Goal: Task Accomplishment & Management: Manage account settings

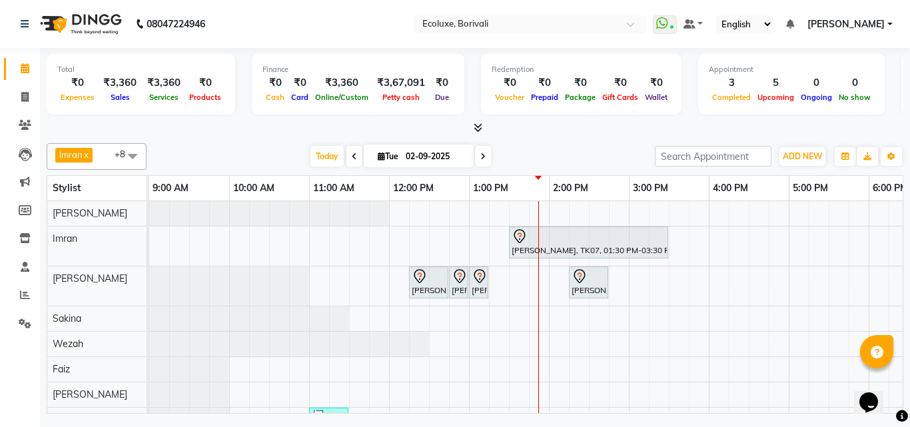
click at [434, 153] on input "02-09-2025" at bounding box center [435, 157] width 67 height 20
select select "9"
select select "2025"
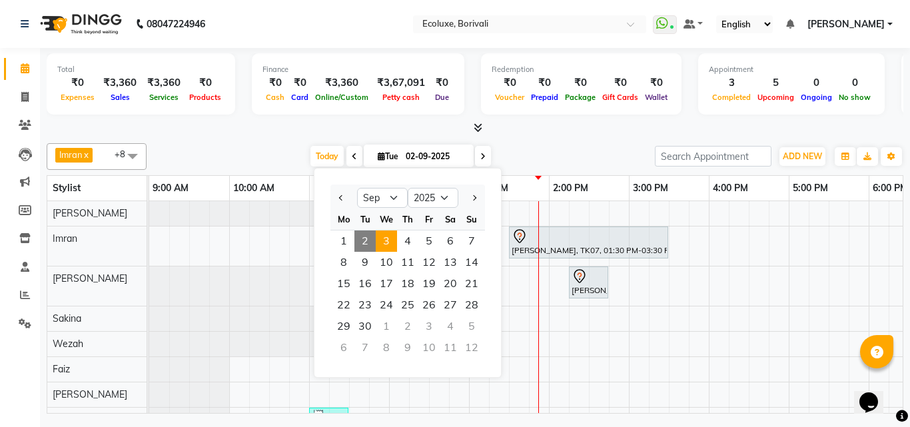
click at [382, 237] on span "3" at bounding box center [386, 241] width 21 height 21
type input "03-09-2025"
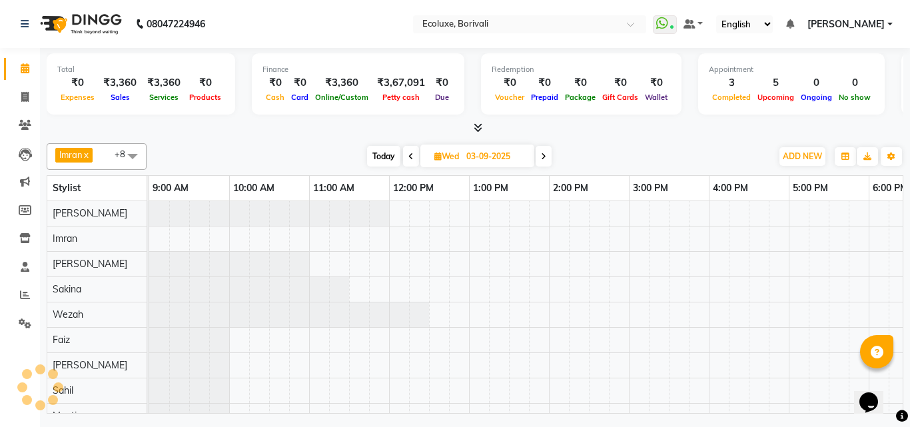
scroll to position [0, 320]
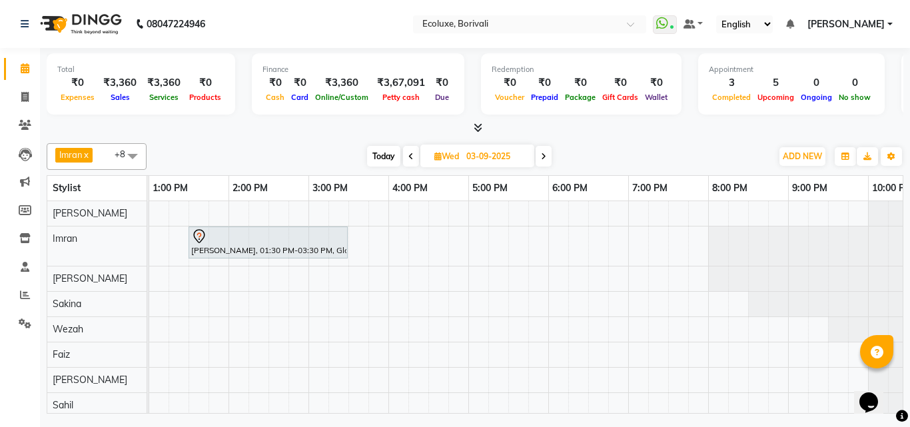
click at [580, 121] on div at bounding box center [475, 128] width 857 height 14
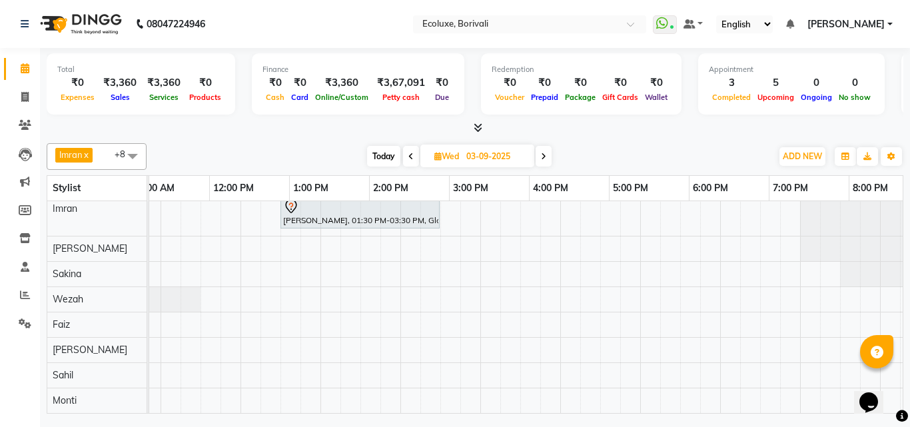
scroll to position [0, 258]
click at [377, 316] on div "[PERSON_NAME], 01:30 PM-03:30 PM, Global - Medium (Majirel)" at bounding box center [450, 292] width 1119 height 242
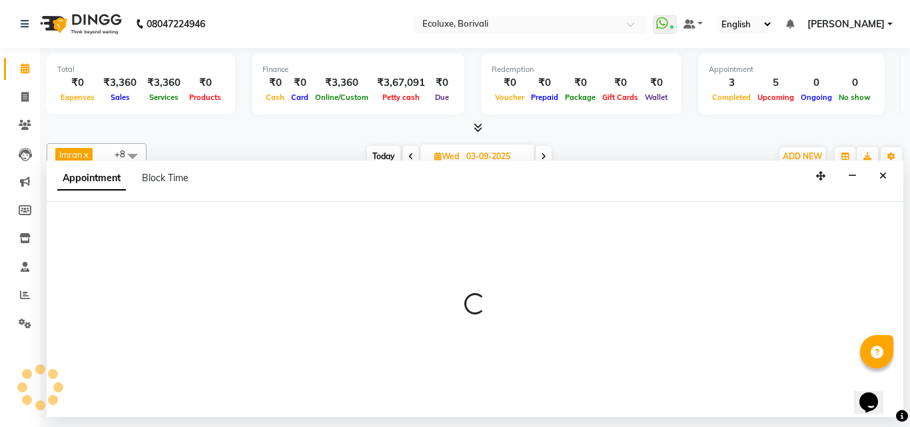
select select "67913"
select select "900"
select select "tentative"
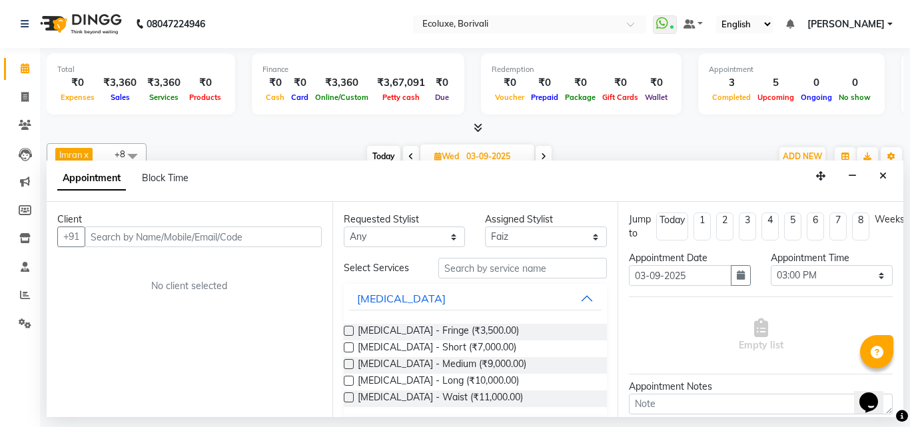
click at [149, 241] on input "text" at bounding box center [203, 237] width 237 height 21
type input "9819456741"
click at [308, 233] on span "Add Client" at bounding box center [294, 237] width 45 height 12
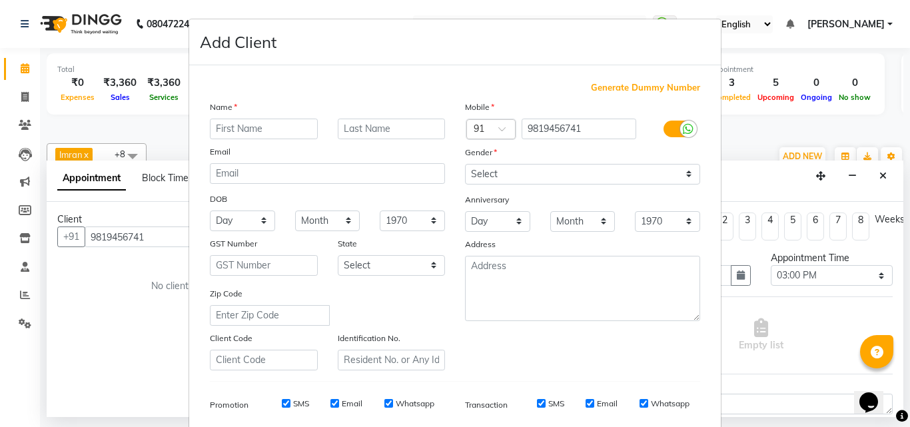
click at [275, 123] on input "text" at bounding box center [264, 129] width 108 height 21
type input "[PERSON_NAME]"
type input "t"
type input "[PERSON_NAME]"
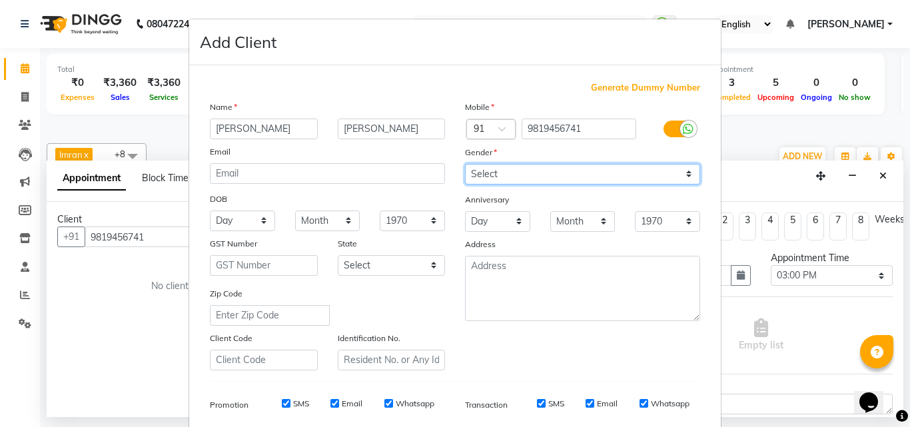
drag, startPoint x: 564, startPoint y: 181, endPoint x: 556, endPoint y: 184, distance: 8.4
click at [564, 181] on select "Select [DEMOGRAPHIC_DATA] [DEMOGRAPHIC_DATA] Other Prefer Not To Say" at bounding box center [582, 174] width 235 height 21
select select "[DEMOGRAPHIC_DATA]"
click at [465, 164] on select "Select [DEMOGRAPHIC_DATA] [DEMOGRAPHIC_DATA] Other Prefer Not To Say" at bounding box center [582, 174] width 235 height 21
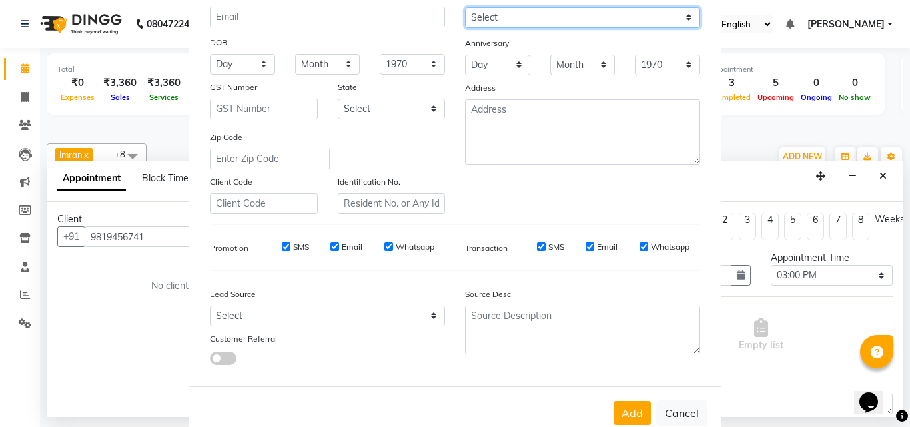
scroll to position [188, 0]
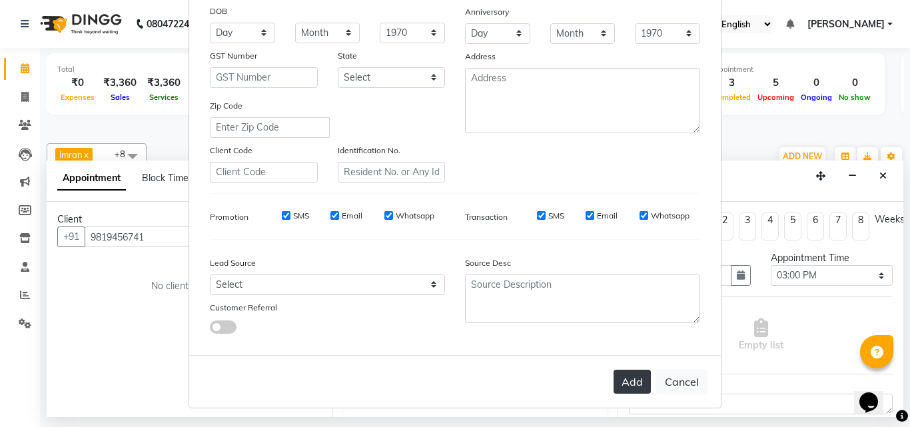
click at [626, 384] on button "Add" at bounding box center [632, 382] width 37 height 24
select select
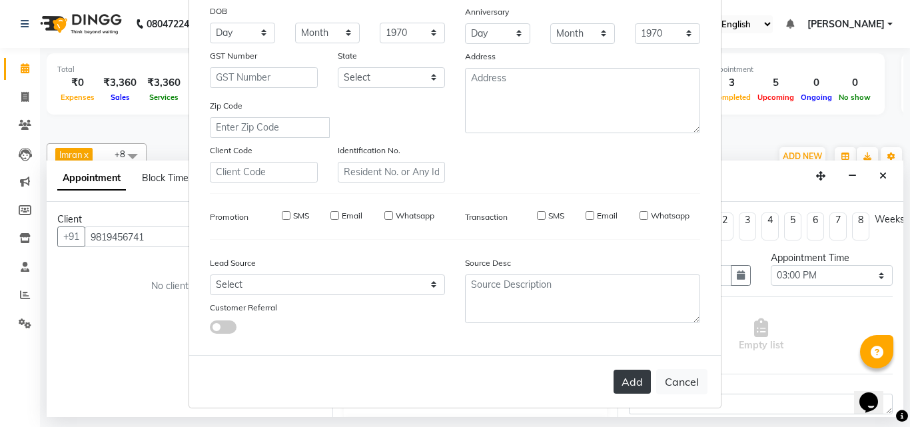
select select
checkbox input "false"
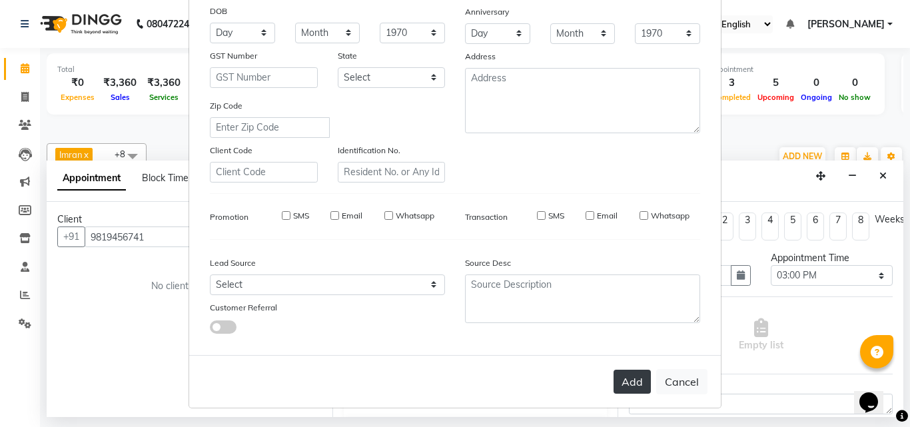
checkbox input "false"
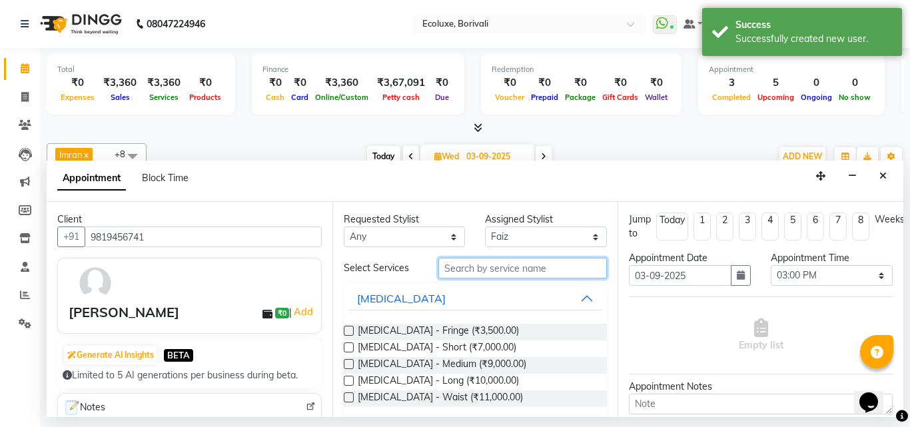
drag, startPoint x: 474, startPoint y: 274, endPoint x: 490, endPoint y: 287, distance: 20.9
click at [474, 274] on input "text" at bounding box center [522, 268] width 169 height 21
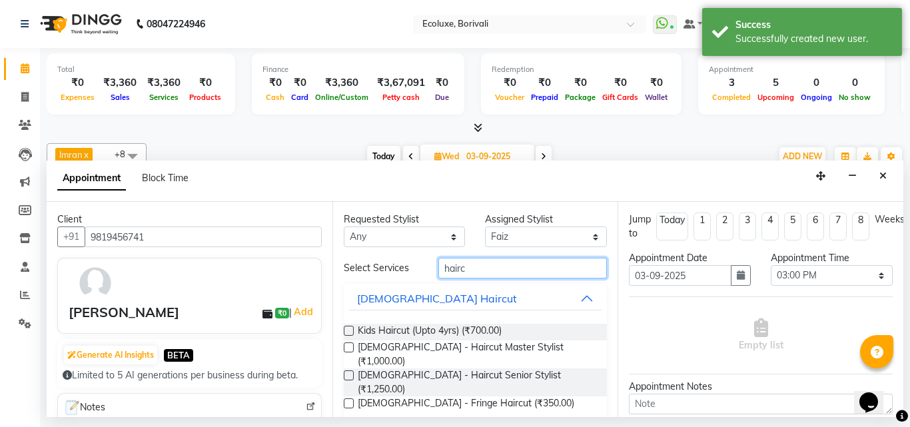
type input "hairc"
click at [348, 348] on label at bounding box center [349, 347] width 10 height 10
click at [348, 348] on input "checkbox" at bounding box center [348, 348] width 9 height 9
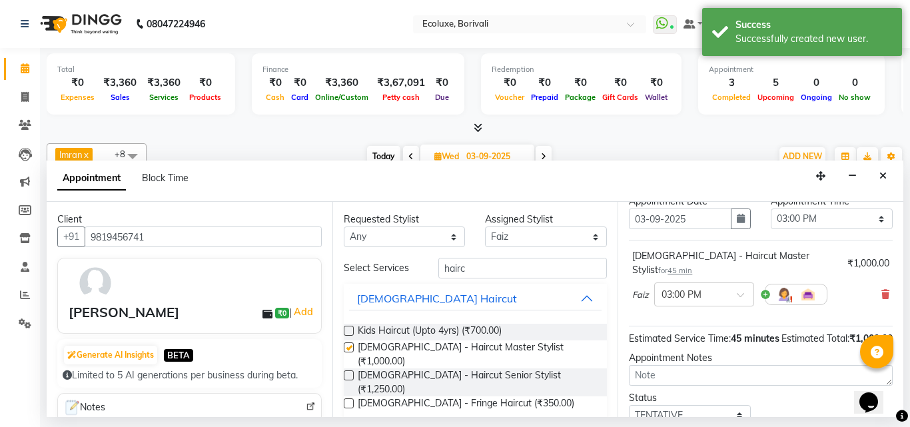
checkbox input "false"
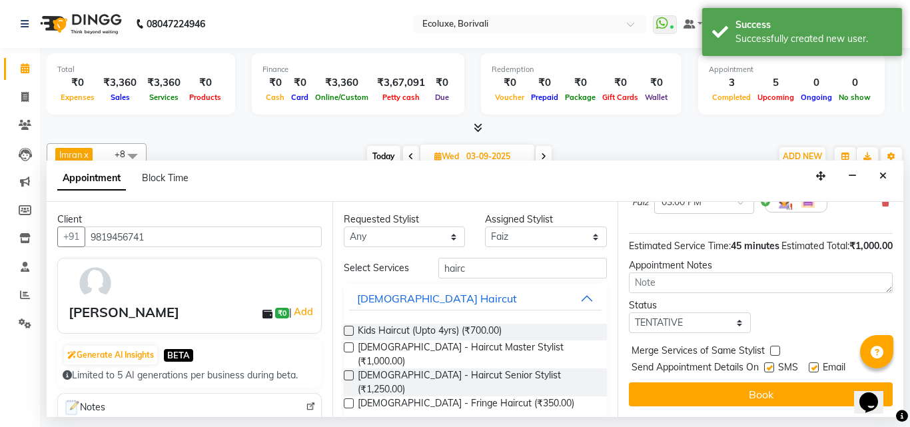
scroll to position [159, 0]
click at [767, 382] on button "Book" at bounding box center [761, 394] width 264 height 24
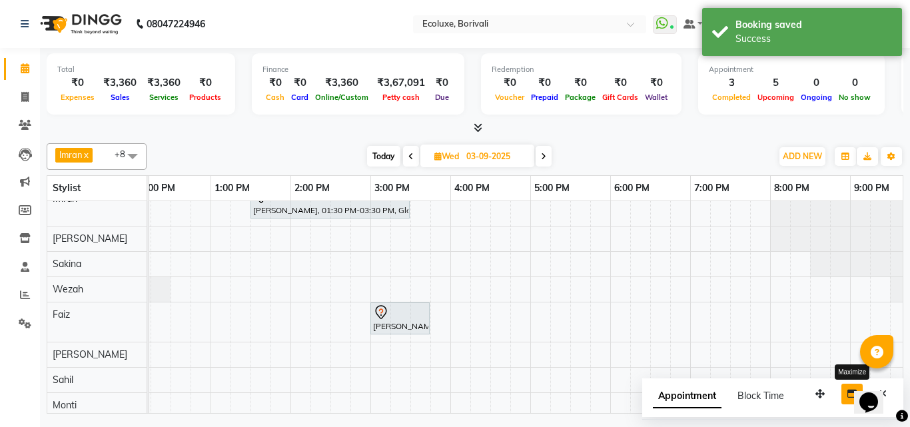
click at [852, 395] on icon "button" at bounding box center [851, 393] width 9 height 9
select select "tentative"
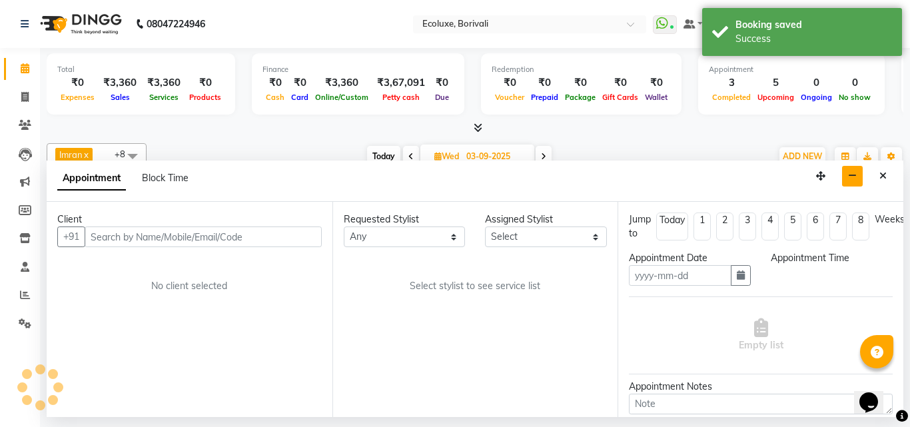
type input "02-09-2025"
select select
click at [885, 173] on icon "Close" at bounding box center [882, 175] width 7 height 9
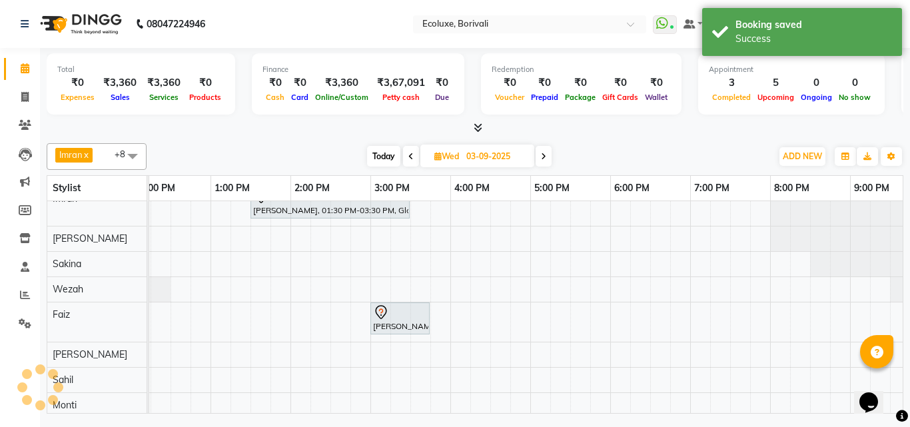
click at [388, 156] on span "Today" at bounding box center [383, 156] width 33 height 21
type input "02-09-2025"
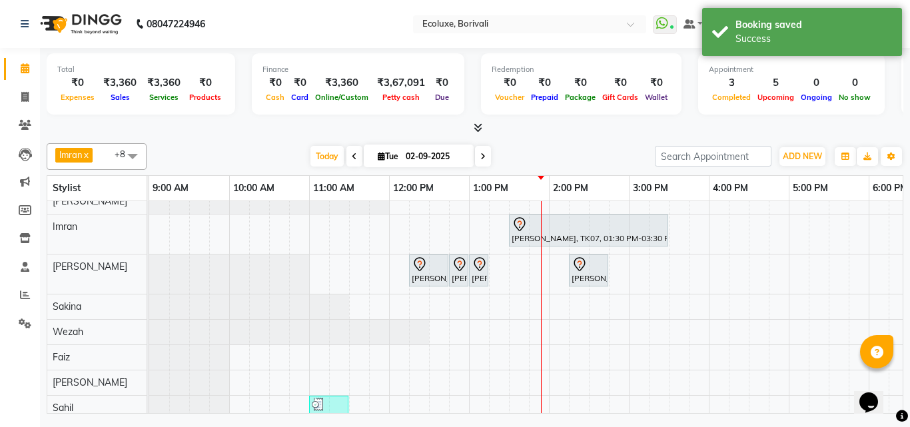
scroll to position [0, 0]
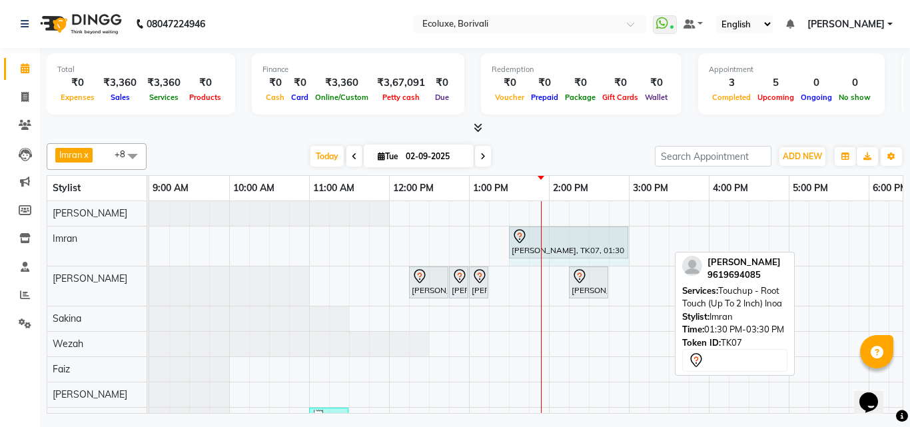
drag, startPoint x: 667, startPoint y: 243, endPoint x: 623, endPoint y: 243, distance: 44.0
click at [149, 243] on div "[PERSON_NAME], TK07, 01:30 PM-03:30 PM, Touchup - Root Touch (Up To 2 Inch) Ino…" at bounding box center [149, 246] width 0 height 39
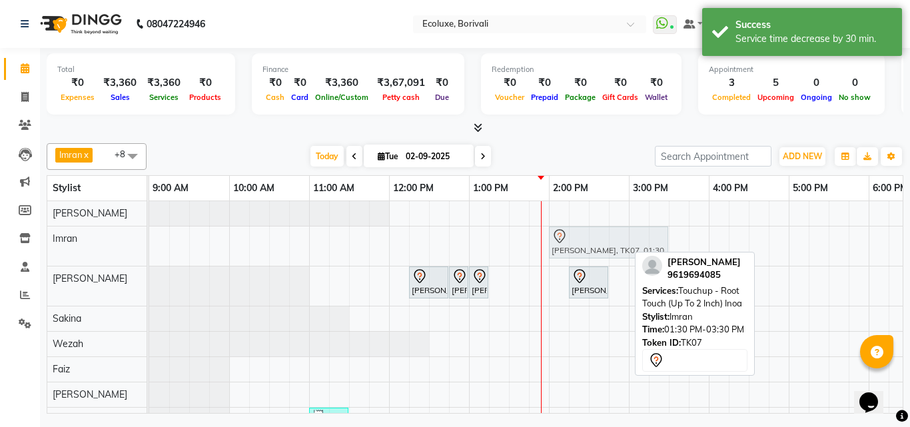
drag, startPoint x: 566, startPoint y: 247, endPoint x: 602, endPoint y: 245, distance: 36.0
click at [149, 245] on div "[PERSON_NAME], TK07, 01:30 PM-03:00 PM, Touchup - Root Touch (Up To 2 Inch) Ino…" at bounding box center [149, 246] width 0 height 39
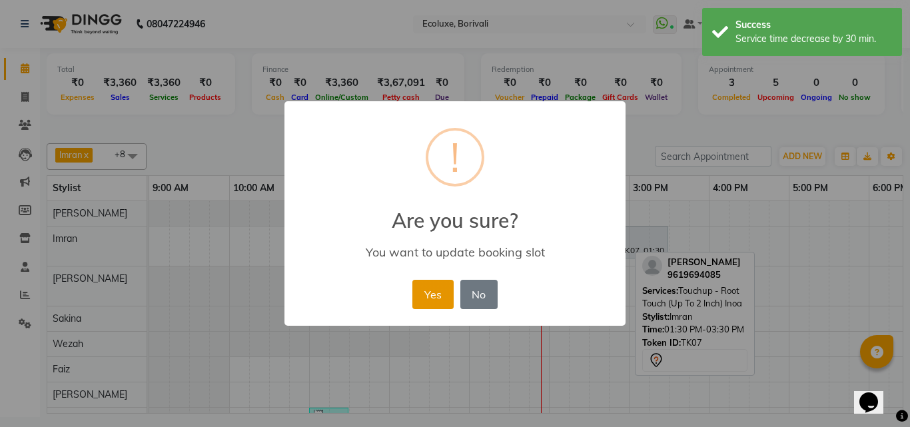
click at [420, 288] on button "Yes" at bounding box center [432, 294] width 41 height 29
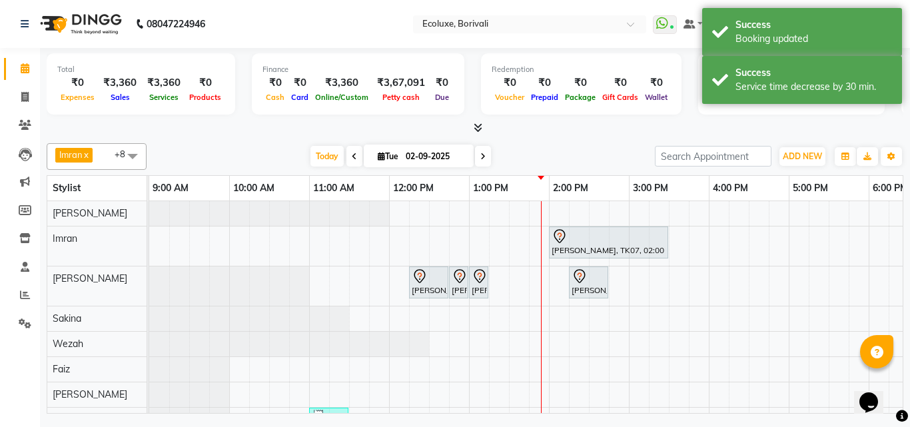
click at [603, 140] on div "Imran x Wezah x [PERSON_NAME] x Faiz x [PERSON_NAME] x [PERSON_NAME] x [PERSON_…" at bounding box center [475, 276] width 857 height 276
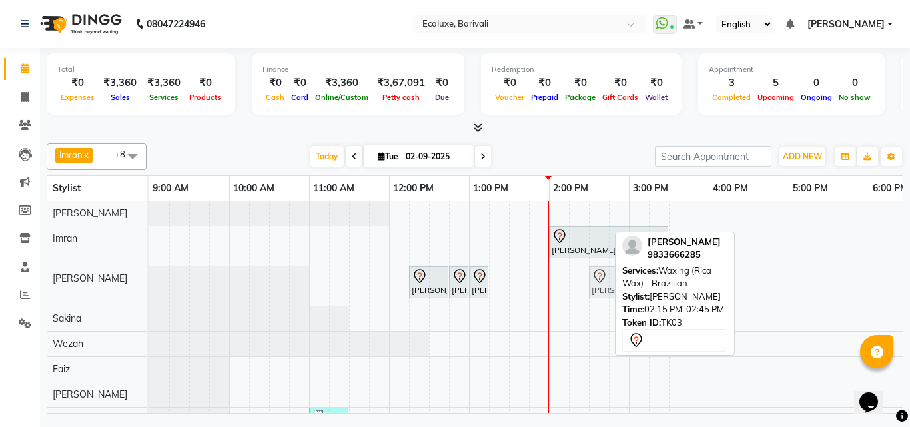
click at [149, 282] on div "[PERSON_NAME], TK07, 12:15 PM-12:45 PM, Thalgo Illuminating Basic Facial [PERSO…" at bounding box center [149, 285] width 0 height 39
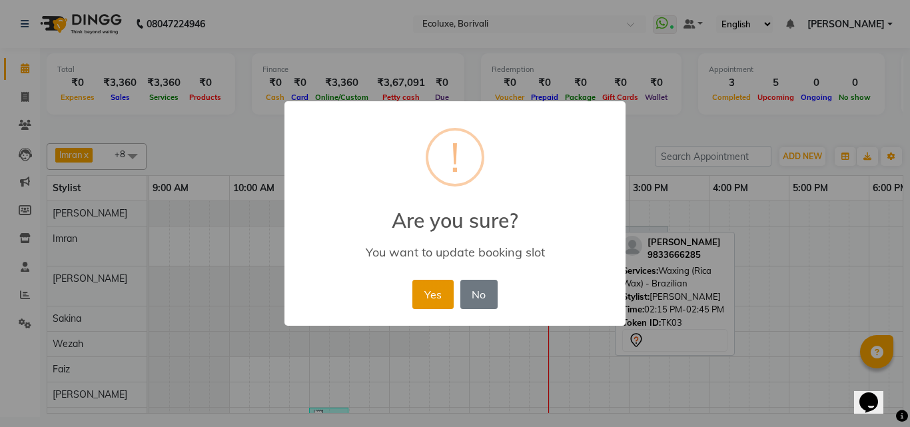
click at [438, 300] on button "Yes" at bounding box center [432, 294] width 41 height 29
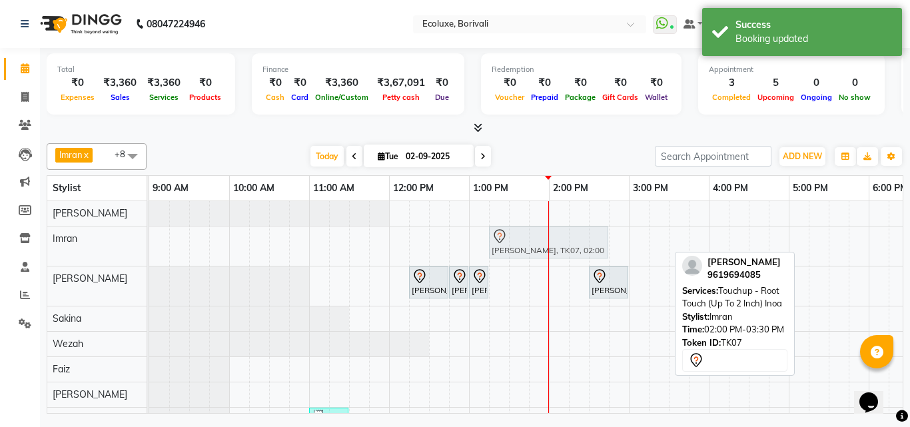
drag, startPoint x: 576, startPoint y: 243, endPoint x: 518, endPoint y: 243, distance: 58.0
click at [149, 243] on div "[PERSON_NAME], TK07, 02:00 PM-03:30 PM, Touchup - Root Touch (Up To 2 Inch) Ino…" at bounding box center [149, 246] width 0 height 39
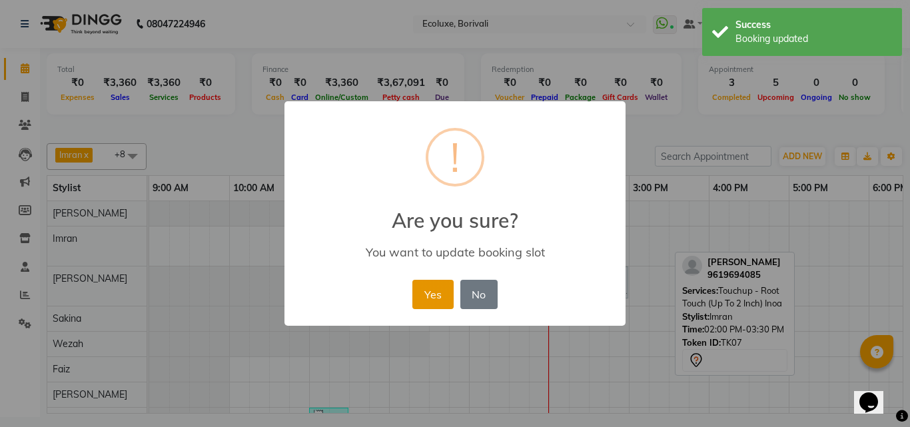
click at [435, 297] on button "Yes" at bounding box center [432, 294] width 41 height 29
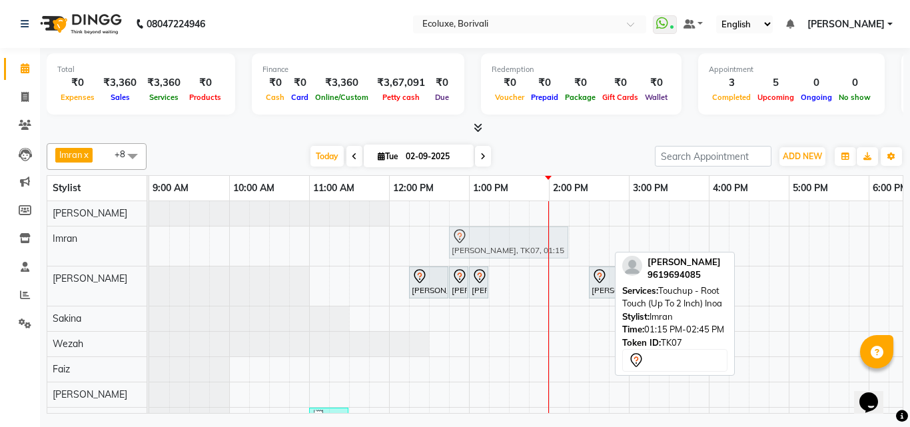
drag, startPoint x: 528, startPoint y: 241, endPoint x: 486, endPoint y: 247, distance: 41.6
click at [149, 247] on div "[PERSON_NAME], TK07, 01:15 PM-02:45 PM, Touchup - Root Touch (Up To 2 Inch) Ino…" at bounding box center [149, 246] width 0 height 39
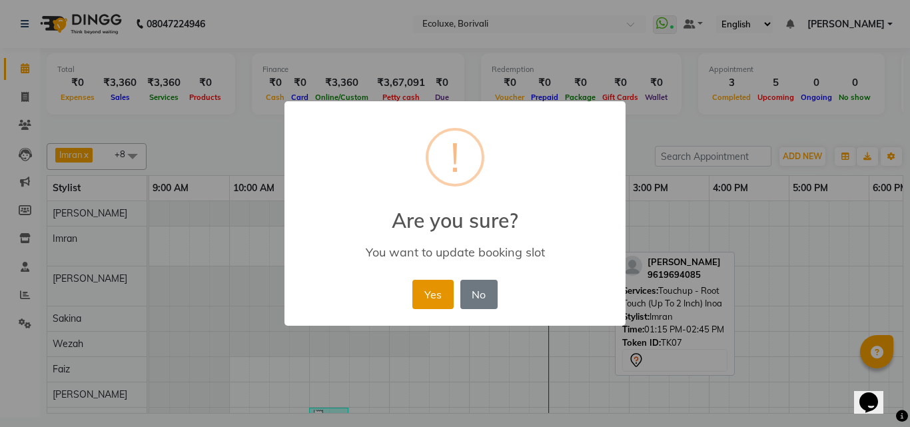
click at [432, 294] on button "Yes" at bounding box center [432, 294] width 41 height 29
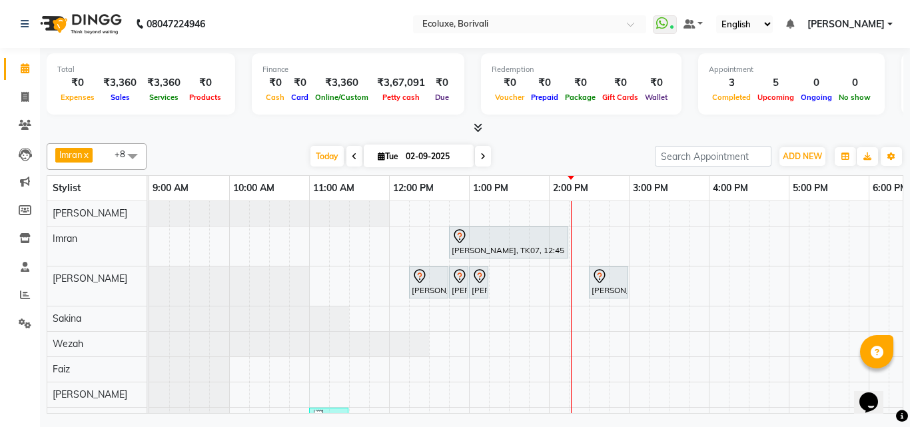
click at [765, 353] on div "[PERSON_NAME], TK07, 12:45 PM-02:15 PM, Touchup - Root Touch (Up To 2 Inch) Ino…" at bounding box center [708, 341] width 1119 height 280
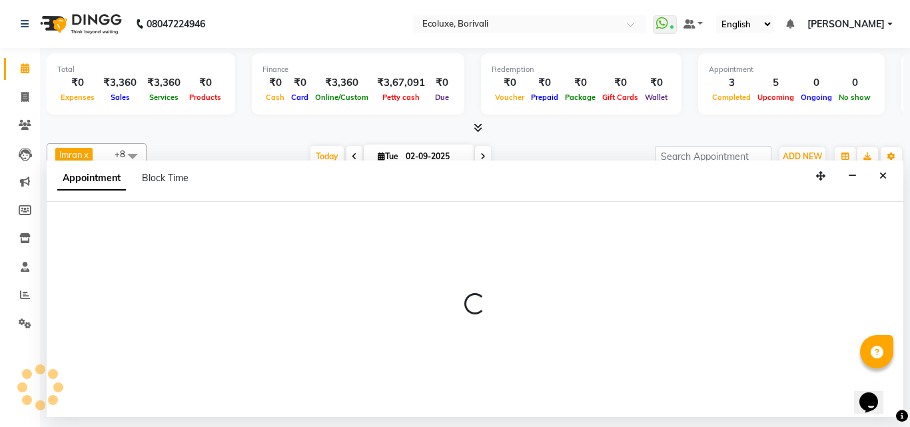
select select "37822"
select select "990"
select select "tentative"
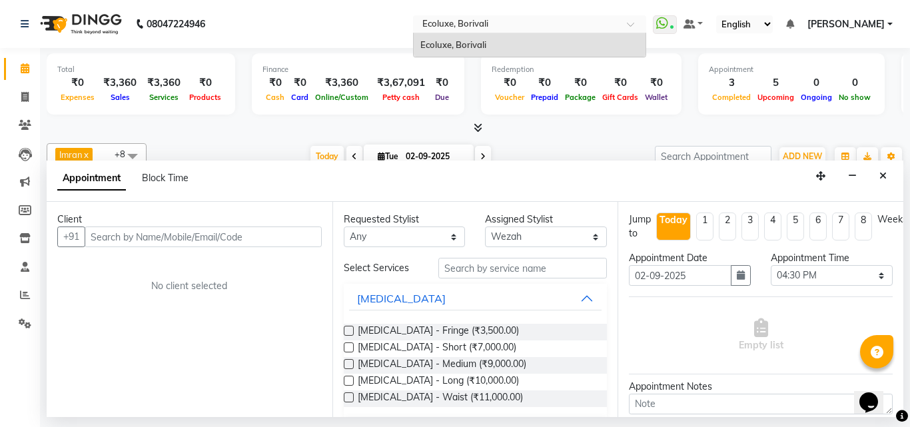
click at [564, 19] on input "text" at bounding box center [516, 25] width 193 height 13
click at [330, 25] on nav "08047224946 Select Location × Ecoluxe, Borivali Ecoluxe, Borivali WhatsApp Stat…" at bounding box center [455, 24] width 910 height 48
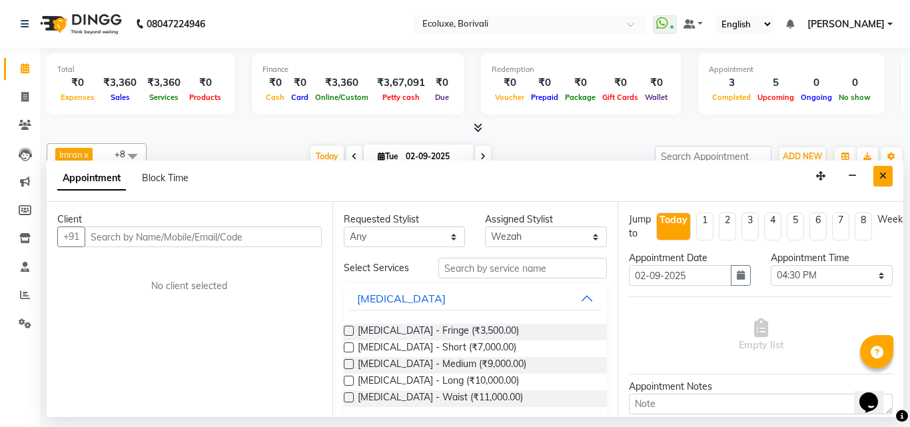
click at [887, 171] on button "Close" at bounding box center [882, 176] width 19 height 21
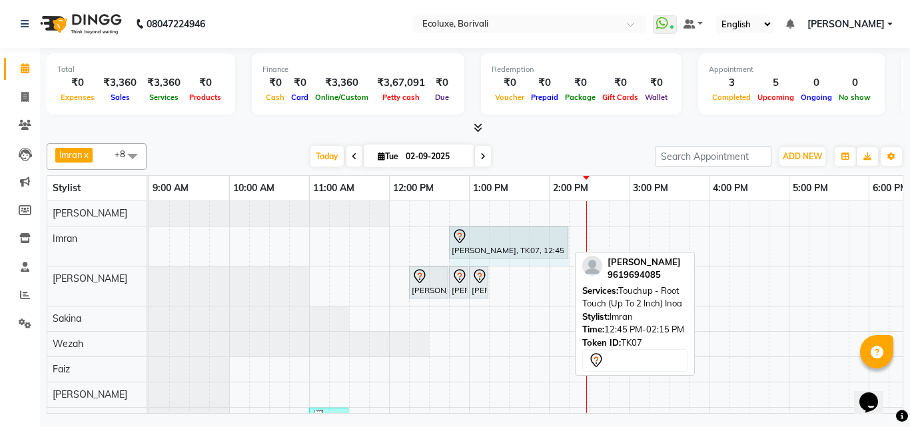
drag, startPoint x: 567, startPoint y: 243, endPoint x: 554, endPoint y: 248, distance: 14.1
click at [149, 248] on div "[PERSON_NAME], TK07, 12:45 PM-02:15 PM, Touchup - Root Touch (Up To 2 Inch) Ino…" at bounding box center [149, 246] width 0 height 39
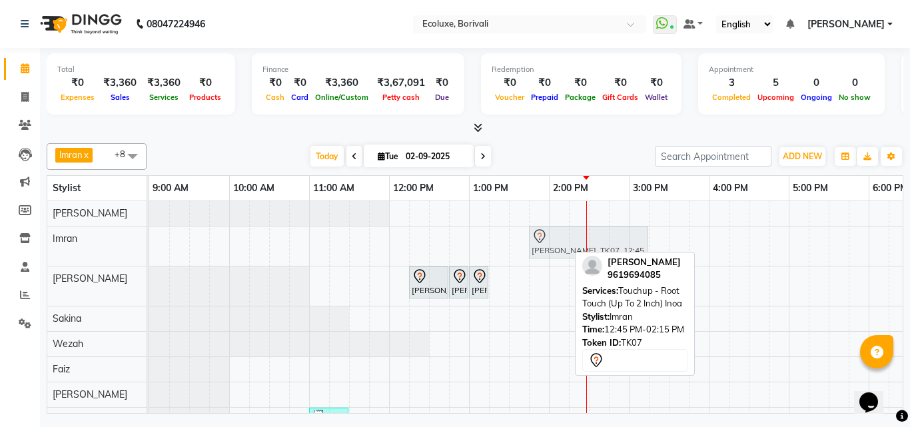
drag, startPoint x: 488, startPoint y: 249, endPoint x: 570, endPoint y: 249, distance: 81.9
click at [149, 249] on div "[PERSON_NAME], TK07, 12:45 PM-02:15 PM, Touchup - Root Touch (Up To 2 Inch) Ino…" at bounding box center [149, 246] width 0 height 39
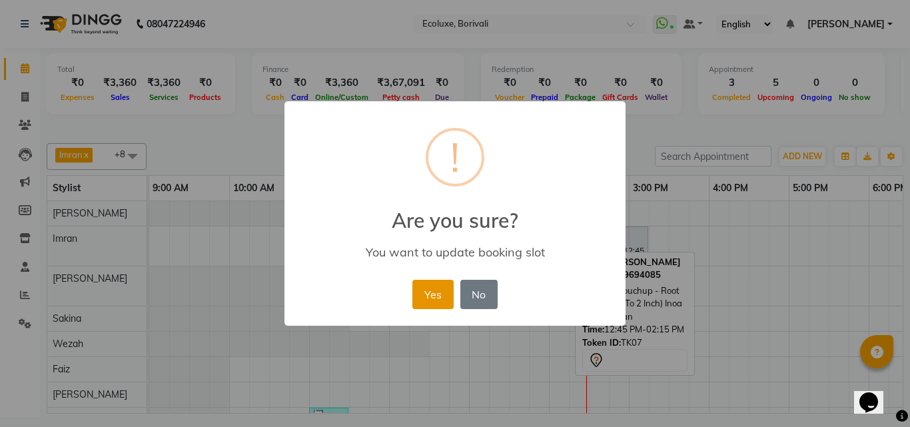
click at [439, 296] on button "Yes" at bounding box center [432, 294] width 41 height 29
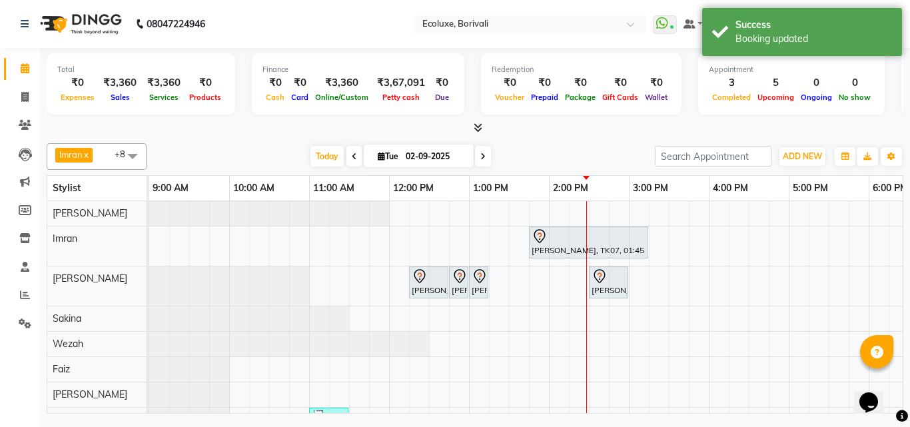
click at [544, 139] on div "Imran x Wezah x [PERSON_NAME] x Faiz x [PERSON_NAME] x [PERSON_NAME] x [PERSON_…" at bounding box center [475, 276] width 857 height 276
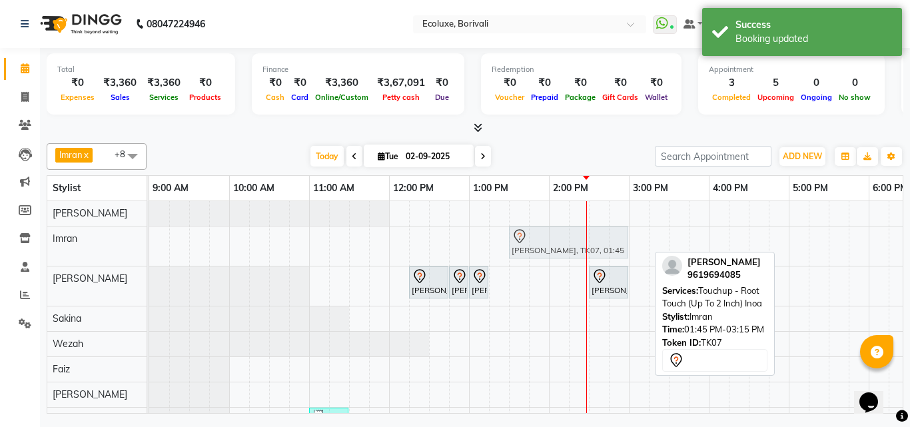
drag, startPoint x: 630, startPoint y: 249, endPoint x: 615, endPoint y: 246, distance: 15.0
click at [149, 246] on div "[PERSON_NAME], TK07, 01:45 PM-03:15 PM, Touchup - Root Touch (Up To 2 Inch) Ino…" at bounding box center [149, 246] width 0 height 39
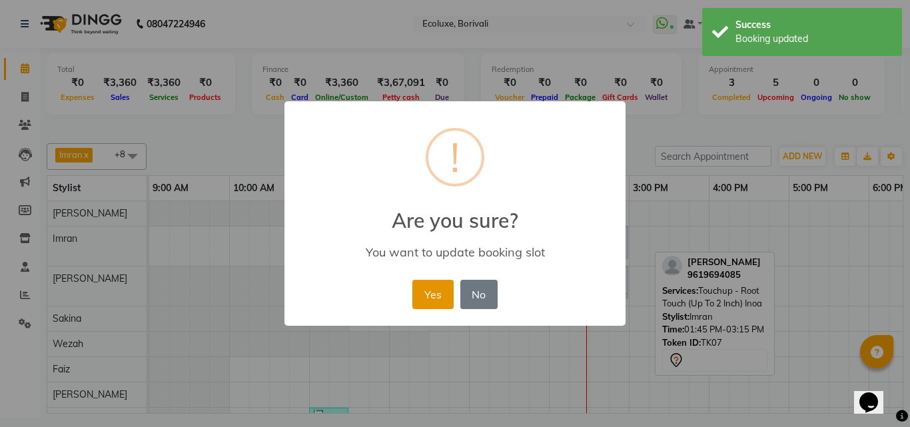
click at [432, 295] on button "Yes" at bounding box center [432, 294] width 41 height 29
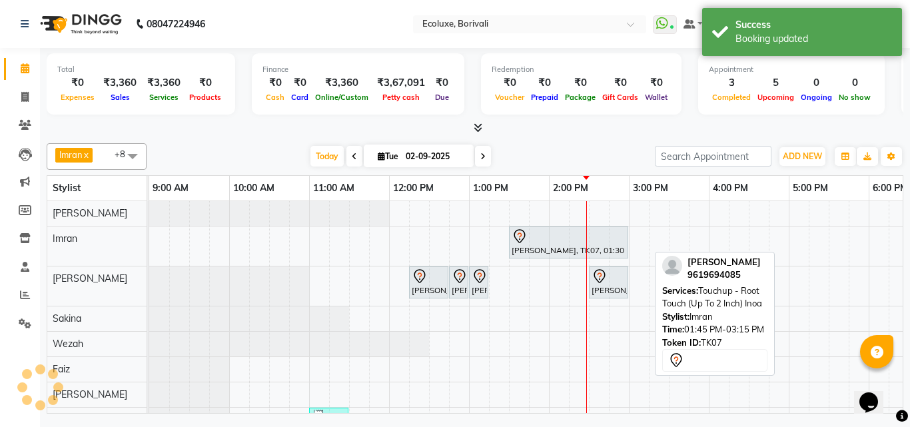
click at [574, 134] on div at bounding box center [475, 128] width 857 height 14
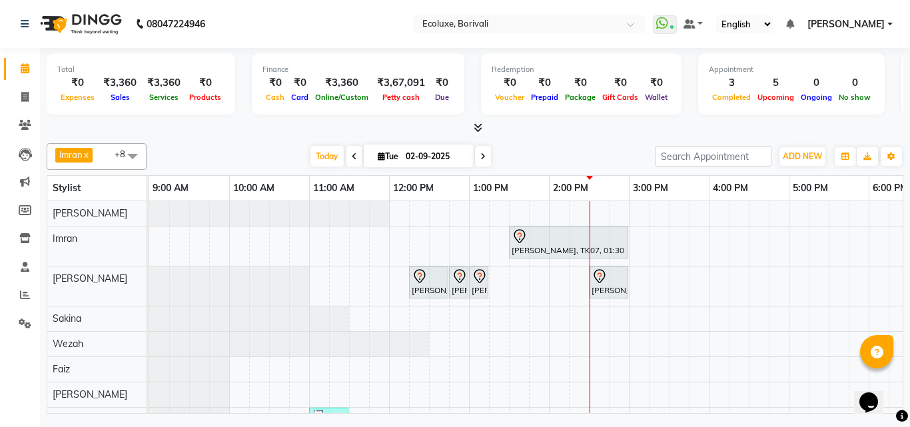
click at [513, 131] on div at bounding box center [475, 128] width 857 height 14
click at [11, 117] on link "Clients" at bounding box center [20, 126] width 32 height 22
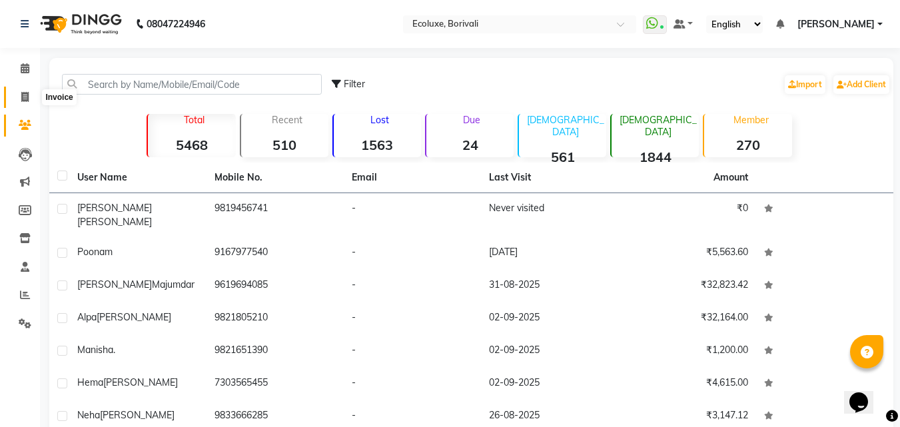
click at [22, 94] on icon at bounding box center [24, 97] width 7 height 10
select select "5386"
select select "service"
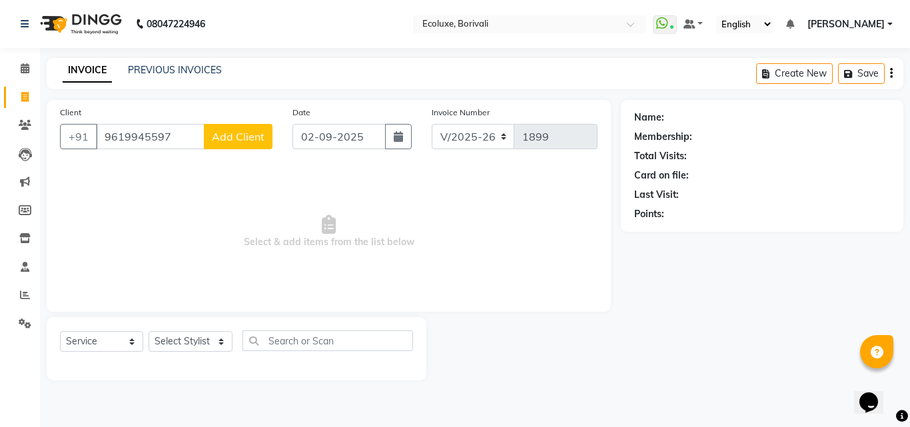
type input "9619945597"
click at [257, 138] on span "Add Client" at bounding box center [238, 136] width 53 height 13
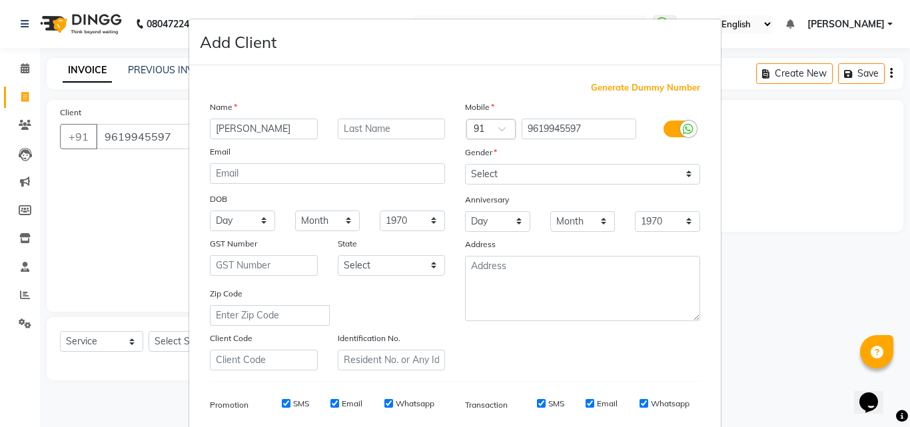
type input "[PERSON_NAME]"
click at [552, 180] on select "Select [DEMOGRAPHIC_DATA] [DEMOGRAPHIC_DATA] Other Prefer Not To Say" at bounding box center [582, 174] width 235 height 21
select select "[DEMOGRAPHIC_DATA]"
click at [465, 164] on select "Select [DEMOGRAPHIC_DATA] [DEMOGRAPHIC_DATA] Other Prefer Not To Say" at bounding box center [582, 174] width 235 height 21
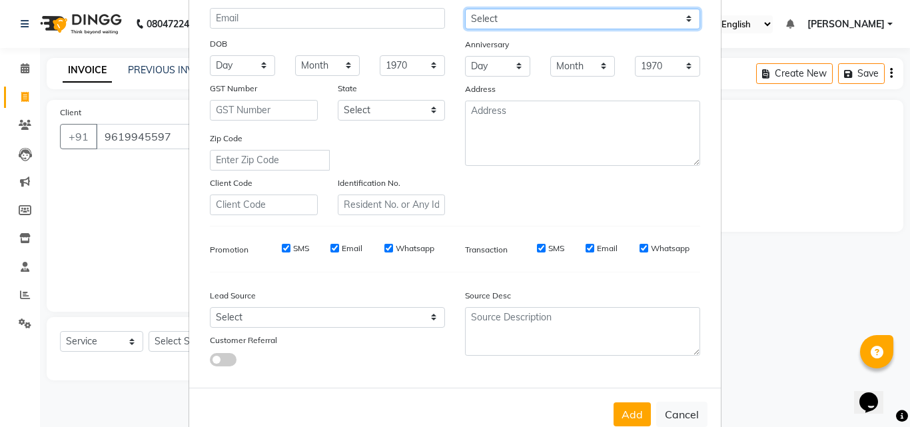
scroll to position [188, 0]
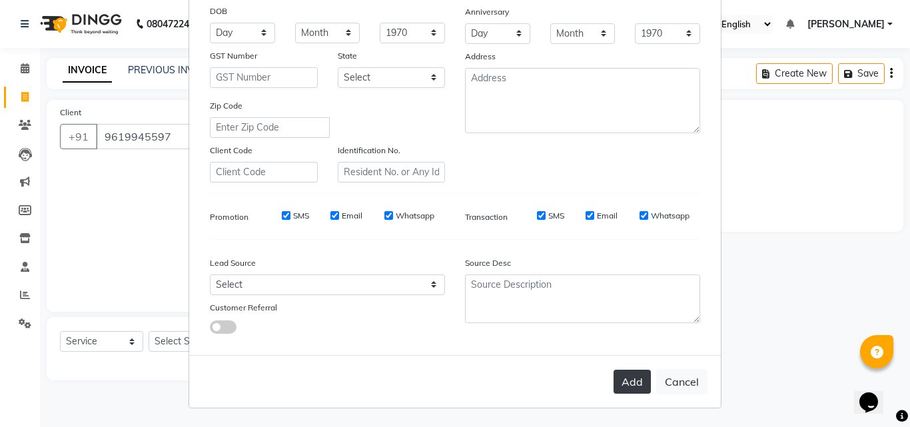
click at [636, 388] on button "Add" at bounding box center [632, 382] width 37 height 24
select select
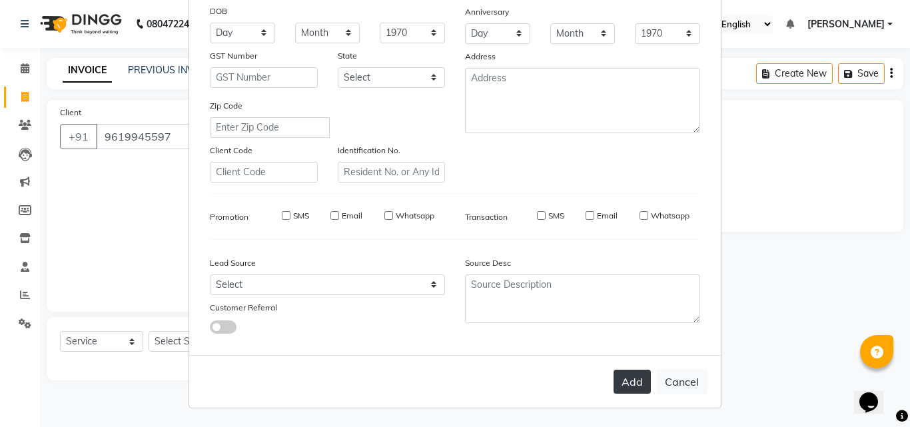
select select
checkbox input "false"
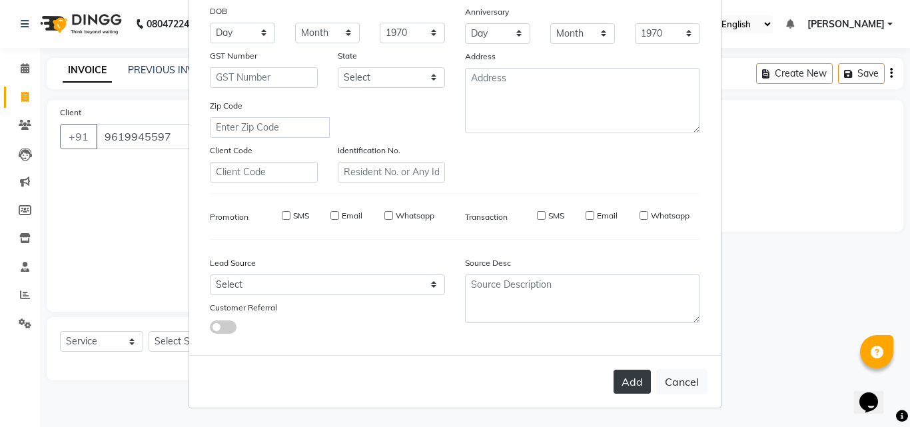
checkbox input "false"
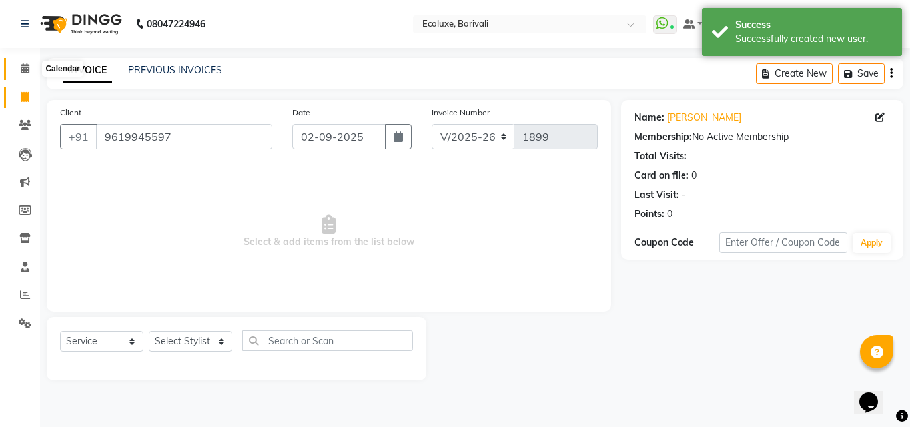
click at [21, 67] on icon at bounding box center [25, 68] width 9 height 10
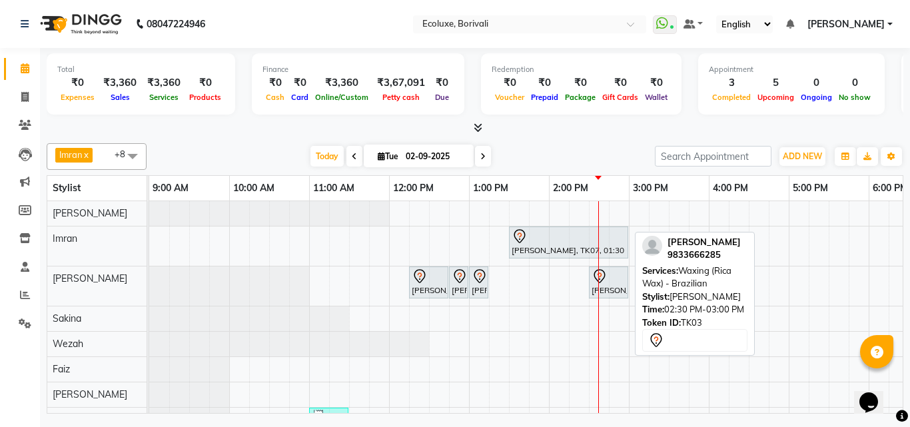
click at [615, 280] on div at bounding box center [609, 276] width 34 height 16
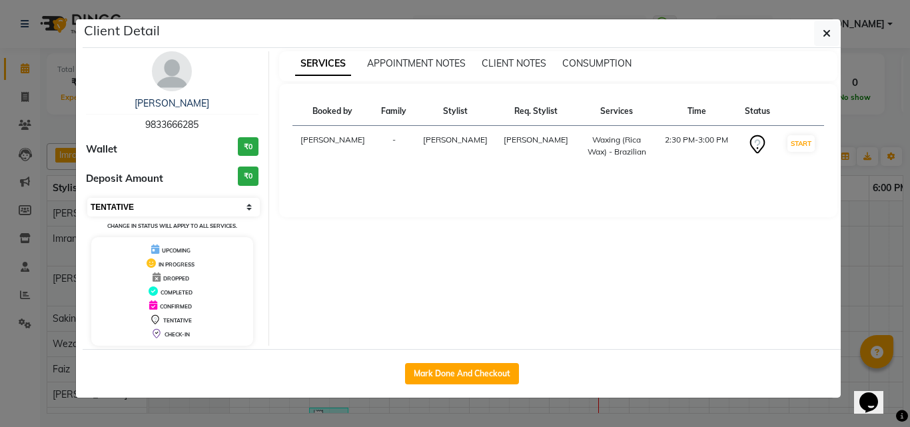
click at [143, 211] on select "Select IN SERVICE CONFIRMED TENTATIVE CHECK IN MARK DONE DROPPED UPCOMING" at bounding box center [173, 207] width 173 height 19
select select "2"
click at [87, 198] on select "Select IN SERVICE CONFIRMED TENTATIVE CHECK IN MARK DONE DROPPED UPCOMING" at bounding box center [173, 207] width 173 height 19
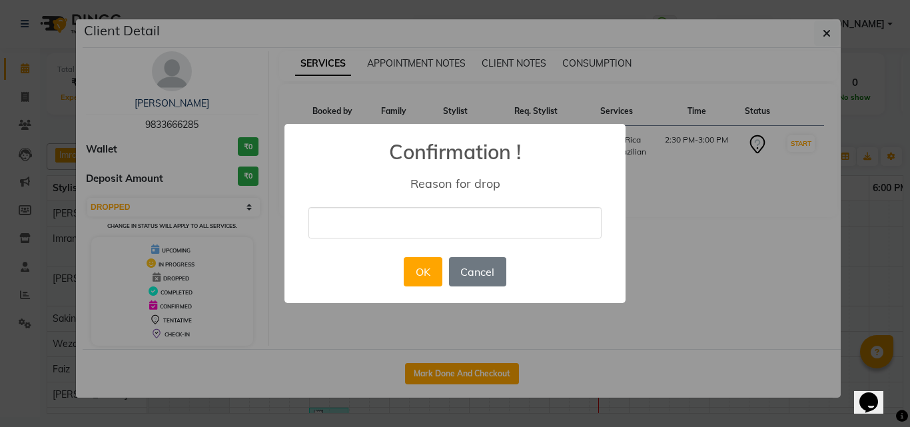
click at [442, 224] on input "text" at bounding box center [454, 222] width 293 height 31
click at [437, 229] on input "text" at bounding box center [454, 222] width 293 height 31
type input "not coming"
click at [442, 254] on div "OK No Cancel" at bounding box center [454, 272] width 109 height 36
click at [434, 269] on button "OK" at bounding box center [423, 271] width 38 height 29
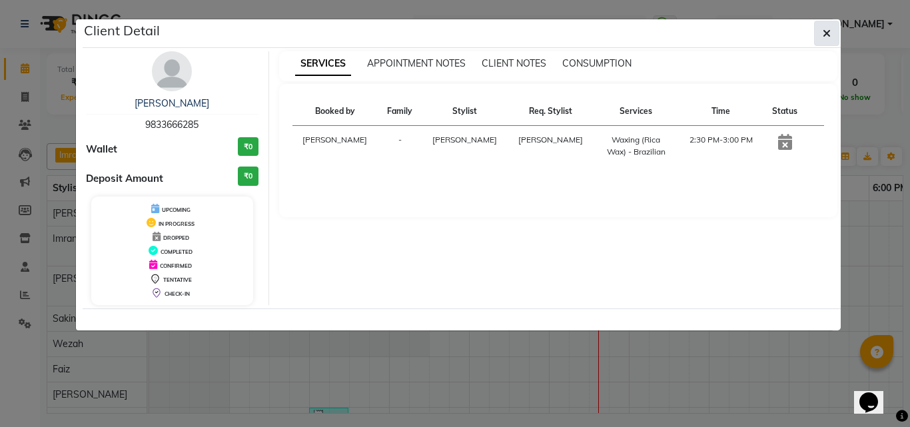
click at [830, 39] on span "button" at bounding box center [827, 33] width 8 height 13
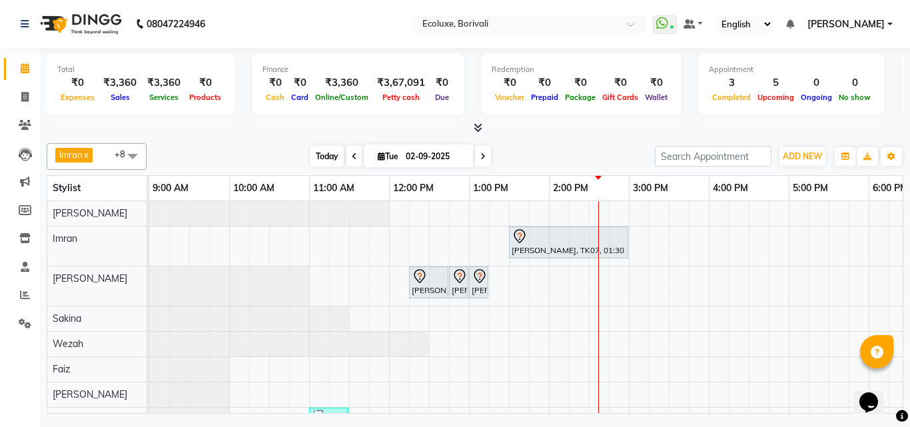
click at [332, 159] on span "Today" at bounding box center [326, 156] width 33 height 21
click at [330, 157] on span "Today" at bounding box center [326, 156] width 33 height 21
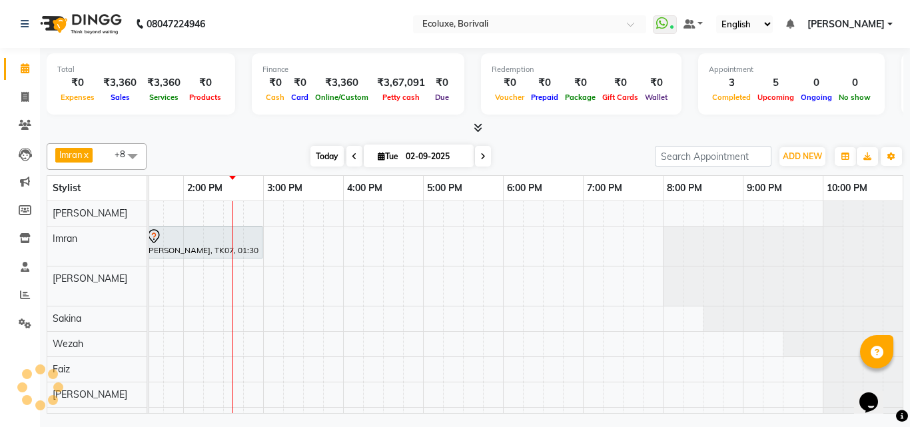
click at [330, 157] on span "Today" at bounding box center [326, 156] width 33 height 21
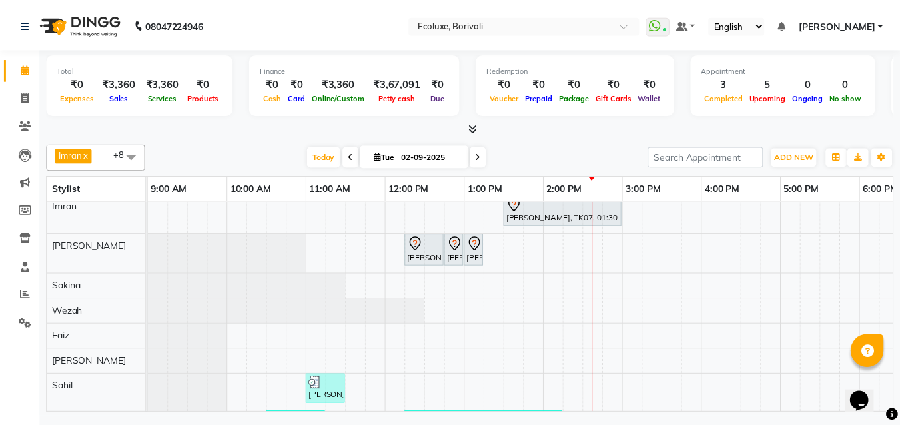
scroll to position [79, 0]
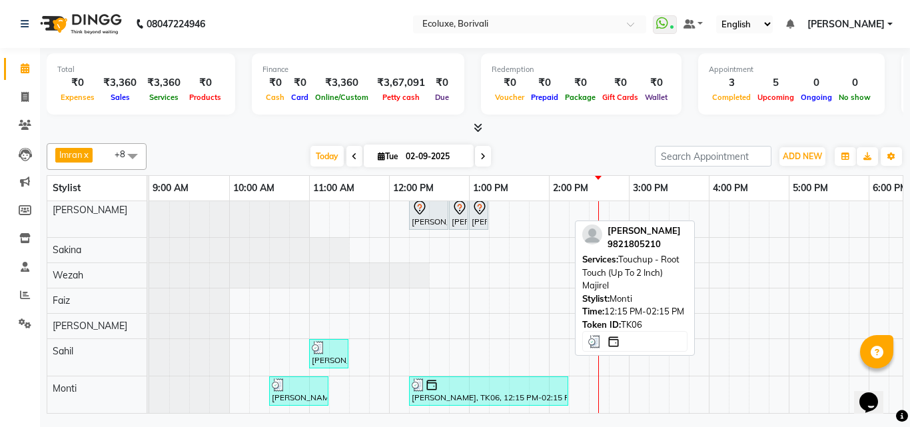
click at [462, 378] on div at bounding box center [489, 384] width 154 height 13
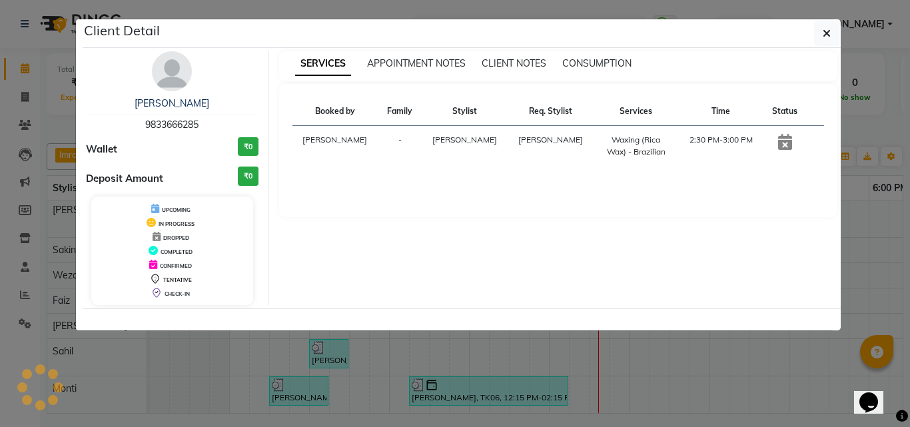
select select "3"
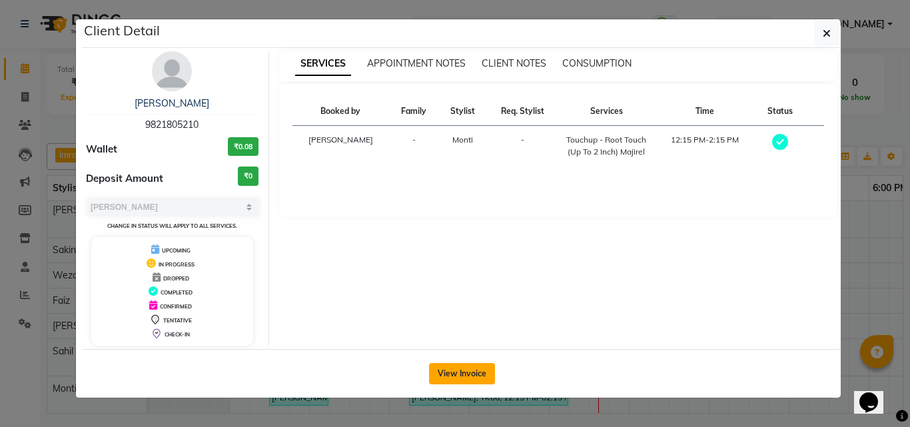
click at [458, 372] on button "View Invoice" at bounding box center [462, 373] width 66 height 21
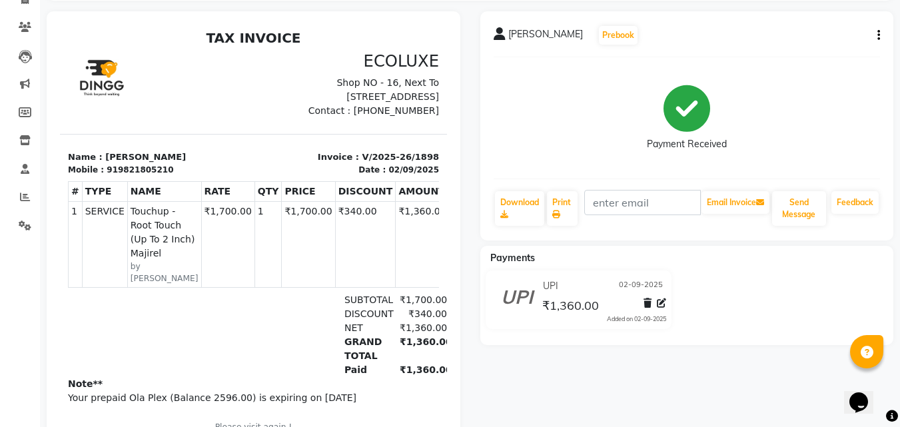
scroll to position [19, 0]
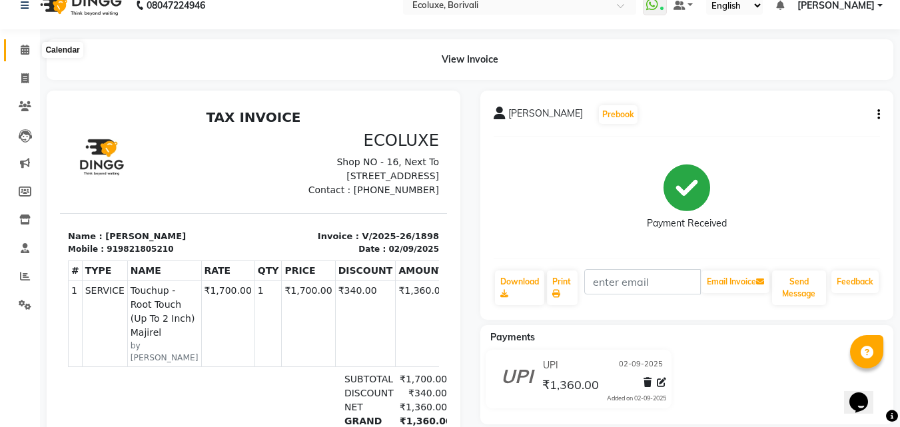
click at [23, 46] on icon at bounding box center [25, 50] width 9 height 10
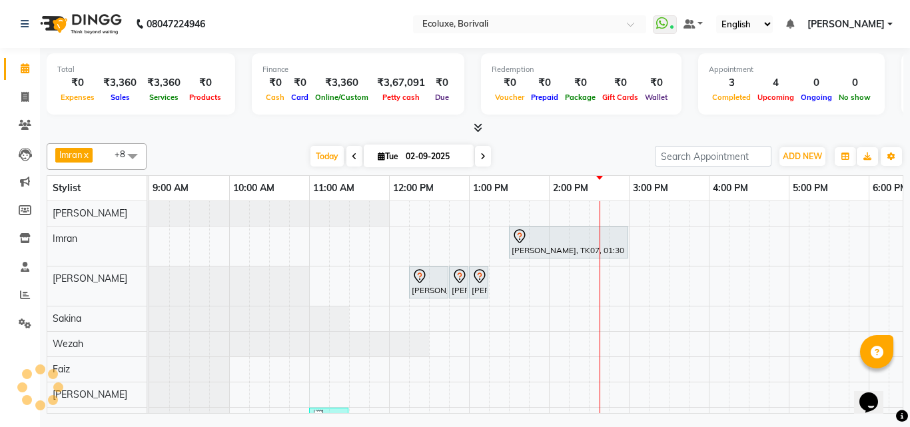
scroll to position [0, 366]
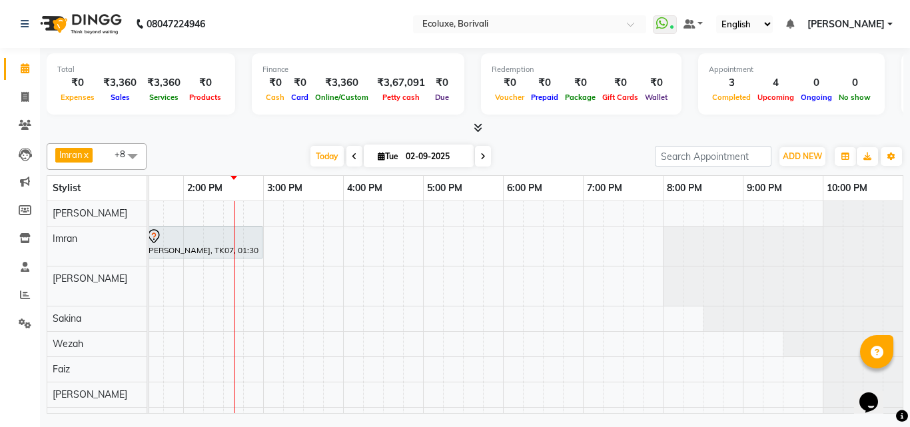
drag, startPoint x: 468, startPoint y: 413, endPoint x: 289, endPoint y: 392, distance: 179.7
click at [289, 392] on td "[PERSON_NAME], TK07, 01:30 PM-03:00 PM, Touchup - Root Touch (Up To 2 Inch) Ino…" at bounding box center [526, 307] width 754 height 213
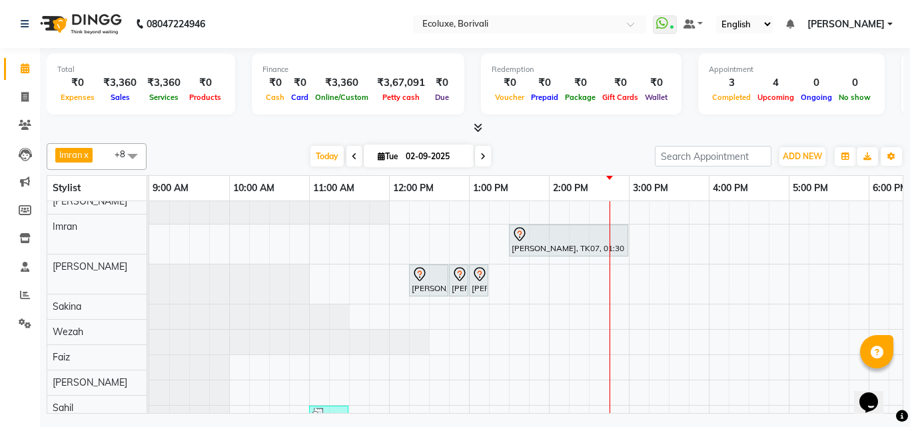
scroll to position [0, 0]
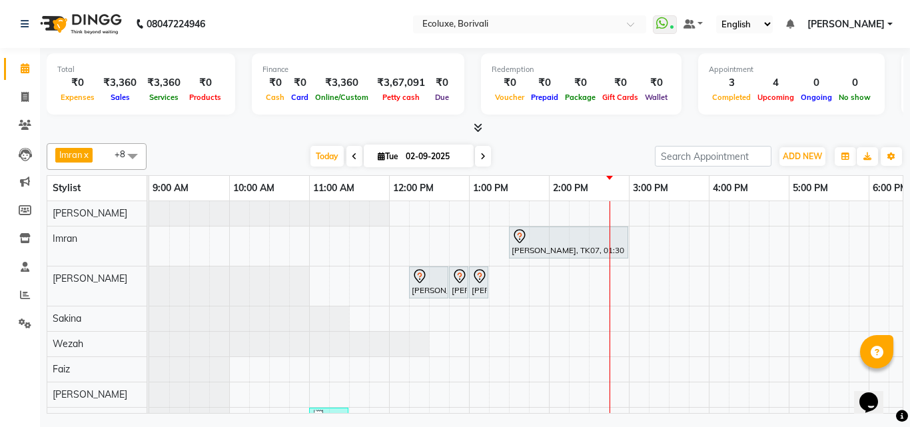
click at [638, 321] on div "[PERSON_NAME], TK07, 01:30 PM-03:00 PM, Touchup - Root Touch (Up To 2 Inch) Ino…" at bounding box center [708, 341] width 1119 height 280
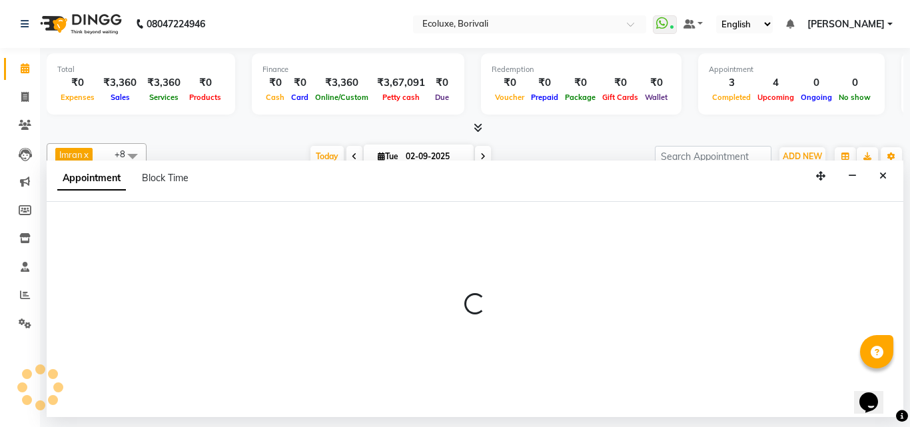
select select "36964"
select select "900"
select select "tentative"
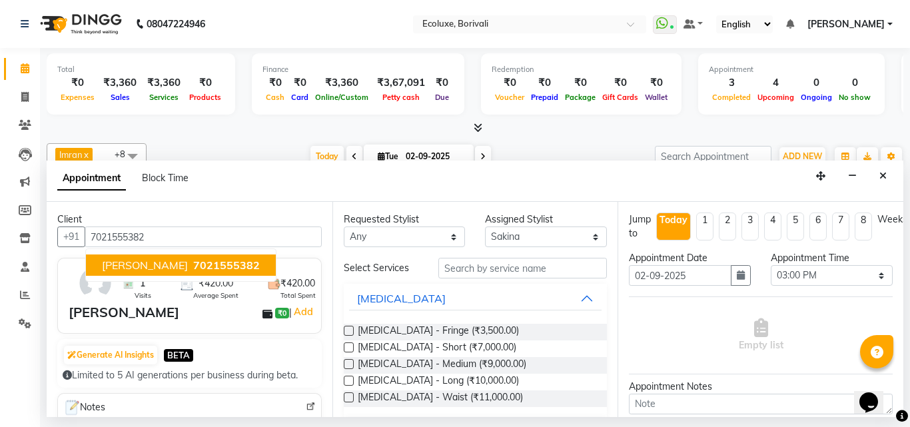
click at [168, 263] on button "[PERSON_NAME] 7021555382" at bounding box center [181, 264] width 190 height 21
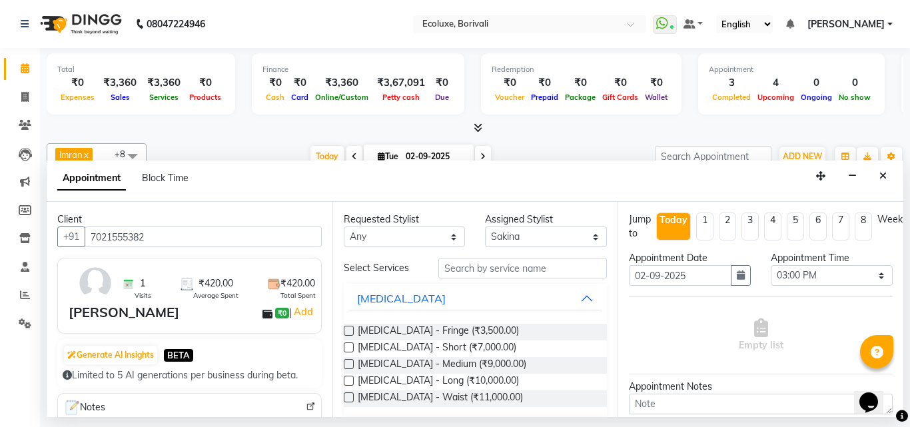
type input "7021555382"
click at [502, 236] on select "Select [PERSON_NAME] [PERSON_NAME] Faiz [PERSON_NAME] Geeta [PERSON_NAME] [PERS…" at bounding box center [546, 237] width 122 height 21
select select "67913"
click at [485, 227] on select "Select [PERSON_NAME] [PERSON_NAME] Faiz [PERSON_NAME] Geeta [PERSON_NAME] [PERS…" at bounding box center [546, 237] width 122 height 21
click at [540, 274] on input "text" at bounding box center [522, 268] width 169 height 21
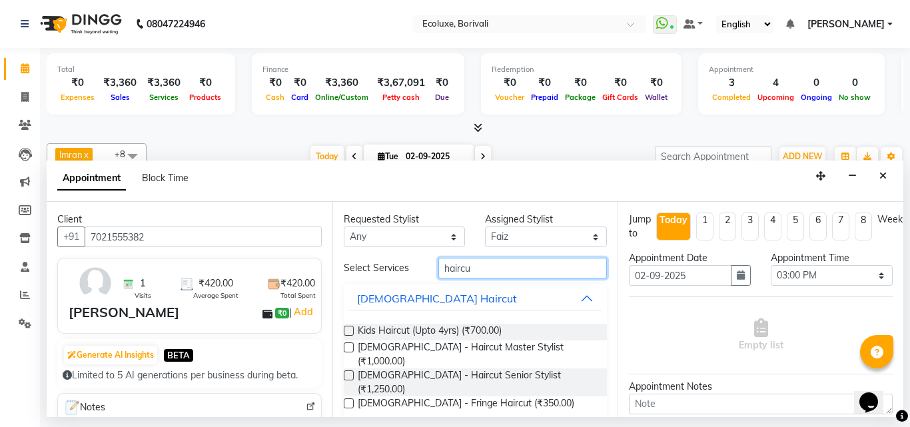
type input "haircu"
click at [348, 370] on label at bounding box center [349, 375] width 10 height 10
click at [348, 372] on input "checkbox" at bounding box center [348, 376] width 9 height 9
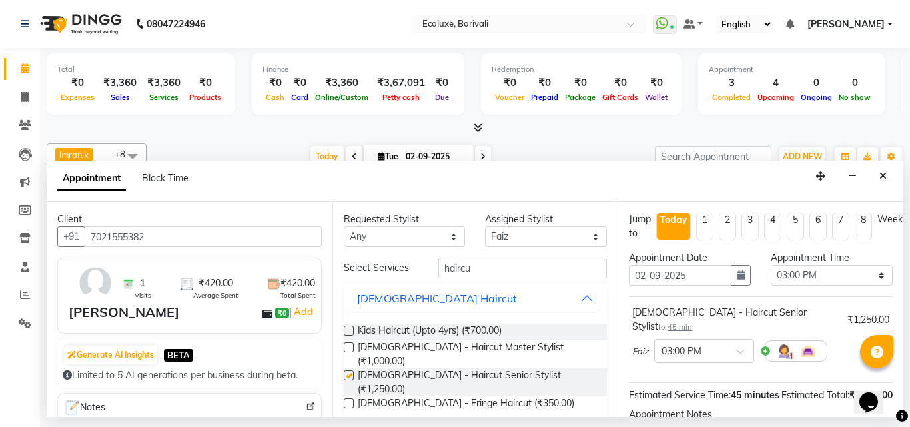
checkbox input "false"
click at [478, 260] on input "haircu" at bounding box center [522, 268] width 169 height 21
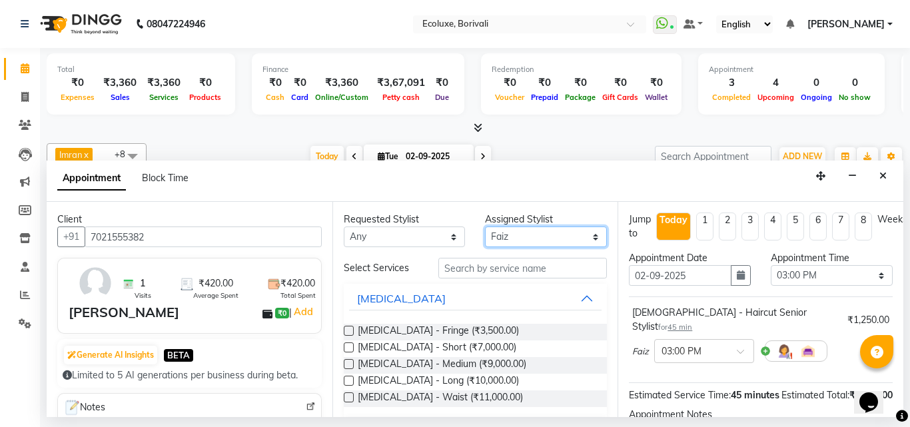
click at [553, 239] on select "Select [PERSON_NAME] [PERSON_NAME] Faiz [PERSON_NAME] Geeta [PERSON_NAME] [PERS…" at bounding box center [546, 237] width 122 height 21
select select "36964"
click at [485, 227] on select "Select [PERSON_NAME] [PERSON_NAME] Faiz [PERSON_NAME] Geeta [PERSON_NAME] [PERS…" at bounding box center [546, 237] width 122 height 21
click at [525, 262] on input "text" at bounding box center [522, 268] width 169 height 21
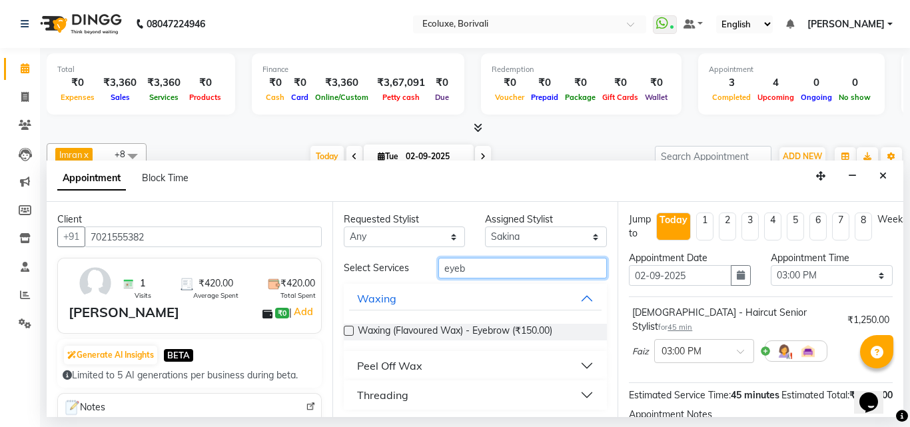
type input "eyeb"
click at [362, 399] on div "Threading" at bounding box center [382, 395] width 51 height 16
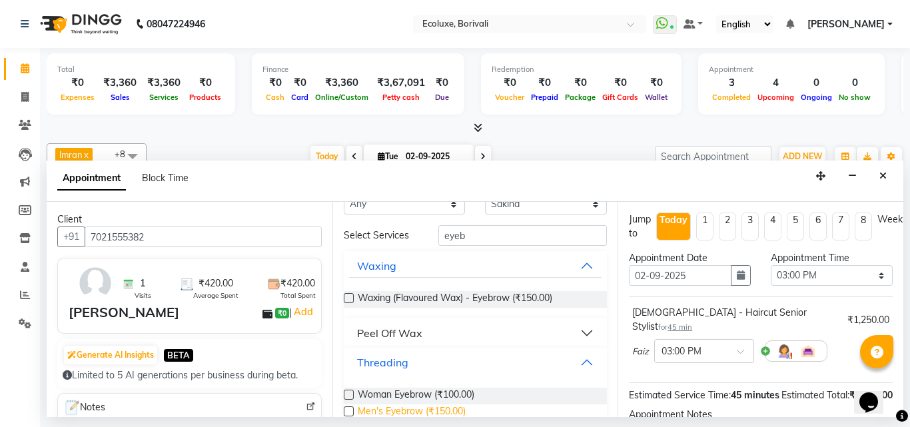
scroll to position [58, 0]
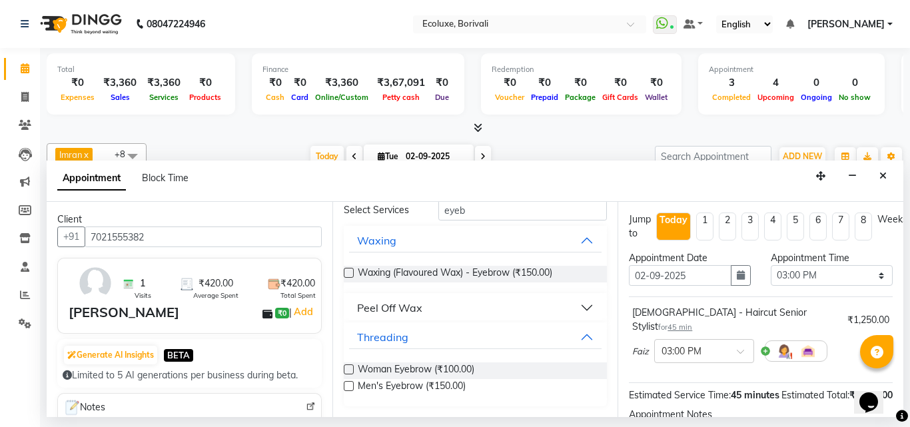
click at [348, 365] on label at bounding box center [349, 369] width 10 height 10
click at [348, 366] on input "checkbox" at bounding box center [348, 370] width 9 height 9
checkbox input "false"
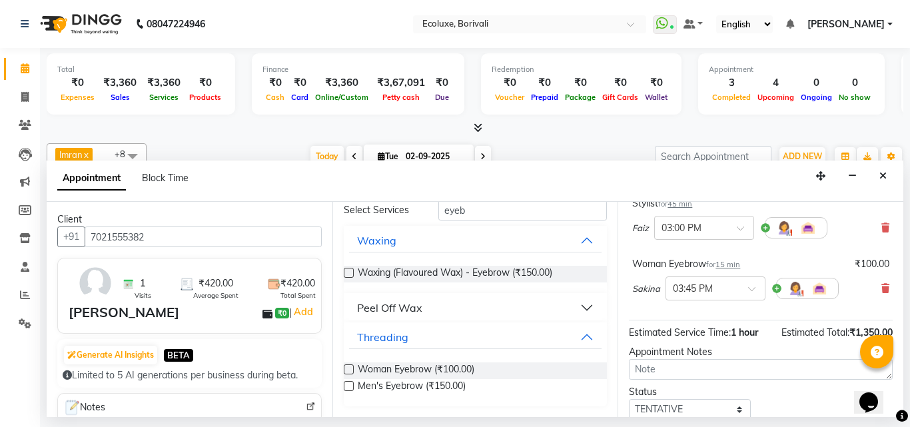
scroll to position [200, 0]
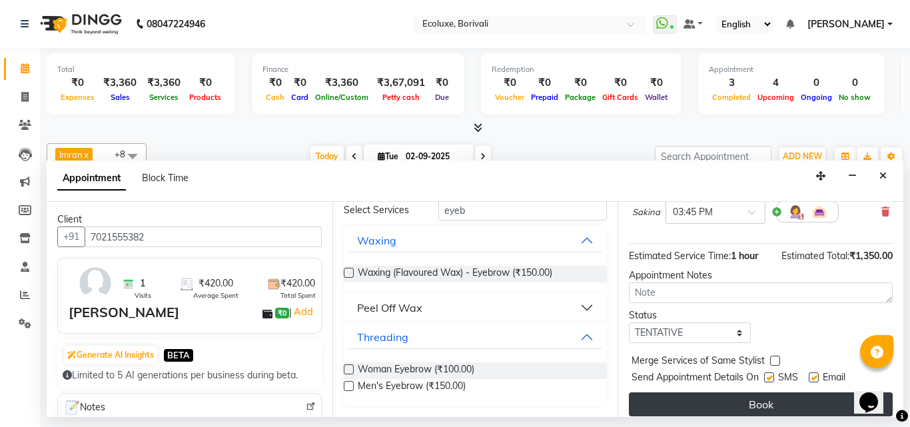
click at [785, 392] on button "Book" at bounding box center [761, 404] width 264 height 24
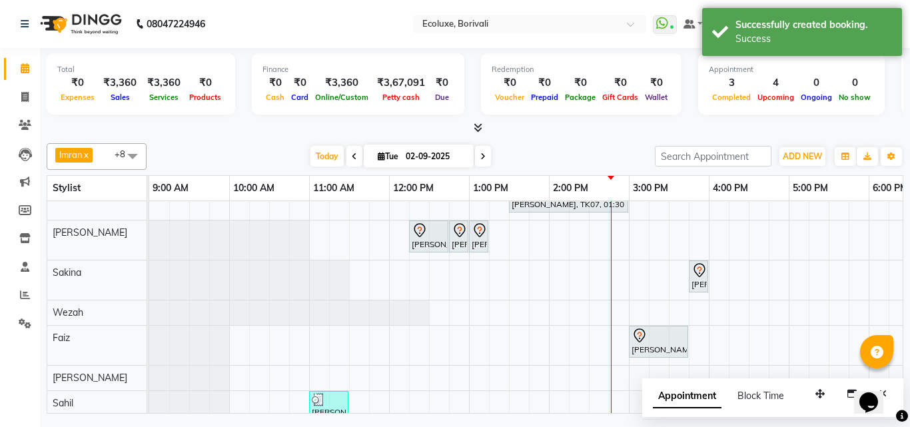
scroll to position [108, 0]
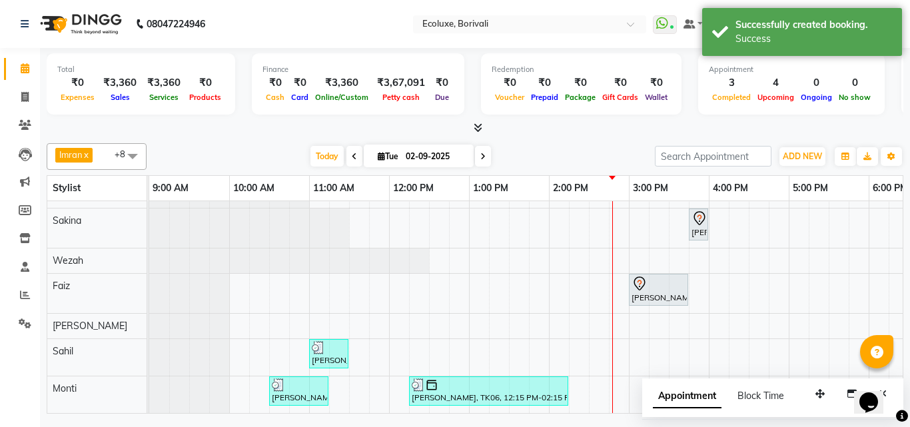
click at [532, 151] on div "[DATE] [DATE]" at bounding box center [400, 157] width 495 height 20
click at [324, 151] on span "Today" at bounding box center [326, 156] width 33 height 21
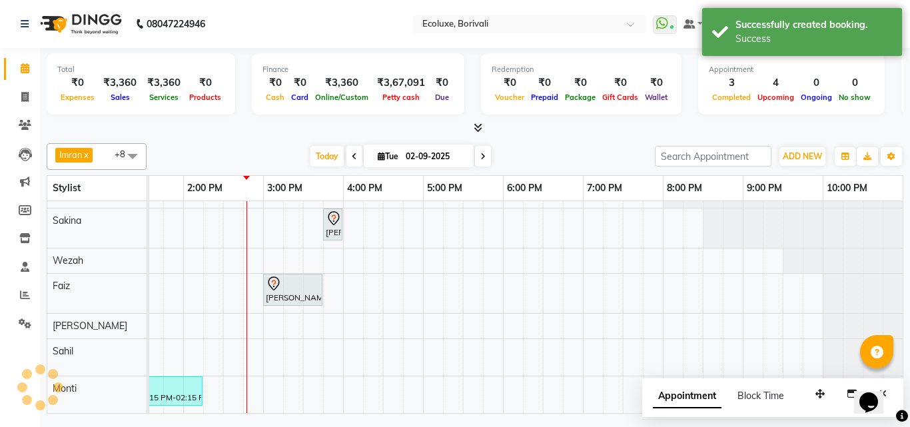
click at [249, 140] on div "Imran x Wezah x [PERSON_NAME] x Faiz x [PERSON_NAME] x [PERSON_NAME] x [PERSON_…" at bounding box center [475, 276] width 857 height 276
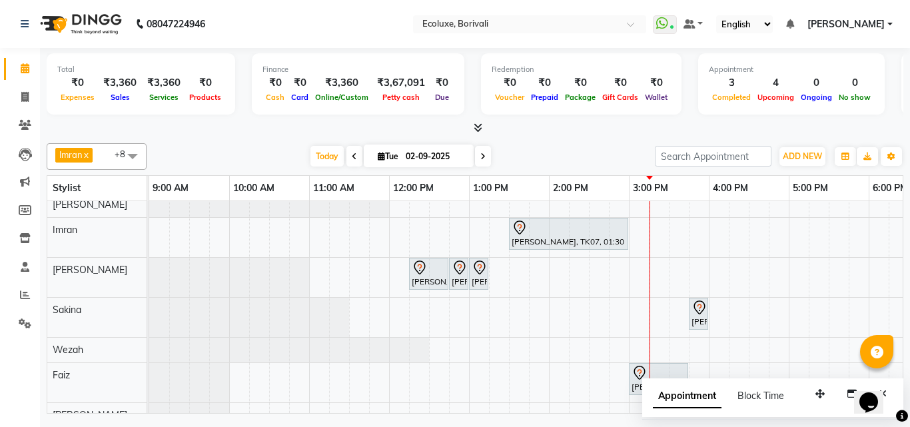
scroll to position [0, 0]
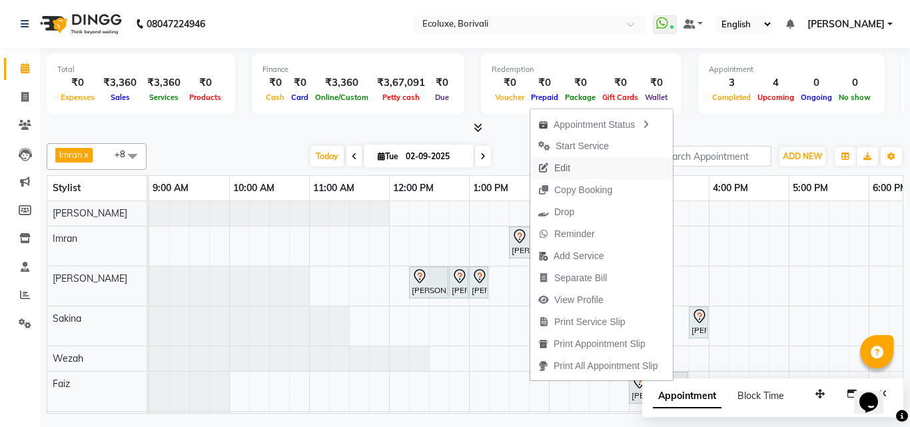
click at [594, 172] on button "Edit" at bounding box center [601, 168] width 143 height 22
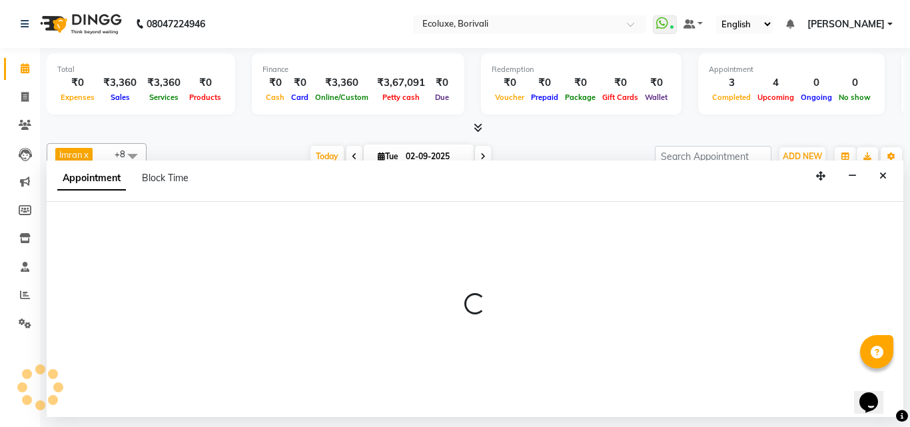
select select "tentative"
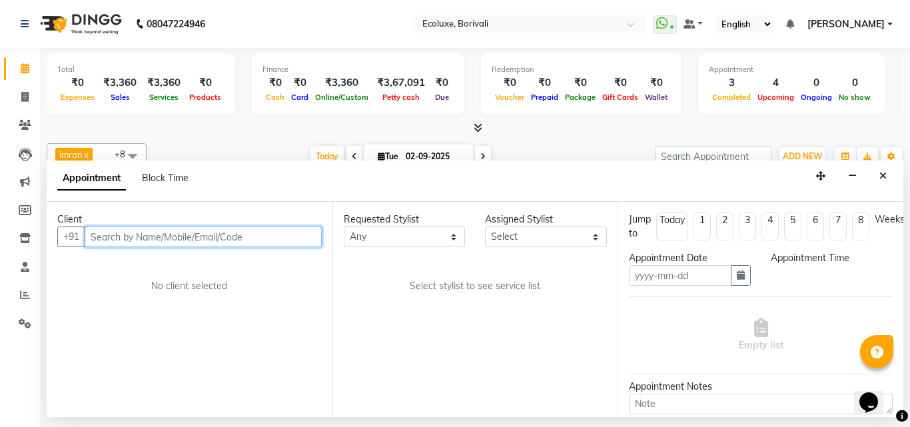
type input "02-09-2025"
select select "35739"
select select "735"
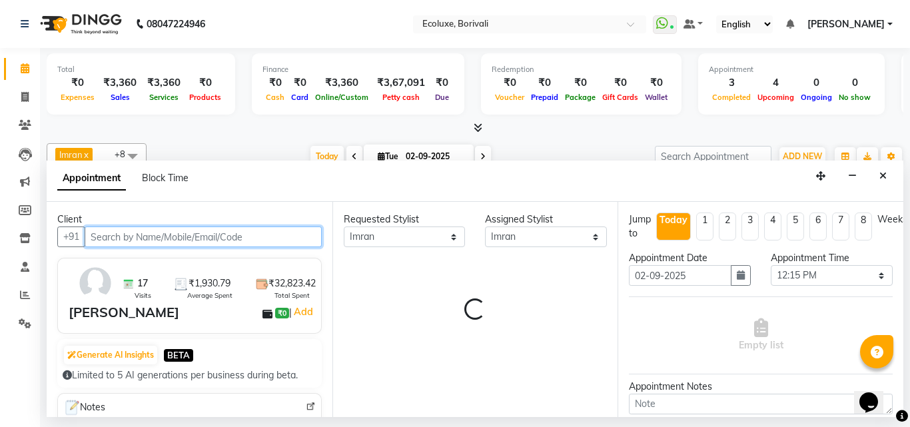
scroll to position [0, 366]
select select "2487"
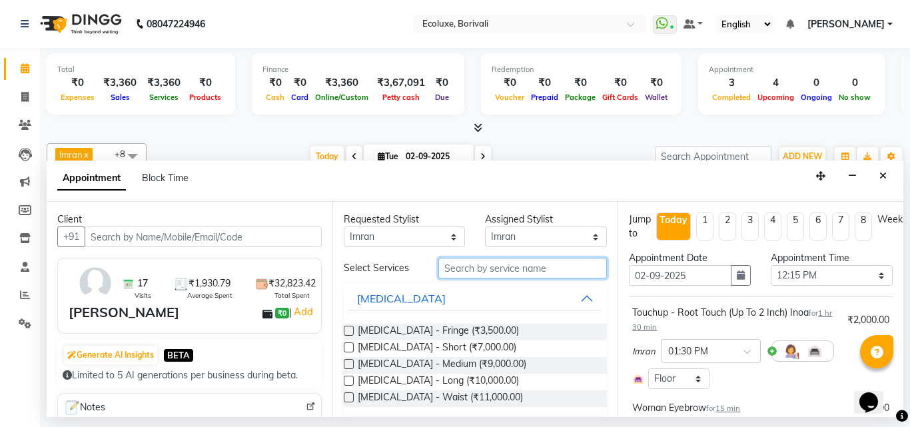
click at [520, 267] on input "text" at bounding box center [522, 268] width 169 height 21
click at [504, 272] on input "text" at bounding box center [522, 268] width 169 height 21
click at [489, 243] on select "Select [PERSON_NAME] [PERSON_NAME] Faiz [PERSON_NAME] Geeta [PERSON_NAME] [PERS…" at bounding box center [546, 237] width 122 height 21
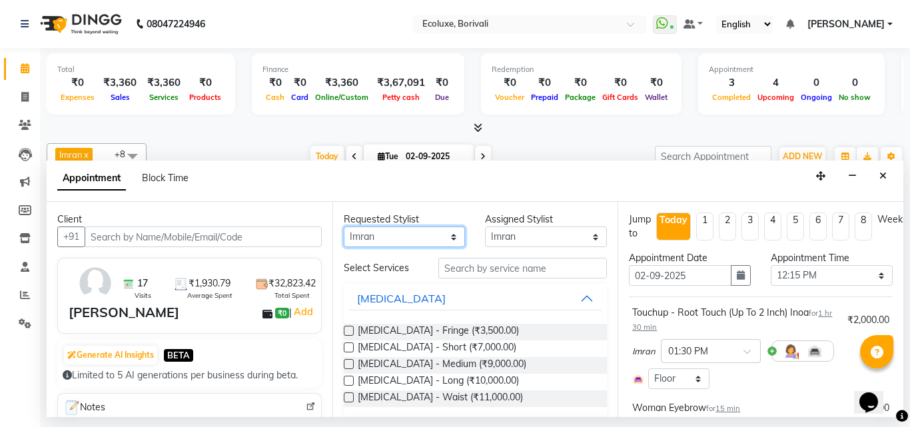
click at [413, 241] on select "Any [PERSON_NAME] [PERSON_NAME] Faiz [PERSON_NAME] [PERSON_NAME] [PERSON_NAME] …" at bounding box center [405, 237] width 122 height 21
select select "90123"
click at [344, 227] on select "Any [PERSON_NAME] [PERSON_NAME] Faiz [PERSON_NAME] [PERSON_NAME] [PERSON_NAME] …" at bounding box center [405, 237] width 122 height 21
select select "90123"
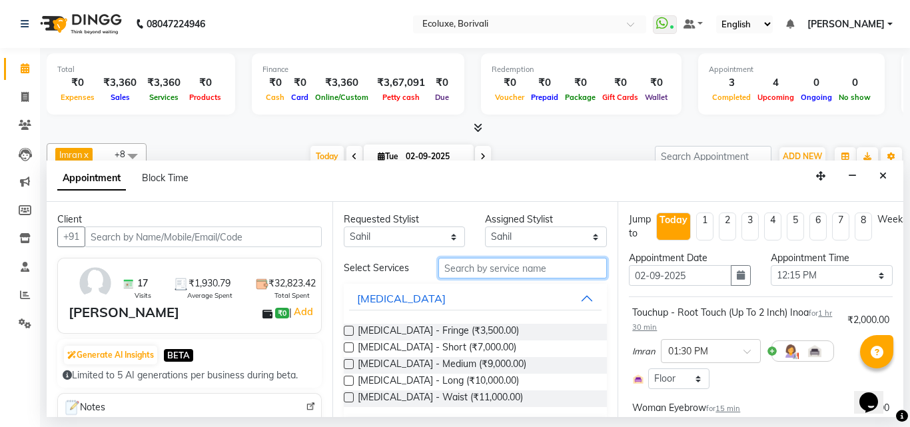
click at [471, 271] on input "text" at bounding box center [522, 268] width 169 height 21
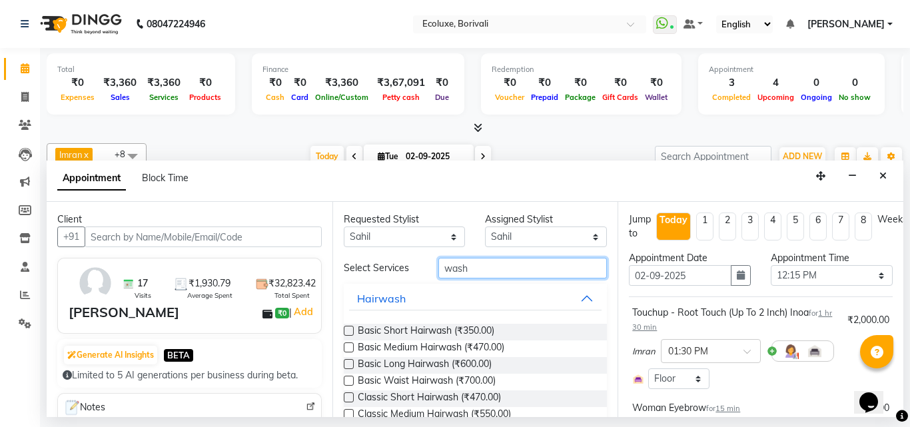
type input "wash"
click at [349, 349] on label at bounding box center [349, 347] width 10 height 10
click at [349, 349] on input "checkbox" at bounding box center [348, 348] width 9 height 9
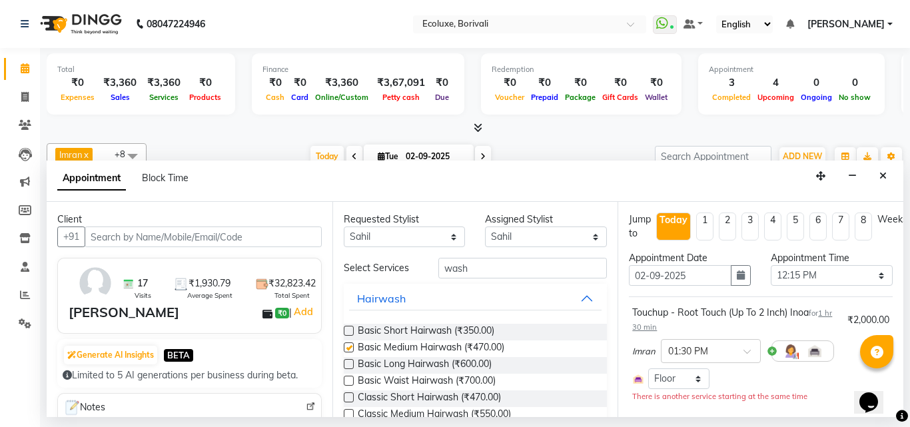
checkbox input "false"
click at [420, 233] on select "Any [PERSON_NAME] [PERSON_NAME] Faiz [PERSON_NAME] [PERSON_NAME] [PERSON_NAME] …" at bounding box center [405, 237] width 122 height 21
select select "75670"
click at [344, 227] on select "Any [PERSON_NAME] [PERSON_NAME] Faiz [PERSON_NAME] [PERSON_NAME] [PERSON_NAME] …" at bounding box center [405, 237] width 122 height 21
select select "75670"
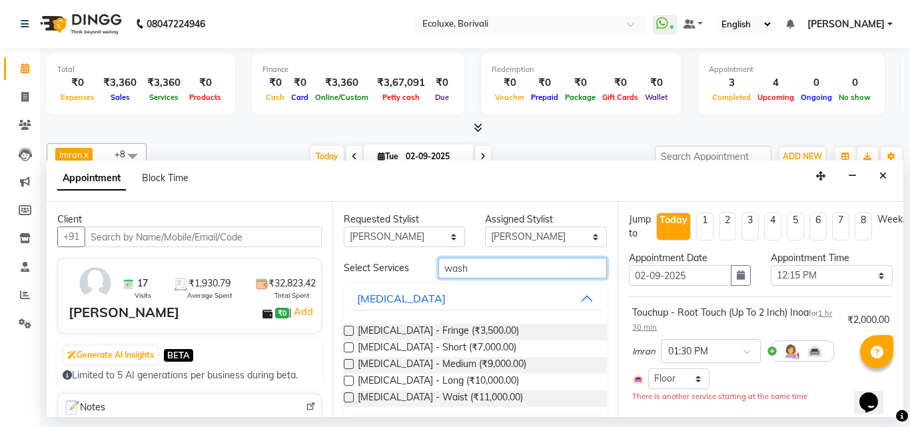
click at [496, 268] on input "wash" at bounding box center [522, 268] width 169 height 21
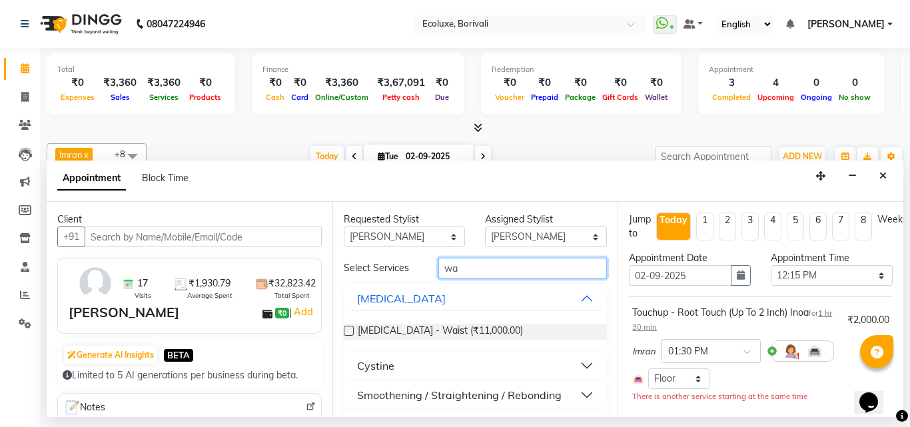
type input "w"
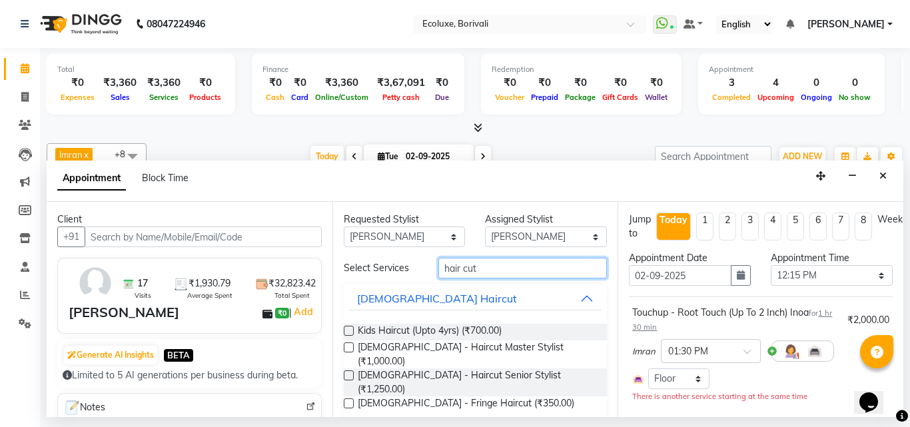
type input "hair cut"
click at [347, 370] on label at bounding box center [349, 375] width 10 height 10
click at [347, 372] on input "checkbox" at bounding box center [348, 376] width 9 height 9
checkbox input "false"
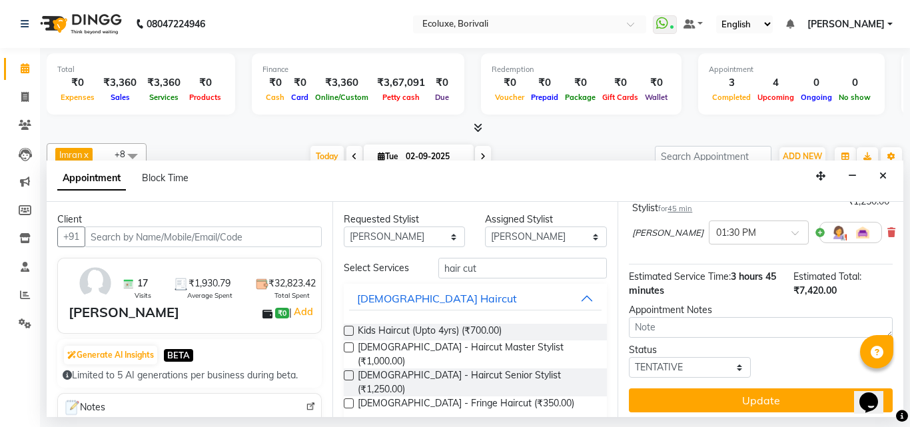
scroll to position [533, 0]
click at [887, 227] on icon at bounding box center [891, 231] width 8 height 9
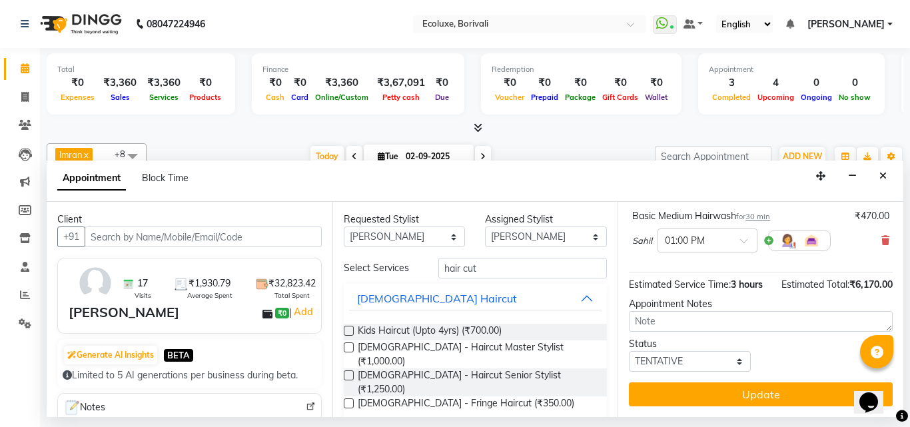
scroll to position [413, 0]
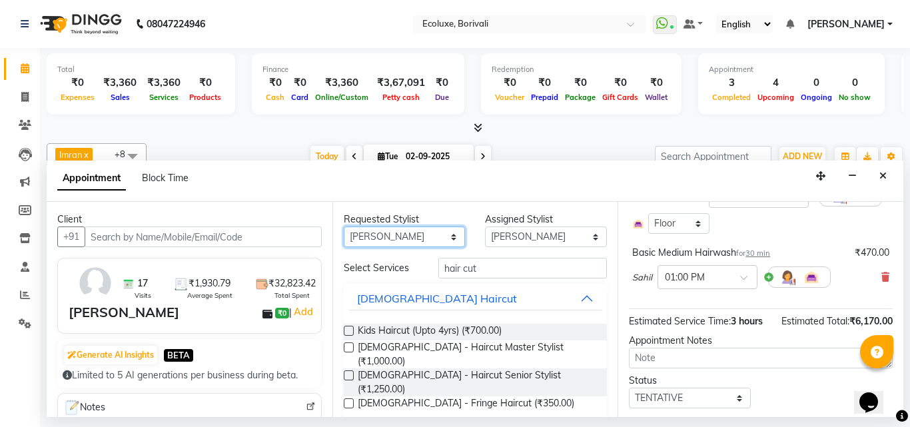
drag, startPoint x: 408, startPoint y: 237, endPoint x: 407, endPoint y: 231, distance: 6.7
click at [408, 237] on select "Any [PERSON_NAME] [PERSON_NAME] Faiz [PERSON_NAME] [PERSON_NAME] [PERSON_NAME] …" at bounding box center [405, 237] width 122 height 21
select select "35739"
click at [344, 227] on select "Any [PERSON_NAME] [PERSON_NAME] Faiz [PERSON_NAME] [PERSON_NAME] [PERSON_NAME] …" at bounding box center [405, 237] width 122 height 21
select select "35739"
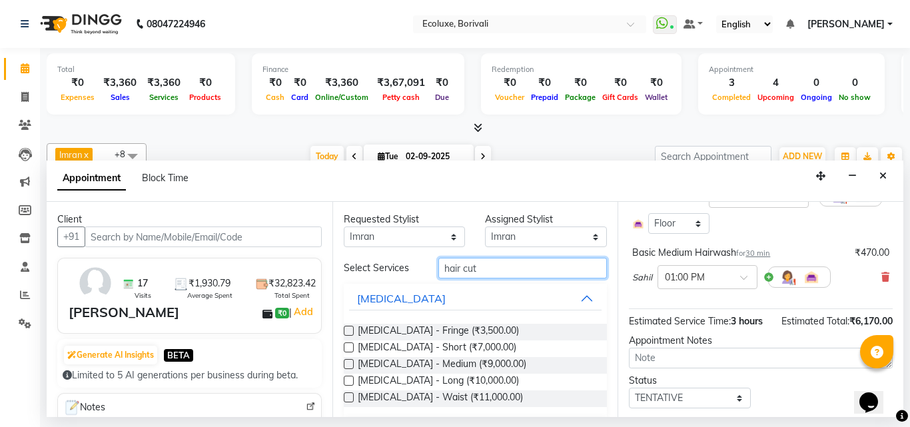
click at [488, 265] on input "hair cut" at bounding box center [522, 268] width 169 height 21
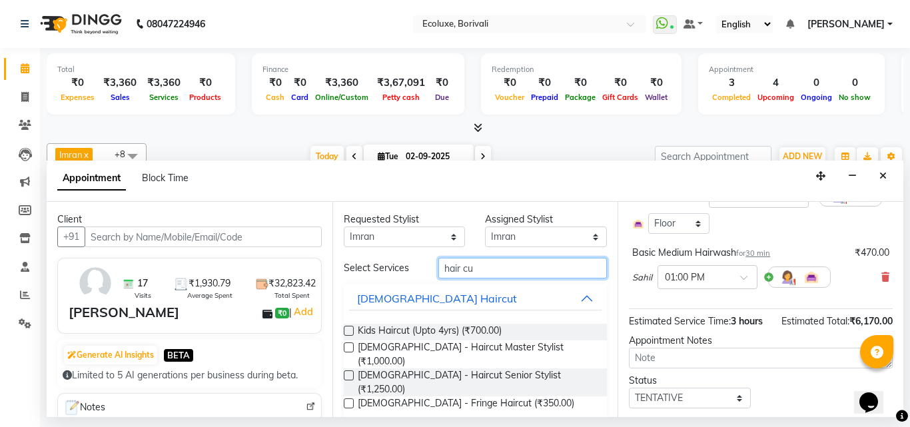
type input "hair cut"
click at [348, 370] on label at bounding box center [349, 375] width 10 height 10
click at [348, 372] on input "checkbox" at bounding box center [348, 376] width 9 height 9
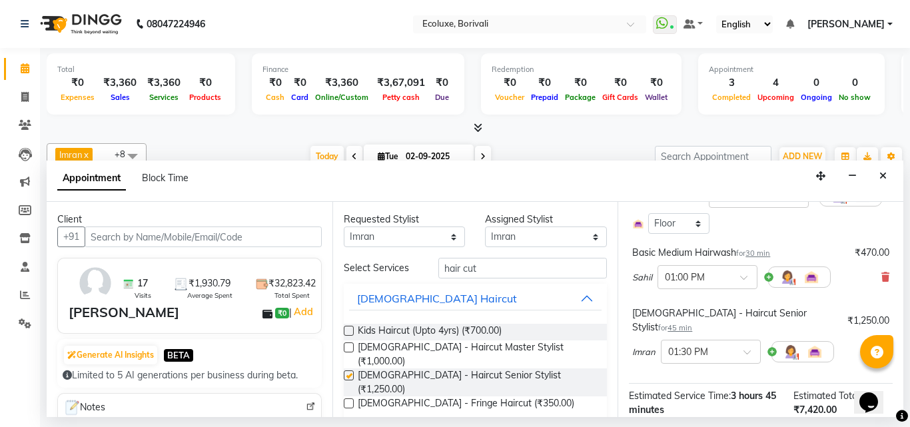
checkbox input "false"
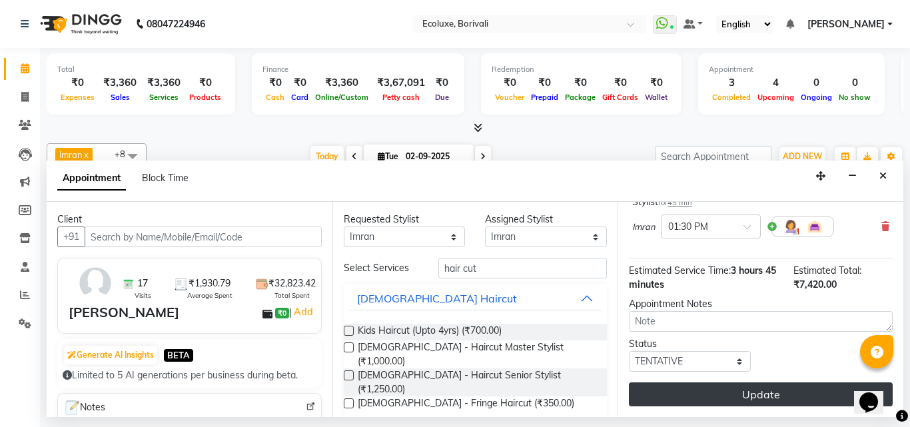
click at [703, 384] on button "Update" at bounding box center [761, 394] width 264 height 24
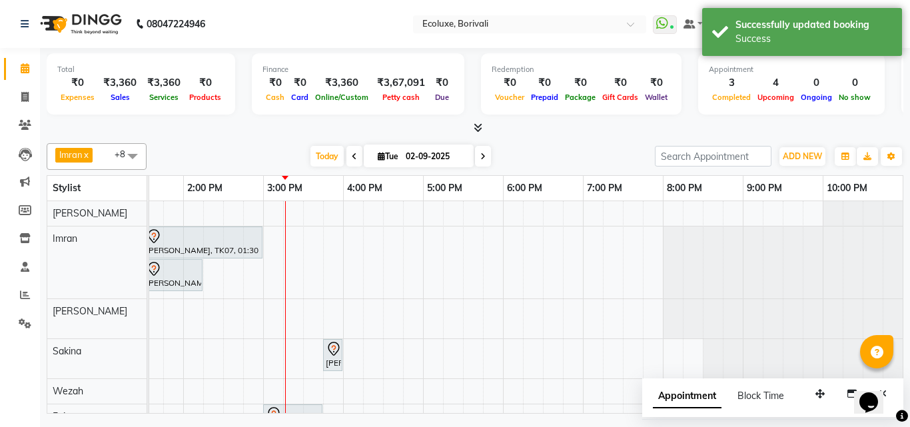
scroll to position [0, 0]
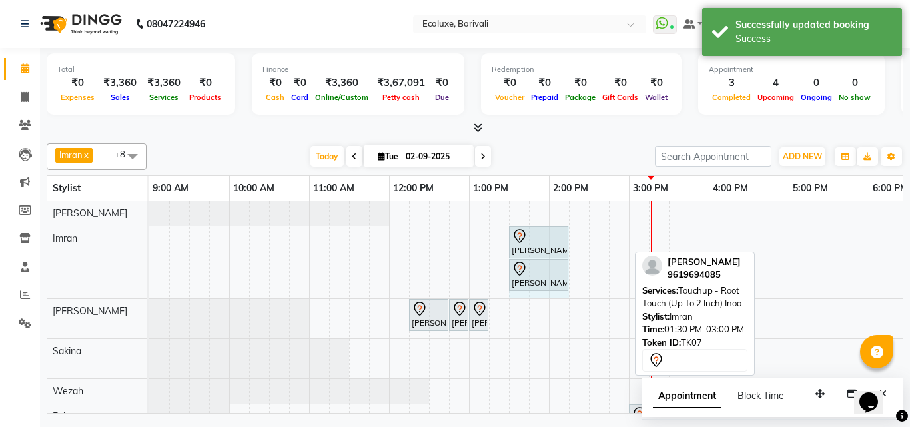
drag, startPoint x: 626, startPoint y: 235, endPoint x: 548, endPoint y: 260, distance: 81.8
click at [149, 248] on div "[PERSON_NAME], TK07, 01:30 PM-03:00 PM, Touchup - Root Touch (Up To 2 Inch) Ino…" at bounding box center [149, 263] width 0 height 72
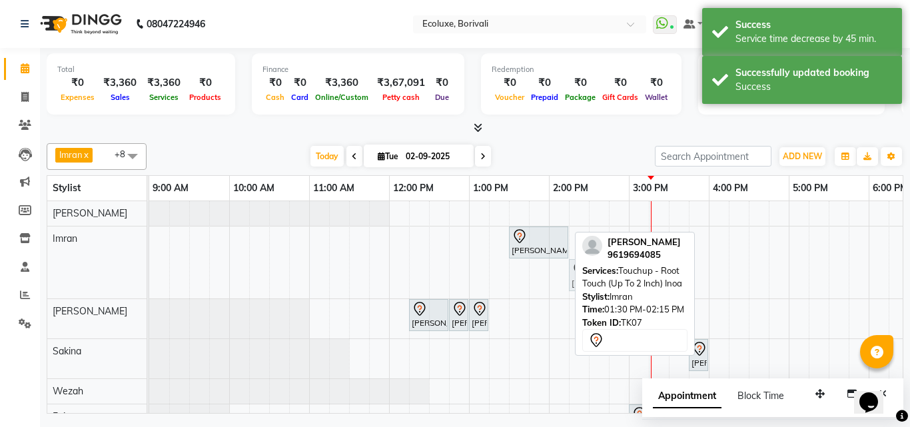
drag, startPoint x: 540, startPoint y: 284, endPoint x: 603, endPoint y: 268, distance: 65.1
click at [603, 268] on div "Imran x Wezah x [PERSON_NAME] x Faiz x [PERSON_NAME] x [PERSON_NAME] x [PERSON_…" at bounding box center [475, 276] width 857 height 276
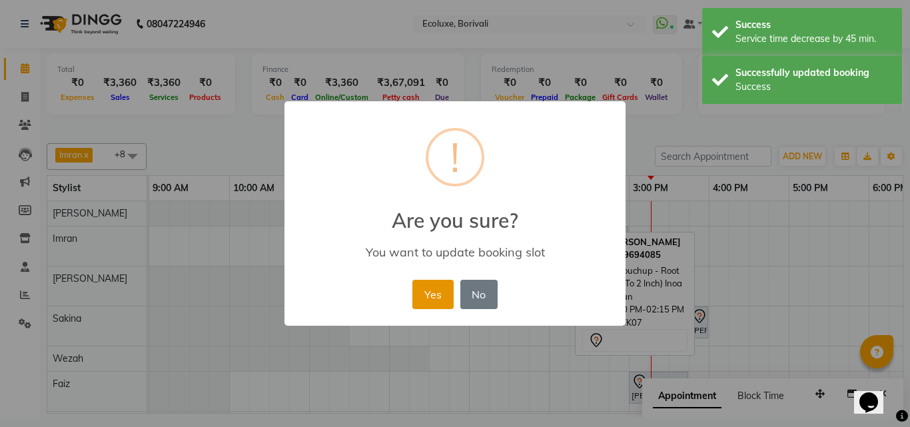
click at [430, 290] on button "Yes" at bounding box center [432, 294] width 41 height 29
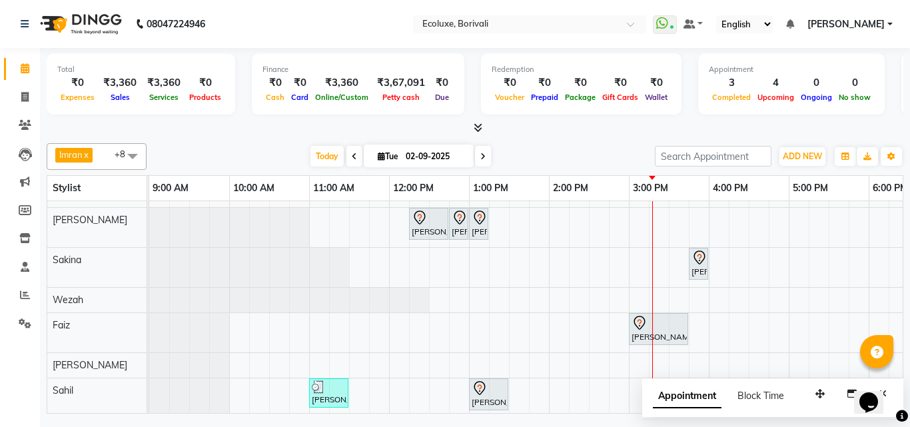
scroll to position [111, 0]
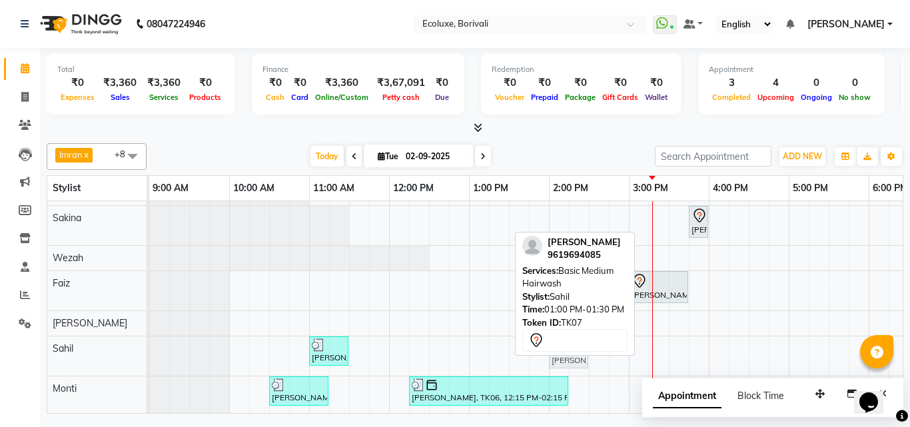
drag, startPoint x: 492, startPoint y: 348, endPoint x: 578, endPoint y: 354, distance: 86.2
click at [578, 354] on div "Imran x Wezah x [PERSON_NAME] x Faiz x [PERSON_NAME] x [PERSON_NAME] x [PERSON_…" at bounding box center [475, 276] width 857 height 276
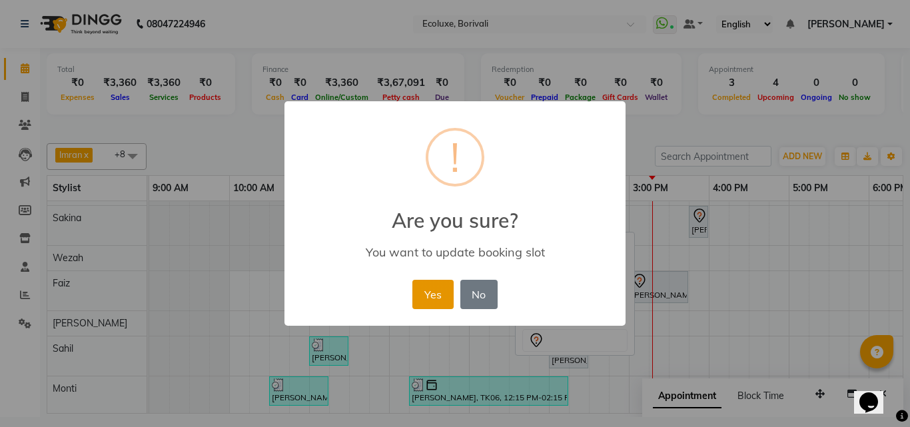
click at [425, 286] on button "Yes" at bounding box center [432, 294] width 41 height 29
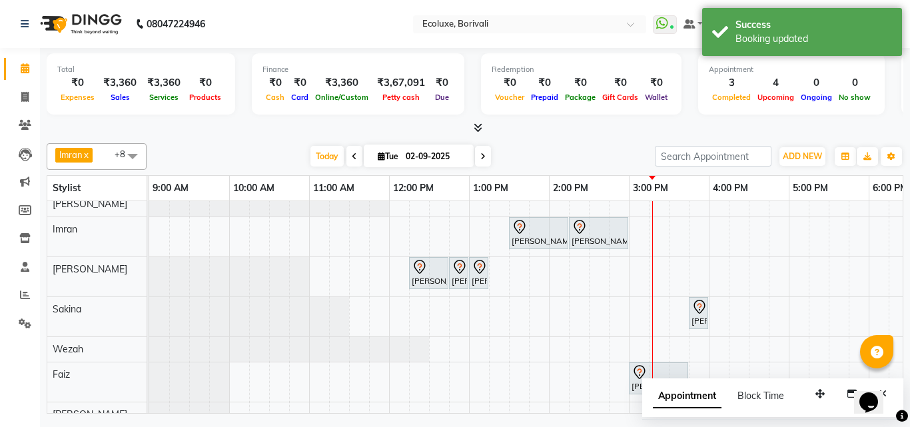
scroll to position [0, 0]
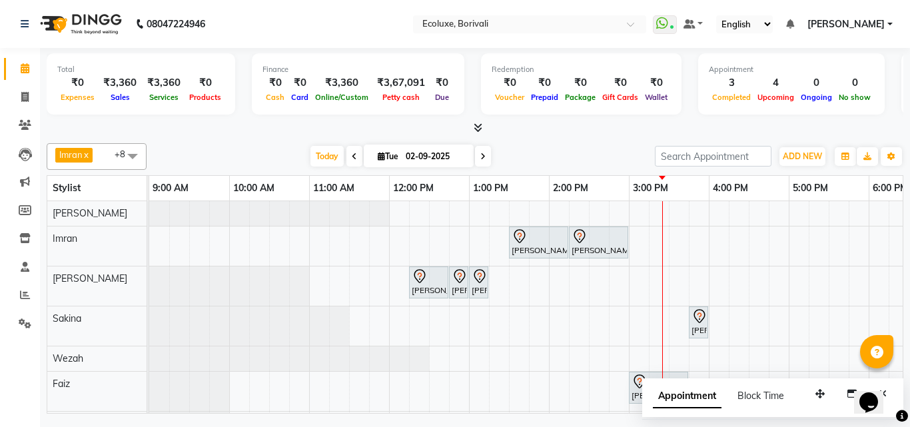
click at [564, 133] on div at bounding box center [475, 128] width 857 height 14
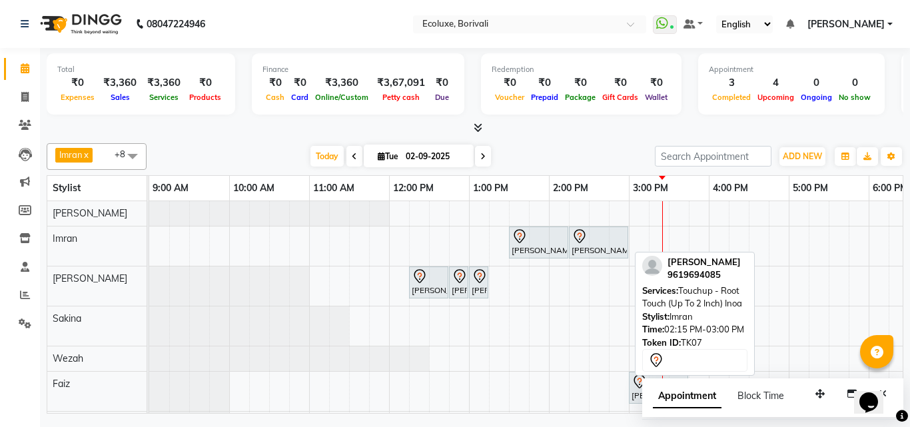
click at [576, 238] on icon at bounding box center [580, 237] width 16 height 16
click at [577, 237] on icon at bounding box center [580, 237] width 16 height 16
select select "7"
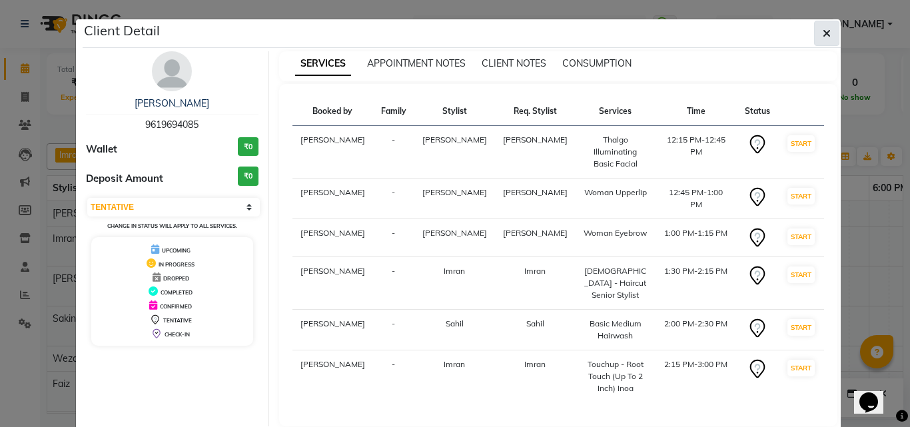
click at [823, 33] on icon "button" at bounding box center [827, 33] width 8 height 11
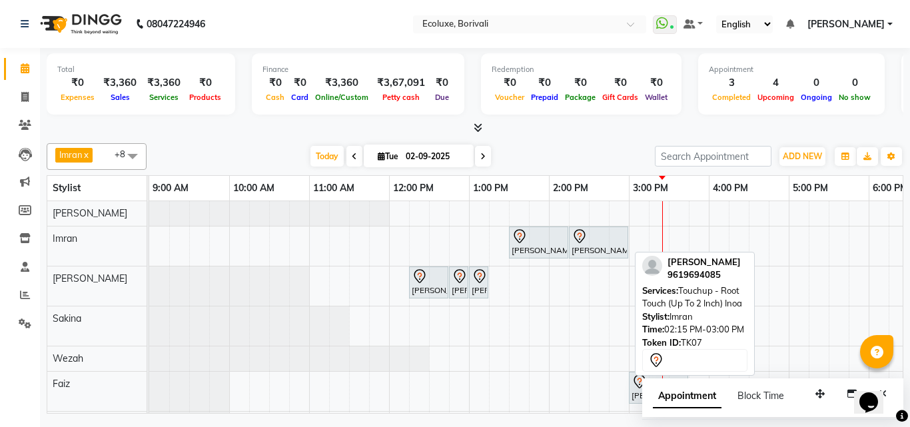
click at [610, 246] on div "[PERSON_NAME], TK07, 02:15 PM-03:00 PM, Touchup - Root Touch (Up To 2 Inch) Inoa" at bounding box center [598, 243] width 57 height 28
select select "7"
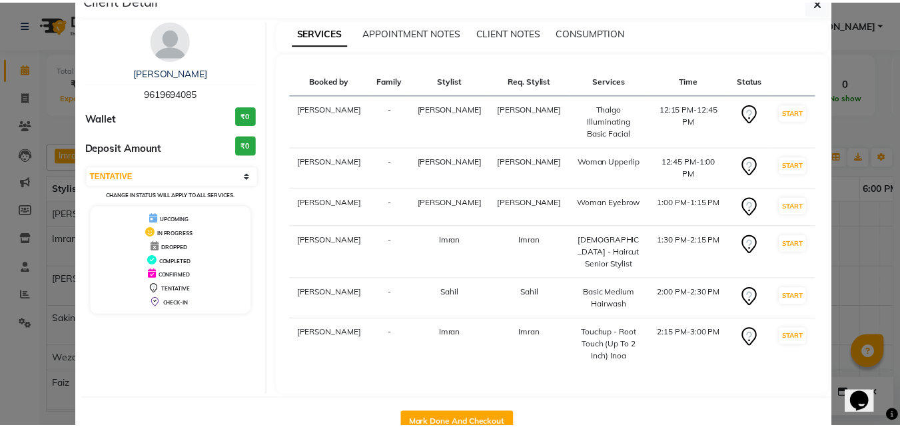
scroll to position [56, 0]
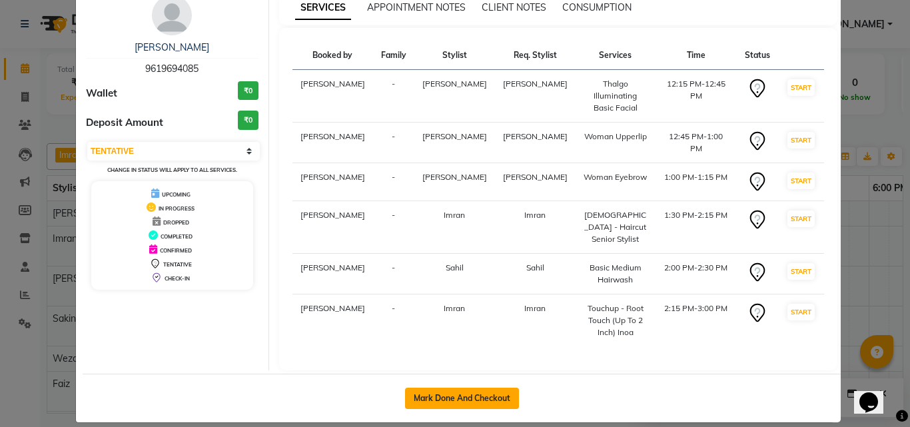
click at [466, 388] on button "Mark Done And Checkout" at bounding box center [462, 398] width 114 height 21
select select "service"
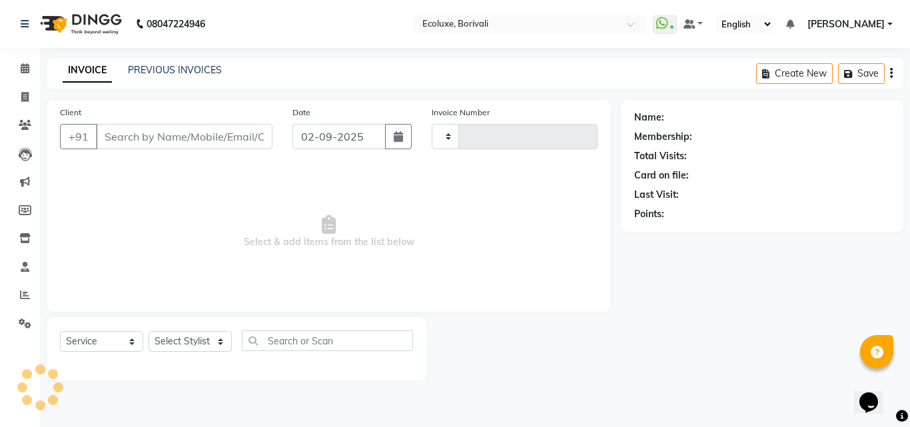
type input "1899"
select select "5386"
type input "9619694085"
select select "35739"
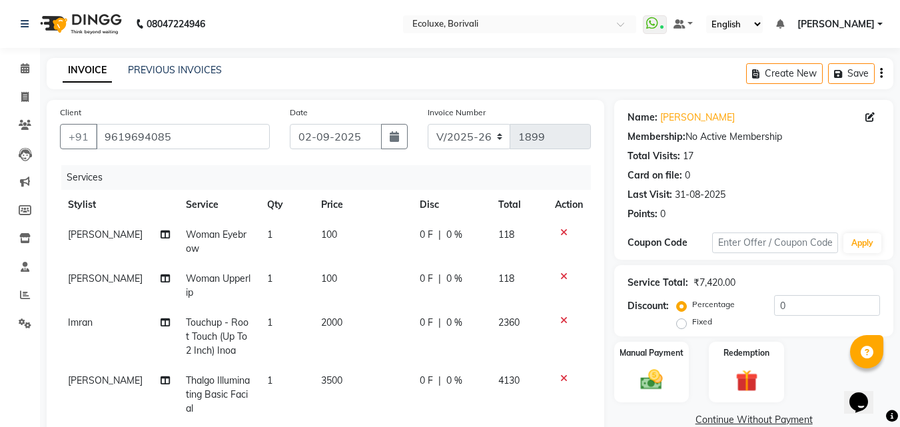
click at [880, 74] on icon "button" at bounding box center [881, 73] width 3 height 1
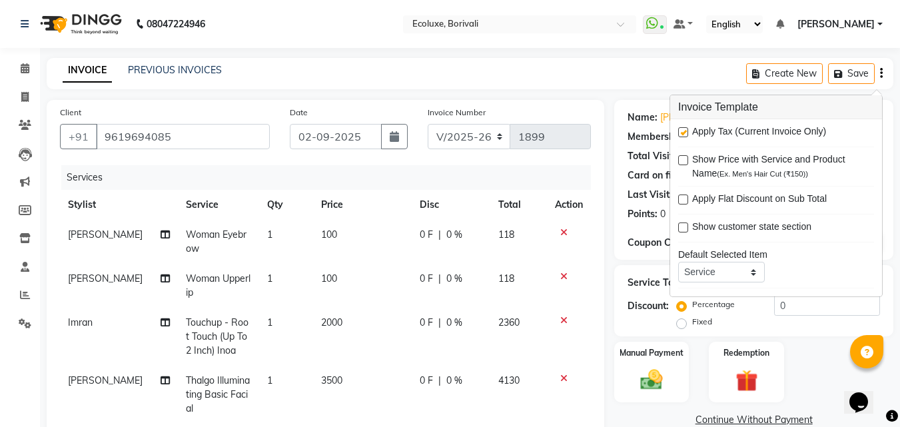
click at [687, 133] on label at bounding box center [683, 132] width 10 height 10
click at [687, 133] on input "checkbox" at bounding box center [682, 133] width 9 height 9
checkbox input "false"
click at [544, 90] on main "INVOICE PREVIOUS INVOICES Create New Save Client [PHONE_NUMBER] Date [DATE] Inv…" at bounding box center [470, 396] width 860 height 676
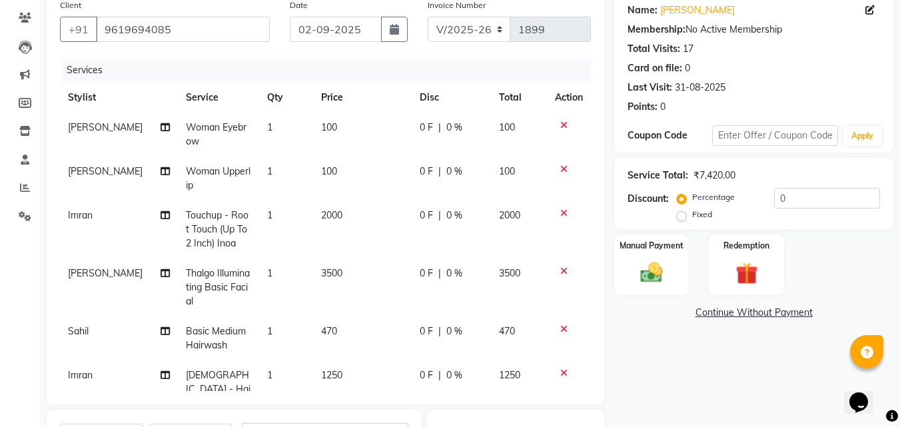
scroll to position [107, 0]
click at [775, 204] on input "0" at bounding box center [827, 199] width 106 height 21
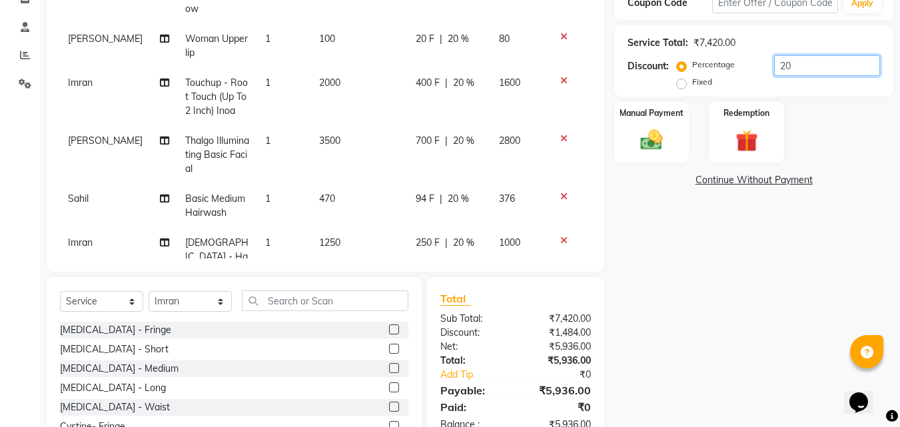
type input "20"
click at [781, 333] on div "Name: [PERSON_NAME] Membership: No Active Membership Total Visits: 17 Card on f…" at bounding box center [758, 167] width 289 height 614
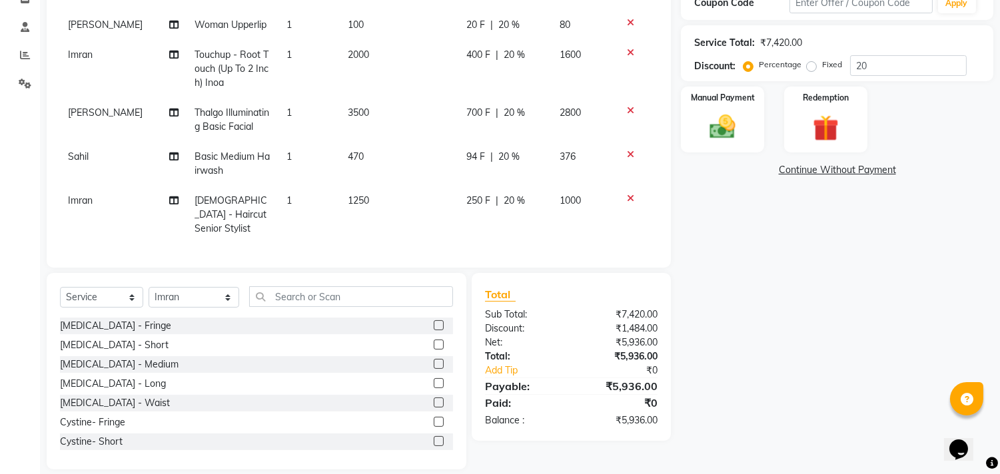
click at [831, 283] on div "Name: [PERSON_NAME] Membership: No Active Membership Total Visits: 17 Card on f…" at bounding box center [842, 165] width 322 height 610
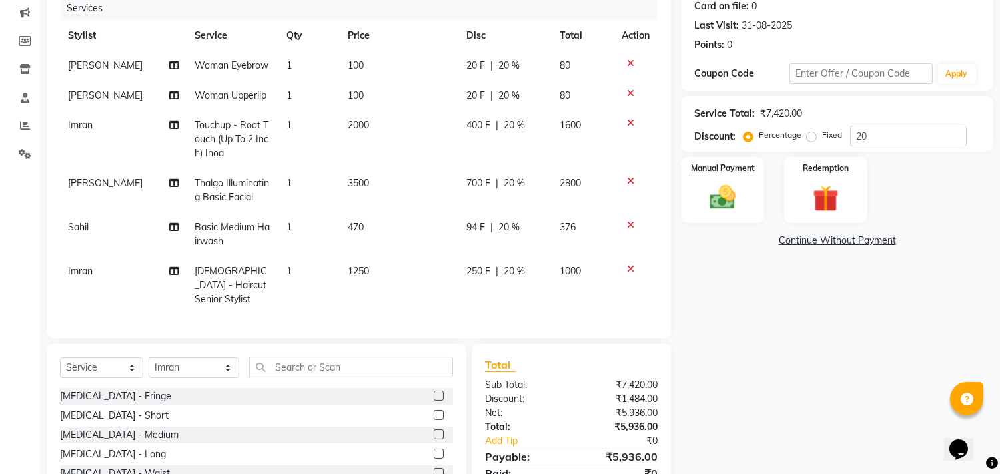
scroll to position [241, 0]
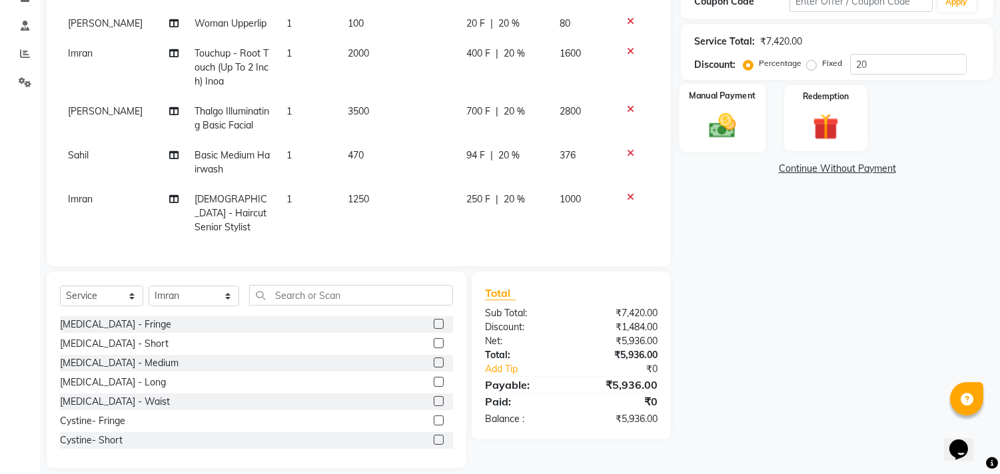
click at [710, 124] on img at bounding box center [723, 126] width 44 height 31
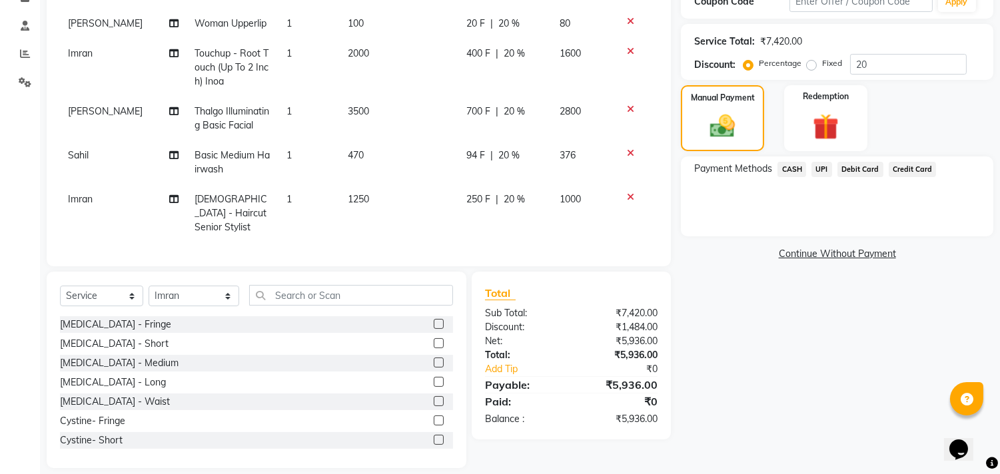
click at [821, 173] on span "UPI" at bounding box center [821, 169] width 21 height 15
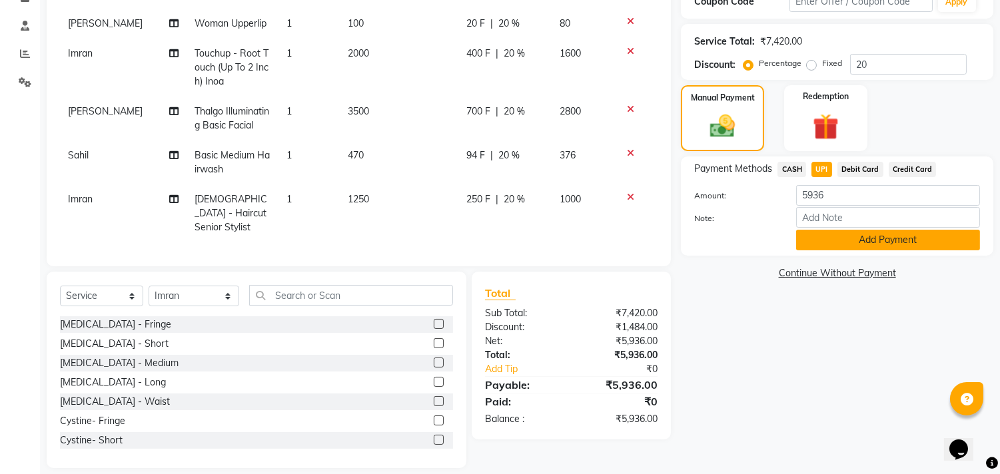
click at [870, 237] on button "Add Payment" at bounding box center [888, 240] width 184 height 21
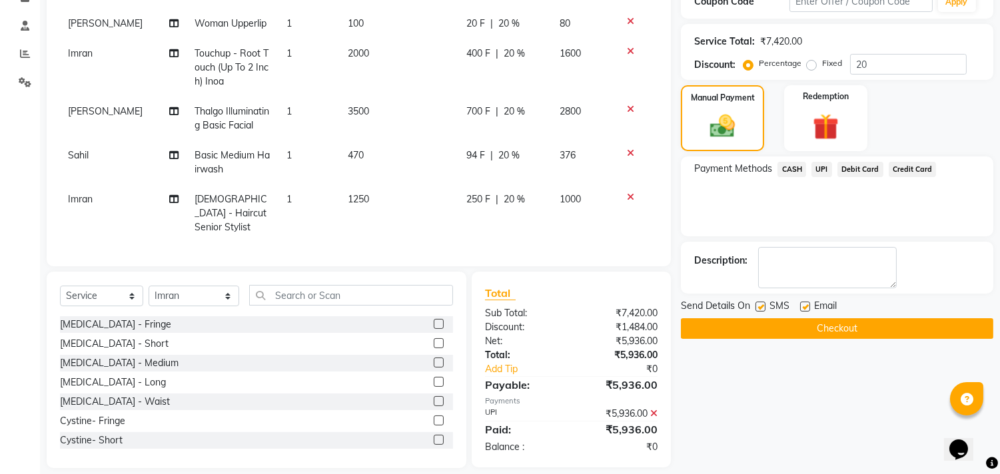
drag, startPoint x: 755, startPoint y: 304, endPoint x: 798, endPoint y: 316, distance: 44.8
click at [756, 304] on div "Send Details On SMS Email" at bounding box center [837, 307] width 312 height 17
click at [764, 304] on label at bounding box center [760, 307] width 10 height 10
click at [764, 304] on input "checkbox" at bounding box center [759, 307] width 9 height 9
checkbox input "false"
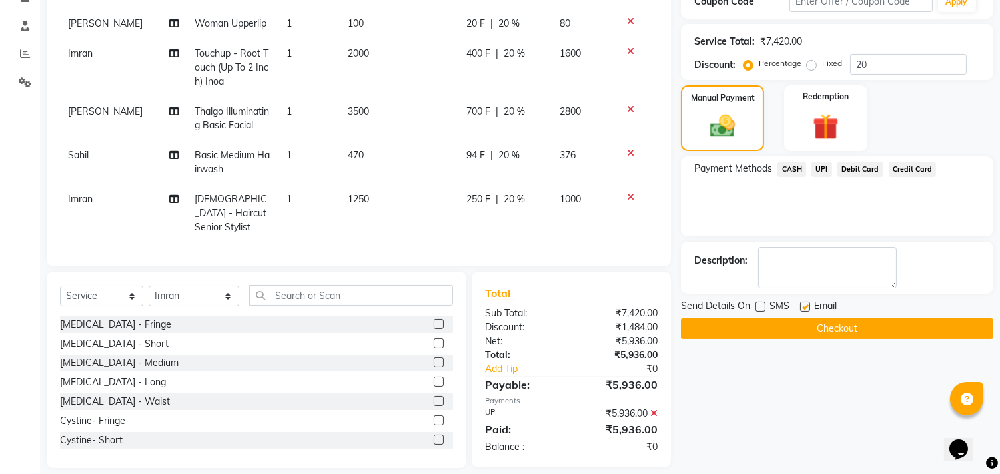
click at [801, 306] on label at bounding box center [805, 307] width 10 height 10
click at [801, 306] on input "checkbox" at bounding box center [804, 307] width 9 height 9
checkbox input "false"
click at [842, 321] on button "Checkout" at bounding box center [837, 328] width 312 height 21
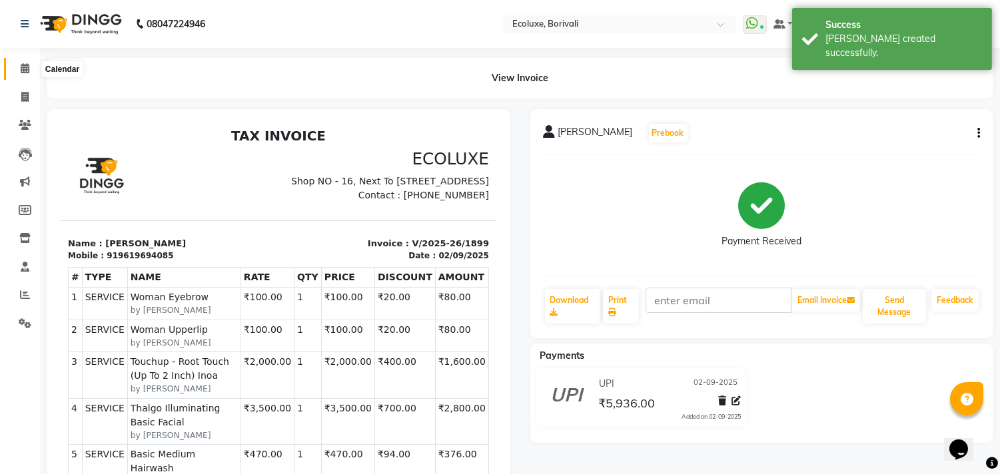
click at [15, 65] on span at bounding box center [24, 68] width 23 height 15
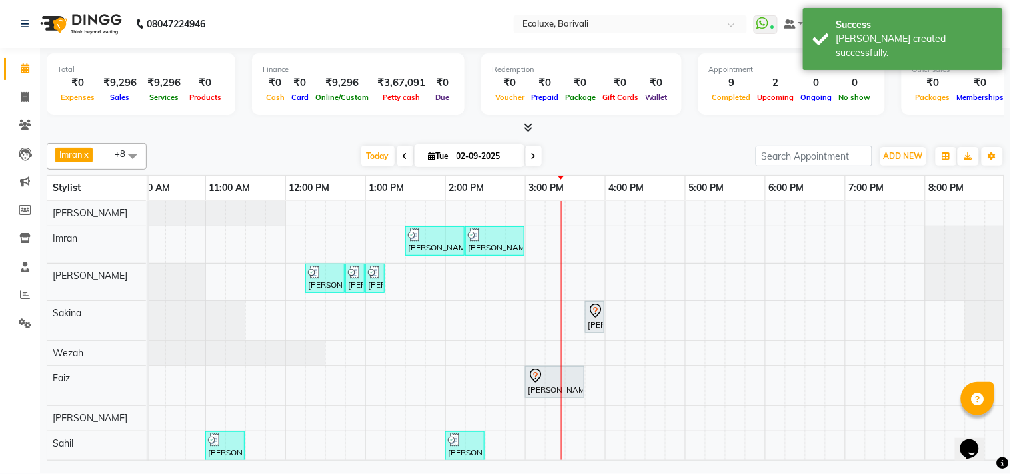
scroll to position [0, 137]
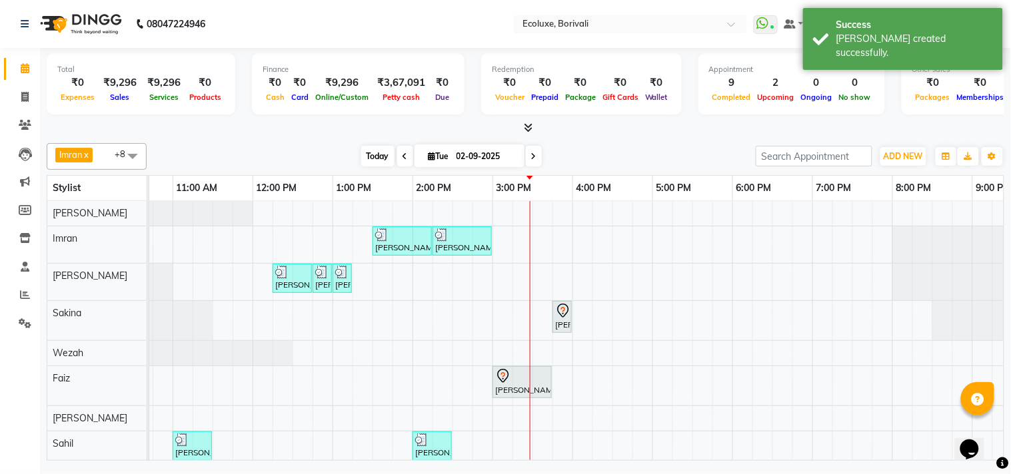
click at [373, 164] on span "Today" at bounding box center [377, 156] width 33 height 21
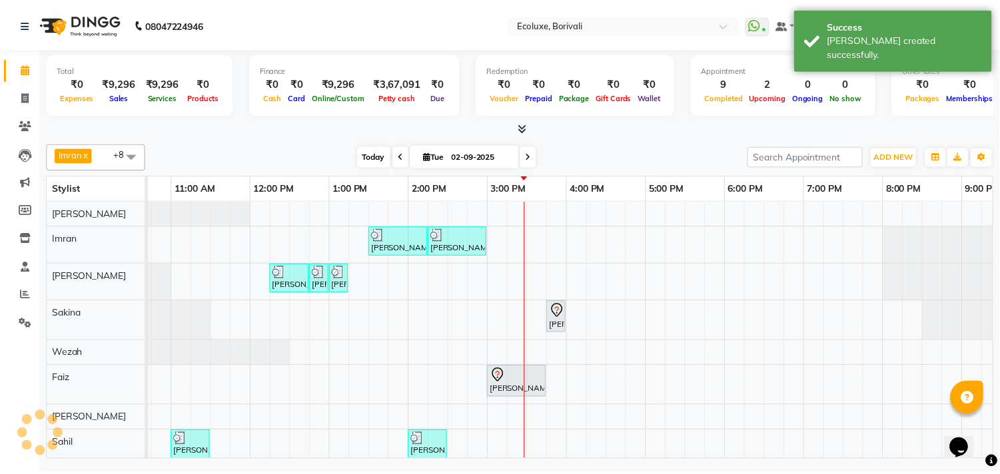
scroll to position [0, 264]
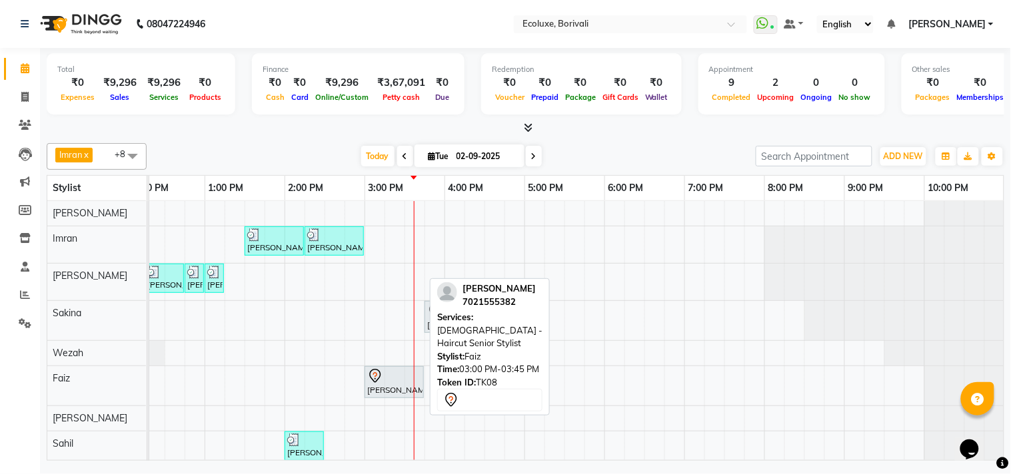
click at [400, 380] on div at bounding box center [394, 376] width 54 height 16
select select "7"
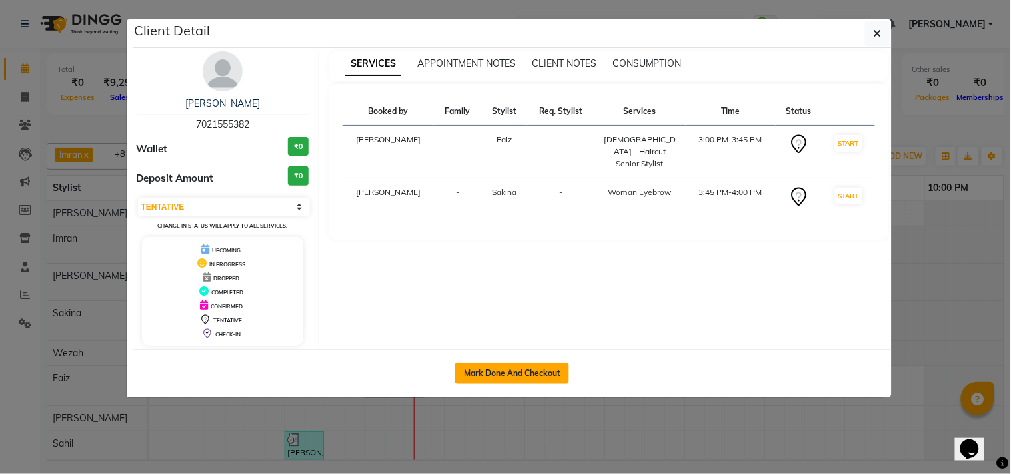
click at [542, 369] on button "Mark Done And Checkout" at bounding box center [512, 373] width 114 height 21
select select "service"
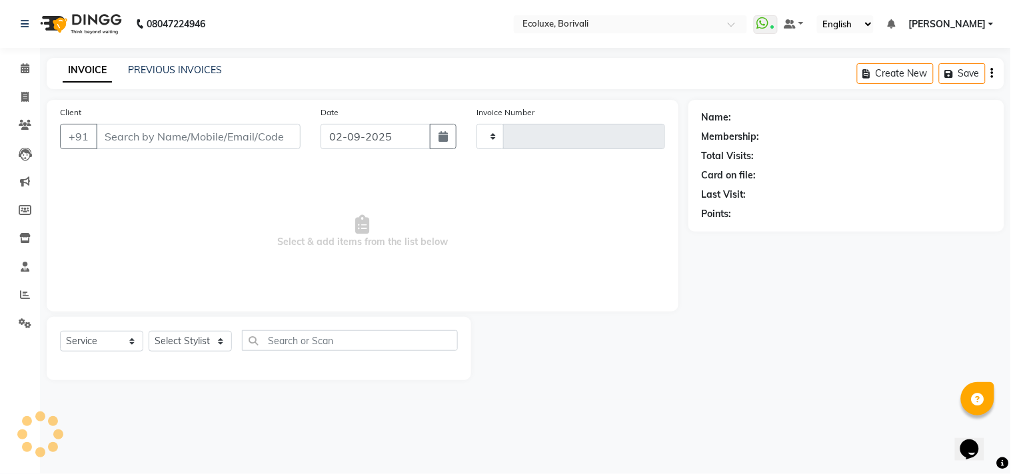
type input "1900"
select select "5386"
type input "7021555382"
select select "67913"
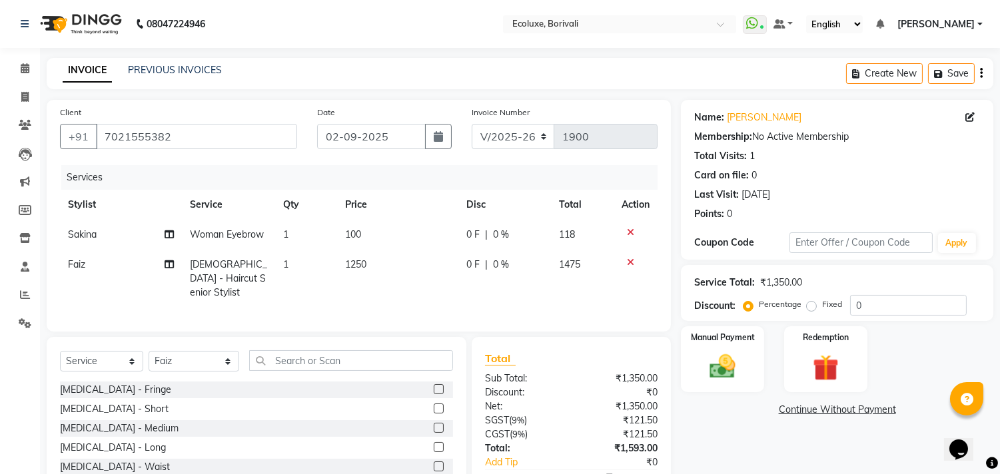
click at [909, 73] on icon "button" at bounding box center [981, 73] width 3 height 1
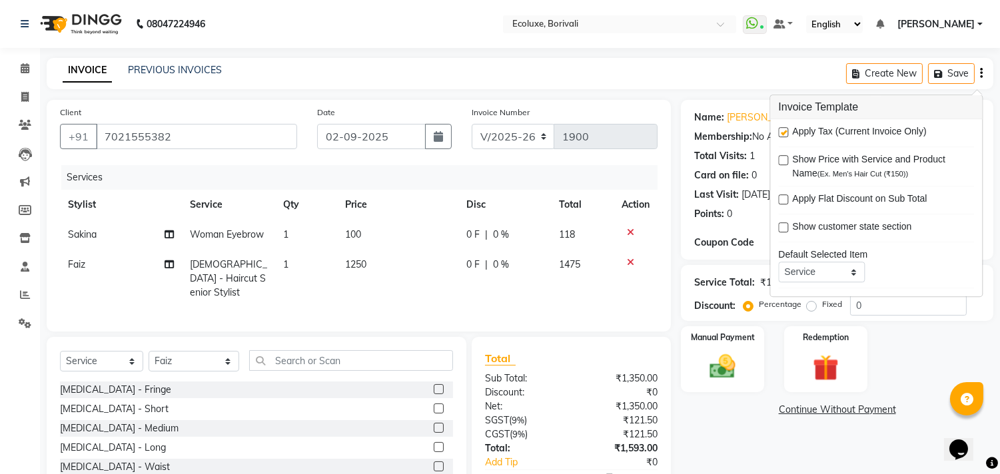
drag, startPoint x: 783, startPoint y: 130, endPoint x: 817, endPoint y: 207, distance: 83.5
click at [783, 134] on label at bounding box center [783, 132] width 10 height 10
click at [783, 134] on input "checkbox" at bounding box center [782, 133] width 9 height 9
checkbox input "false"
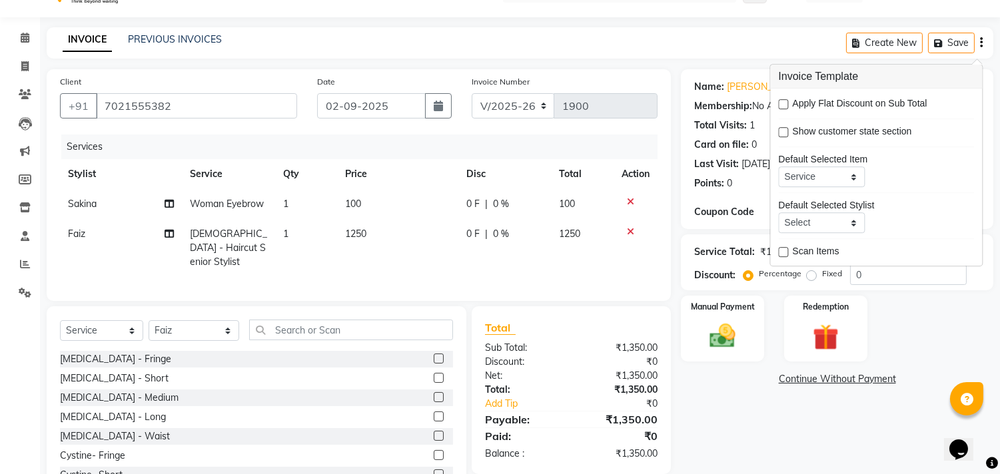
scroll to position [76, 0]
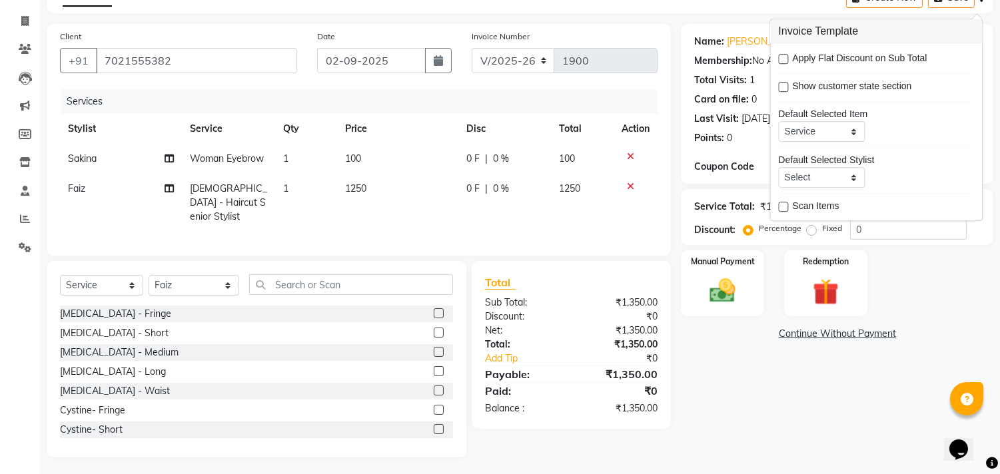
click at [761, 355] on div "Name: [PERSON_NAME] Membership: No Active Membership Total Visits: 1 Card on fi…" at bounding box center [842, 241] width 322 height 434
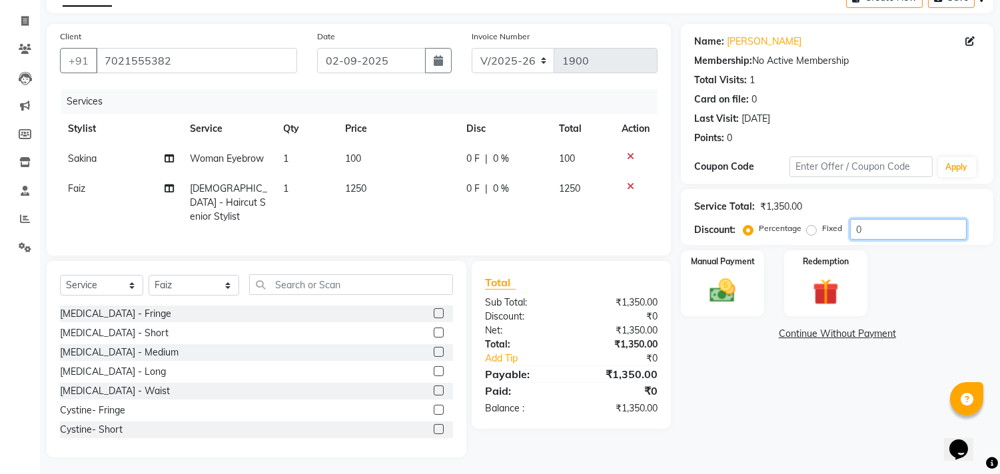
click at [887, 228] on input "0" at bounding box center [908, 229] width 117 height 21
type input "35"
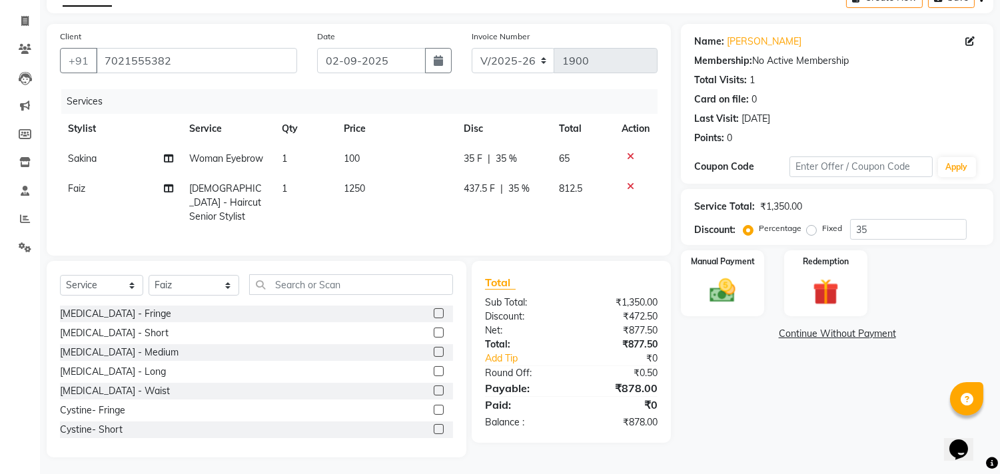
click at [738, 406] on div "Name: [PERSON_NAME] Membership: No Active Membership Total Visits: 1 Card on fi…" at bounding box center [842, 241] width 322 height 434
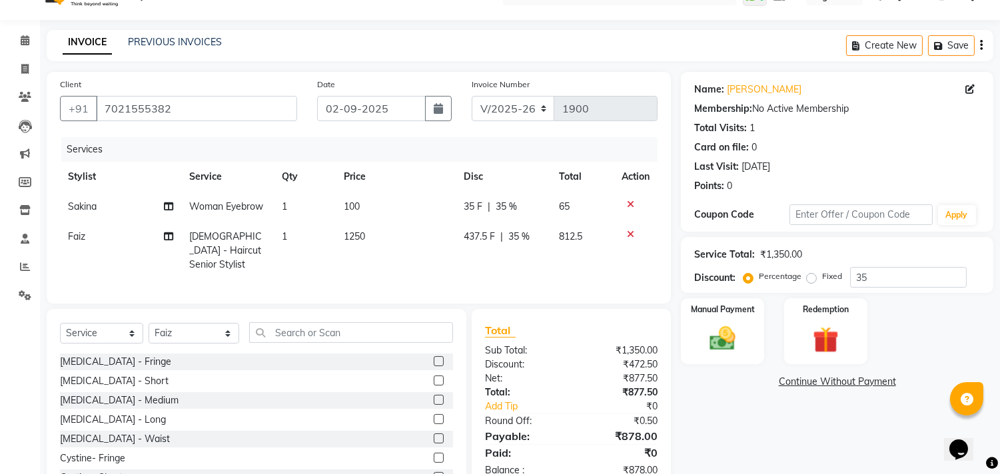
scroll to position [2, 0]
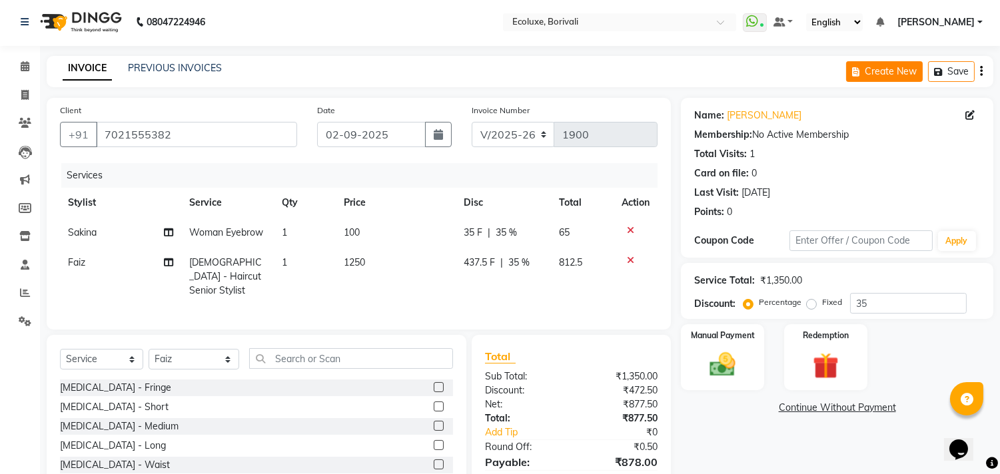
drag, startPoint x: 981, startPoint y: 71, endPoint x: 917, endPoint y: 81, distance: 65.4
click at [909, 71] on icon "button" at bounding box center [981, 71] width 3 height 1
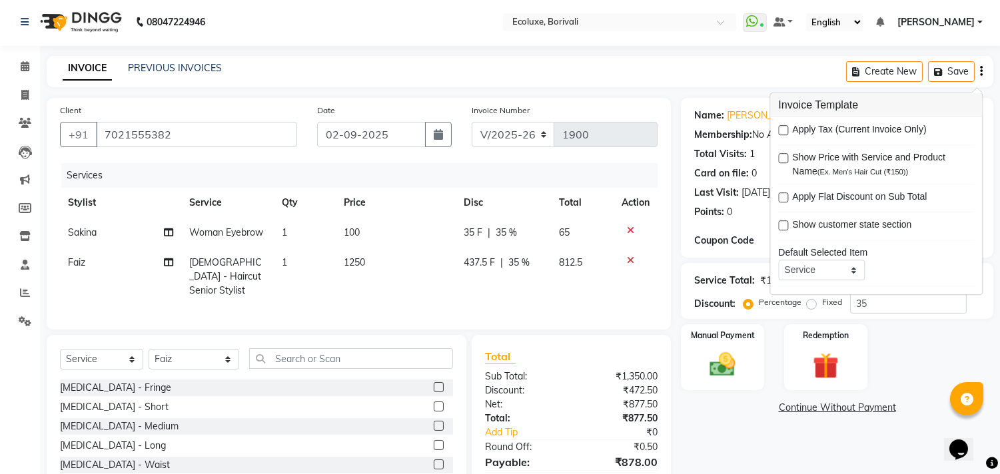
click at [782, 131] on label at bounding box center [783, 130] width 10 height 10
click at [782, 131] on input "checkbox" at bounding box center [782, 131] width 9 height 9
checkbox input "true"
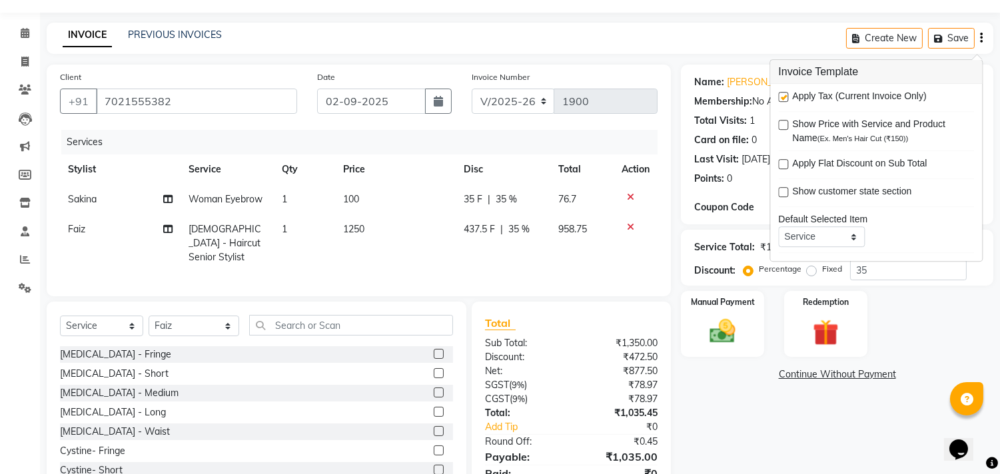
scroll to position [89, 0]
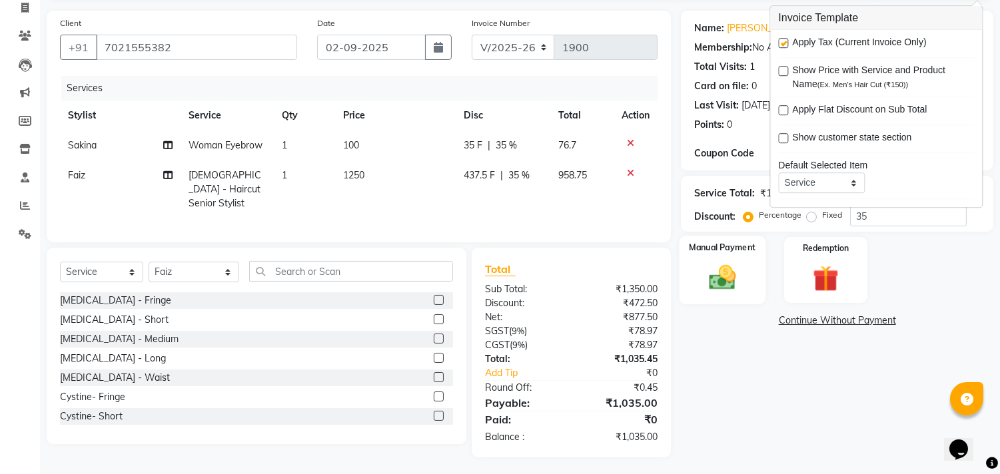
click at [720, 280] on img at bounding box center [723, 277] width 44 height 31
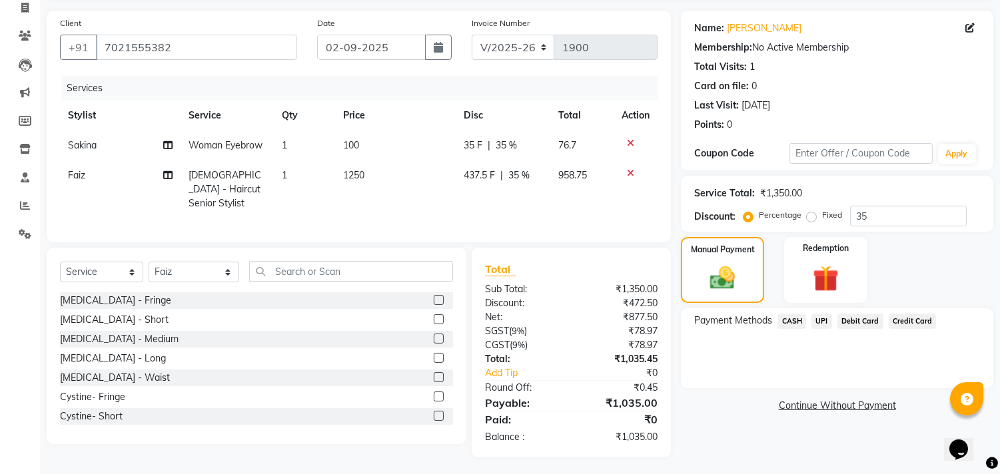
click at [828, 322] on span "UPI" at bounding box center [821, 321] width 21 height 15
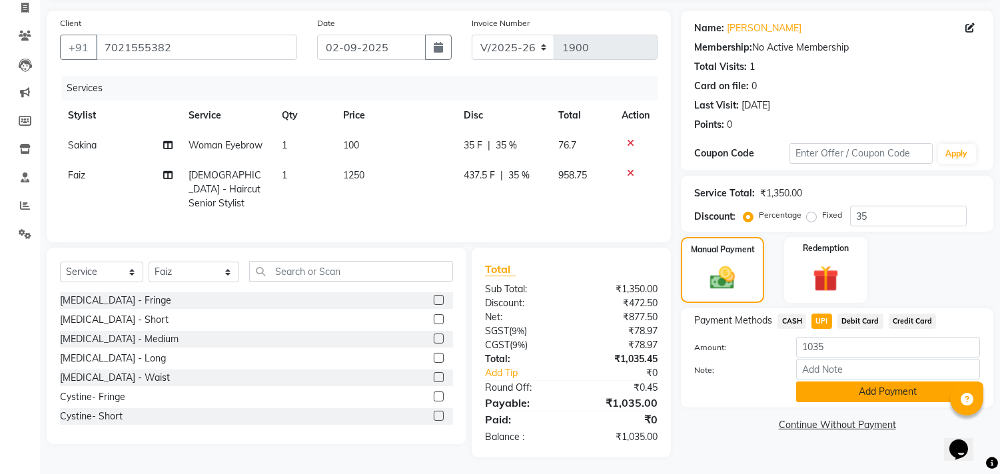
click at [847, 400] on button "Add Payment" at bounding box center [888, 392] width 184 height 21
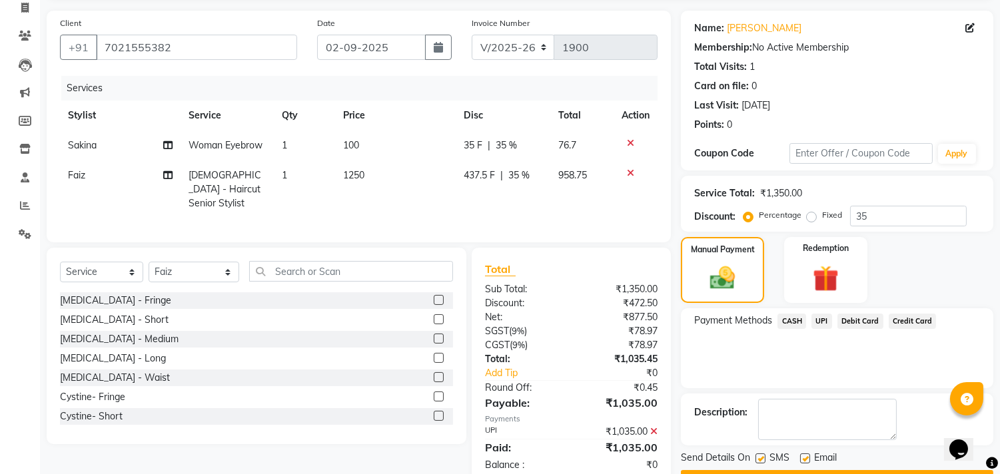
scroll to position [125, 0]
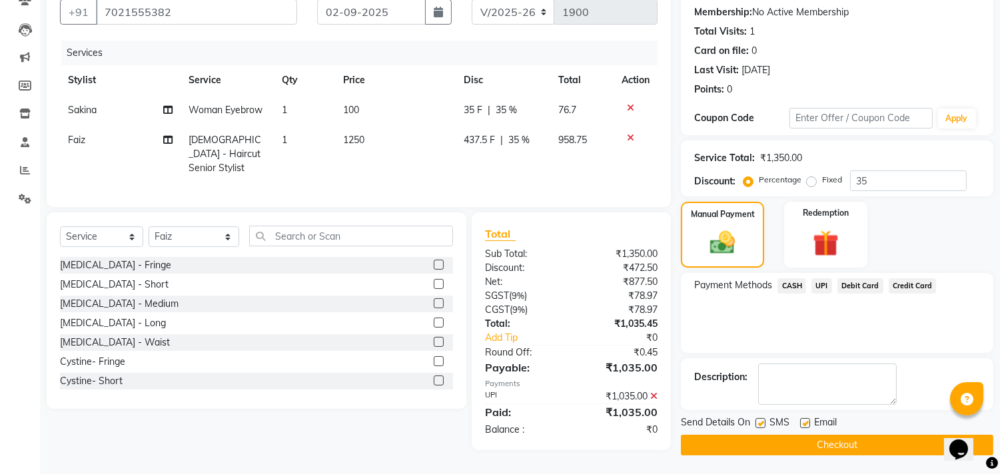
click at [762, 421] on label at bounding box center [760, 423] width 10 height 10
click at [762, 421] on input "checkbox" at bounding box center [759, 424] width 9 height 9
checkbox input "false"
drag, startPoint x: 805, startPoint y: 422, endPoint x: 808, endPoint y: 448, distance: 26.9
click at [804, 423] on label at bounding box center [805, 423] width 10 height 10
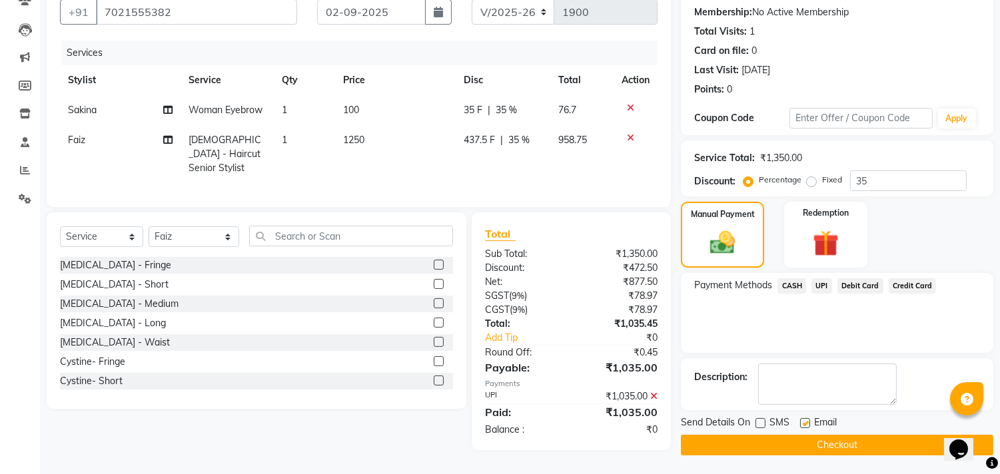
click at [804, 423] on input "checkbox" at bounding box center [804, 424] width 9 height 9
checkbox input "false"
click at [808, 426] on button "Checkout" at bounding box center [837, 445] width 312 height 21
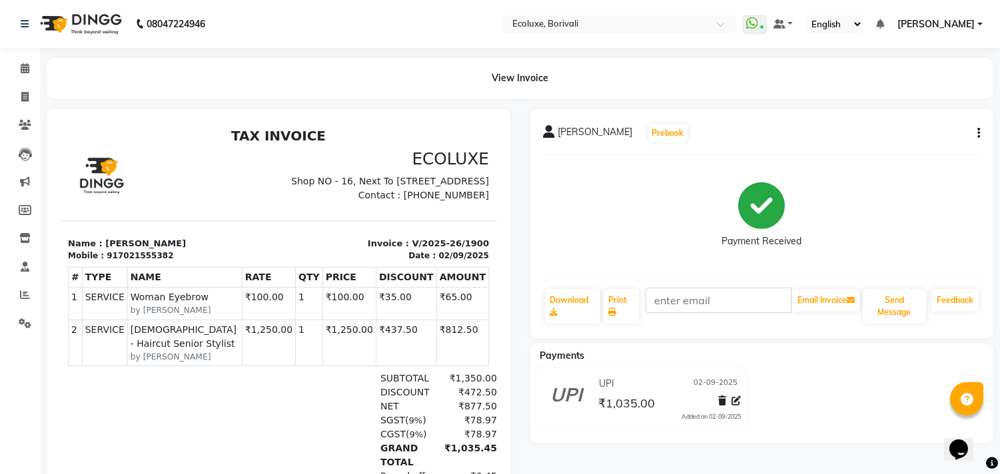
click at [512, 426] on div at bounding box center [279, 331] width 484 height 444
click at [700, 78] on div "View Invoice" at bounding box center [520, 78] width 947 height 41
click at [29, 68] on span at bounding box center [24, 68] width 23 height 15
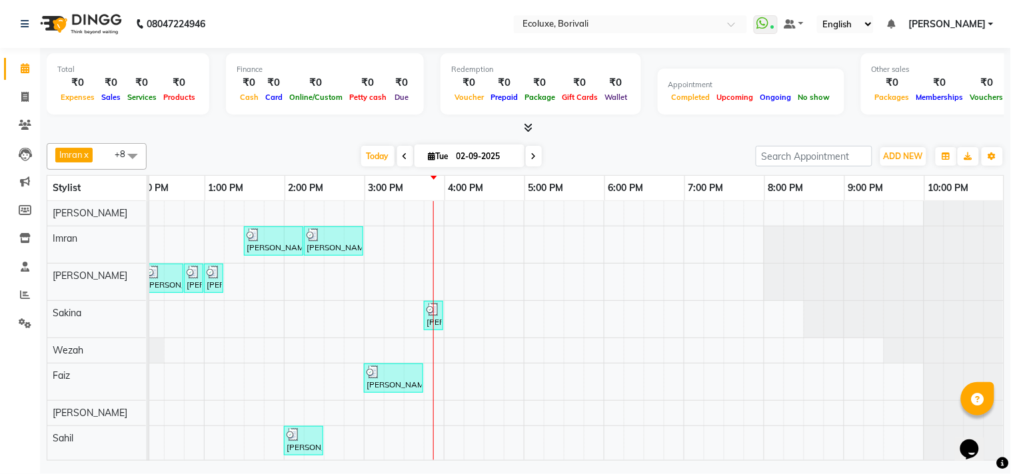
click at [140, 159] on span at bounding box center [132, 155] width 27 height 25
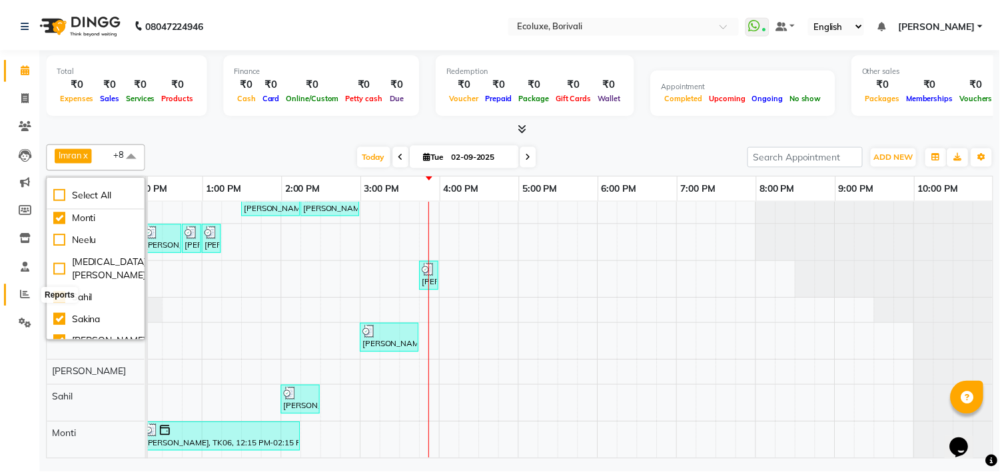
scroll to position [222, 0]
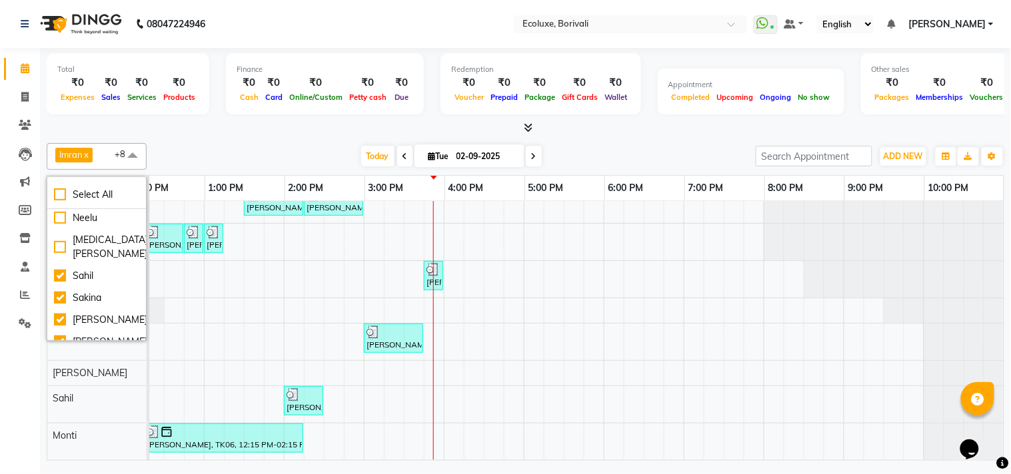
drag, startPoint x: 260, startPoint y: 162, endPoint x: 248, endPoint y: 164, distance: 12.2
click at [258, 162] on div "[DATE] [DATE]" at bounding box center [451, 157] width 596 height 20
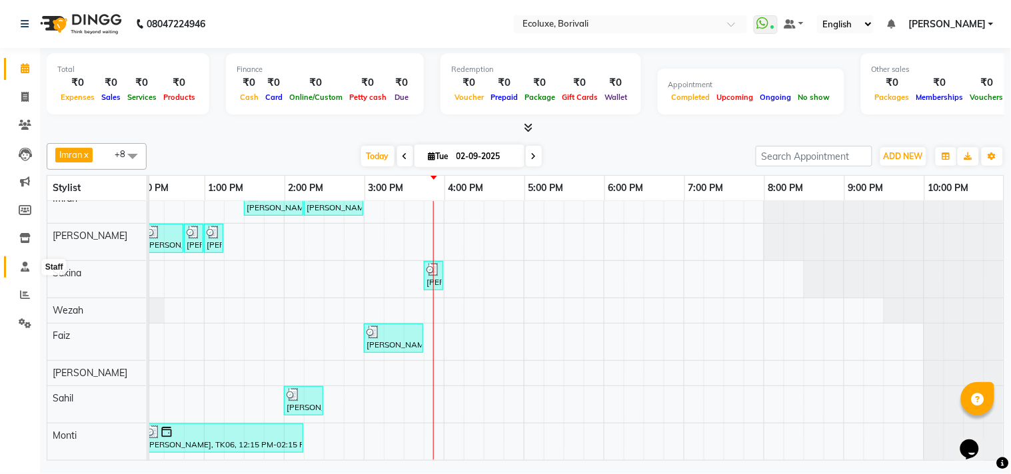
click at [25, 273] on span at bounding box center [24, 267] width 23 height 15
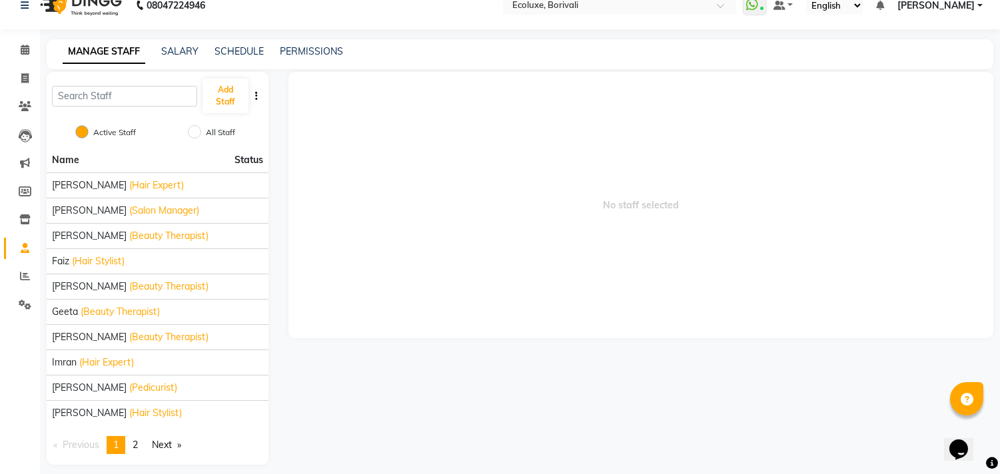
scroll to position [29, 0]
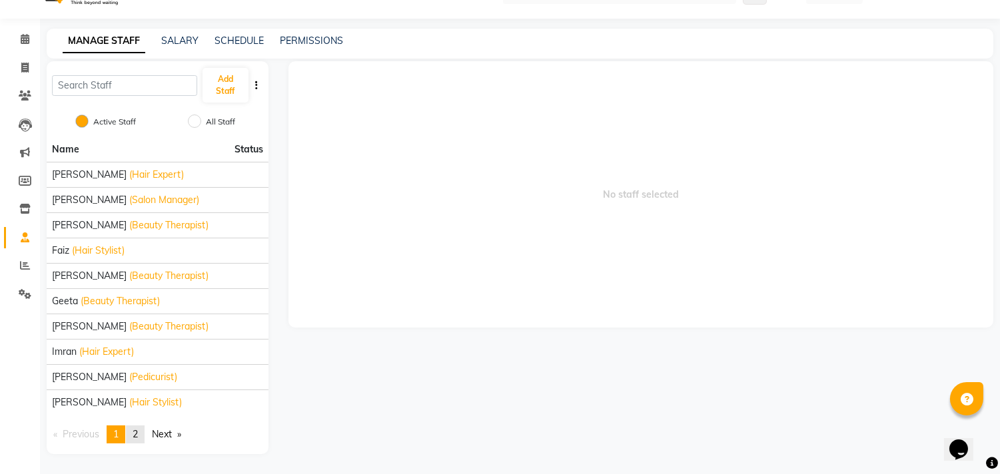
click at [138, 426] on span "2" at bounding box center [135, 434] width 5 height 12
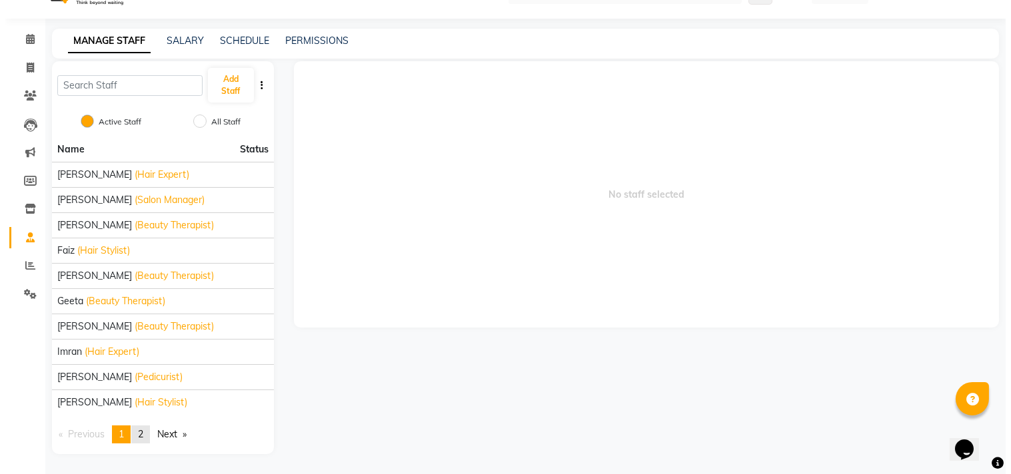
scroll to position [4, 0]
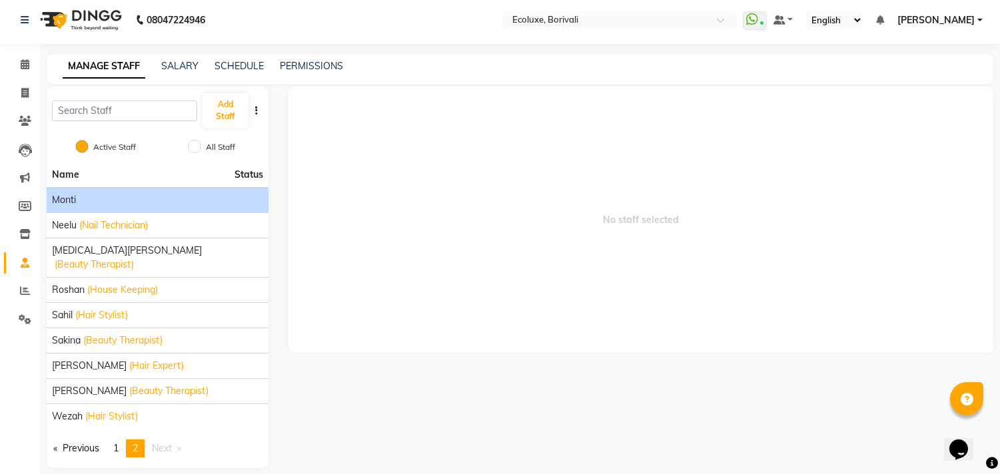
click at [97, 195] on div "Monti" at bounding box center [157, 200] width 211 height 14
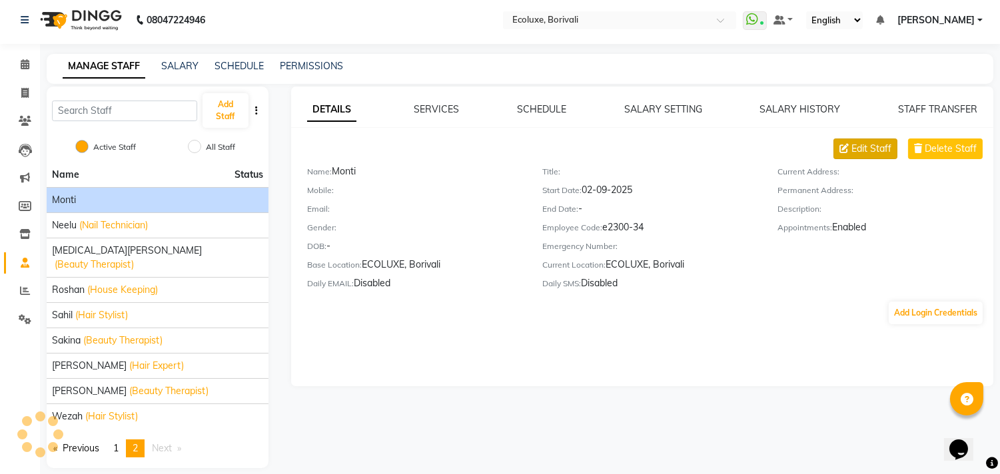
click at [882, 143] on span "Edit Staff" at bounding box center [871, 149] width 40 height 14
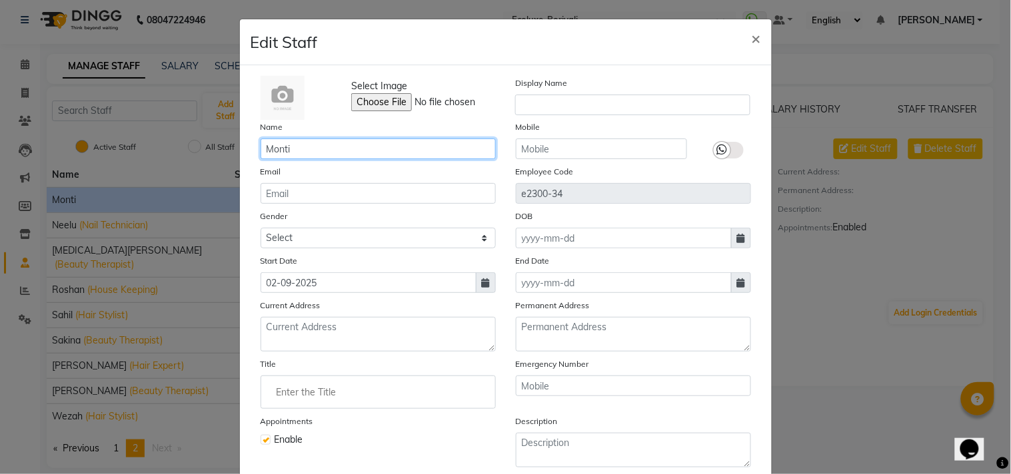
click at [314, 155] on input "Monti" at bounding box center [377, 149] width 235 height 21
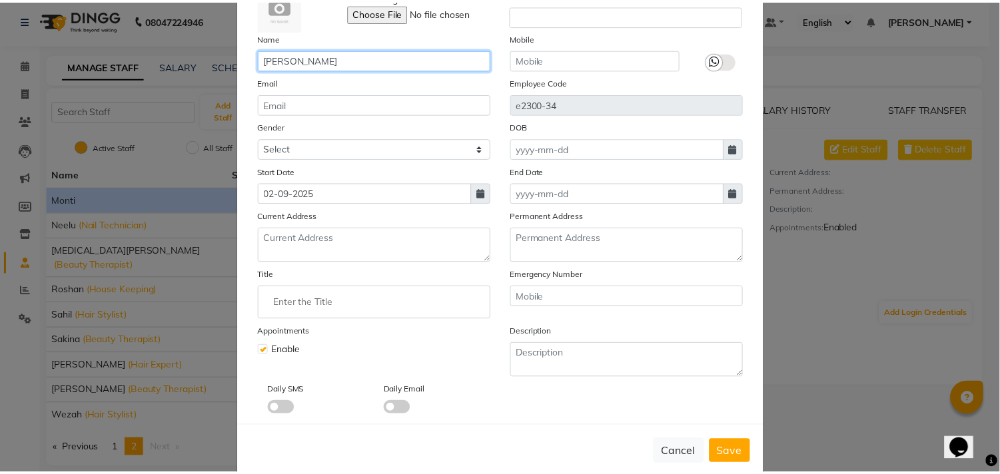
scroll to position [115, 0]
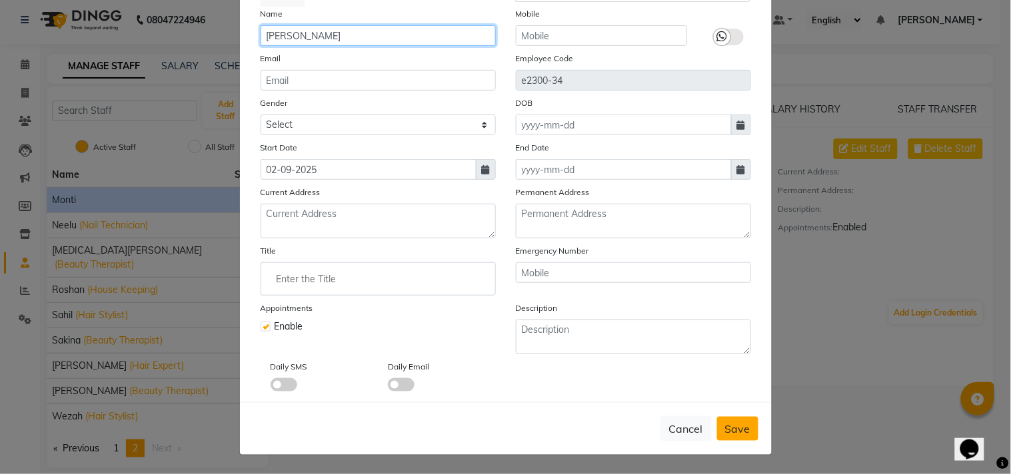
type input "[PERSON_NAME]"
click at [747, 426] on button "Save" at bounding box center [737, 429] width 41 height 24
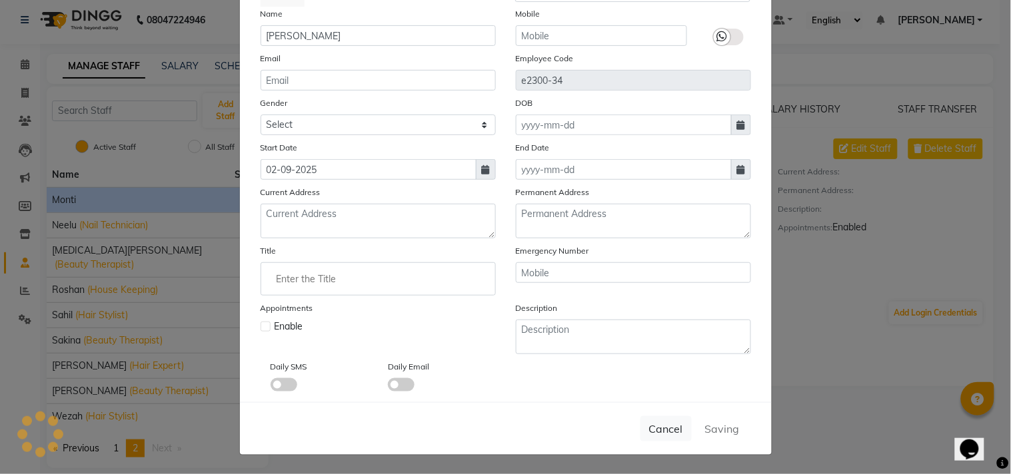
checkbox input "false"
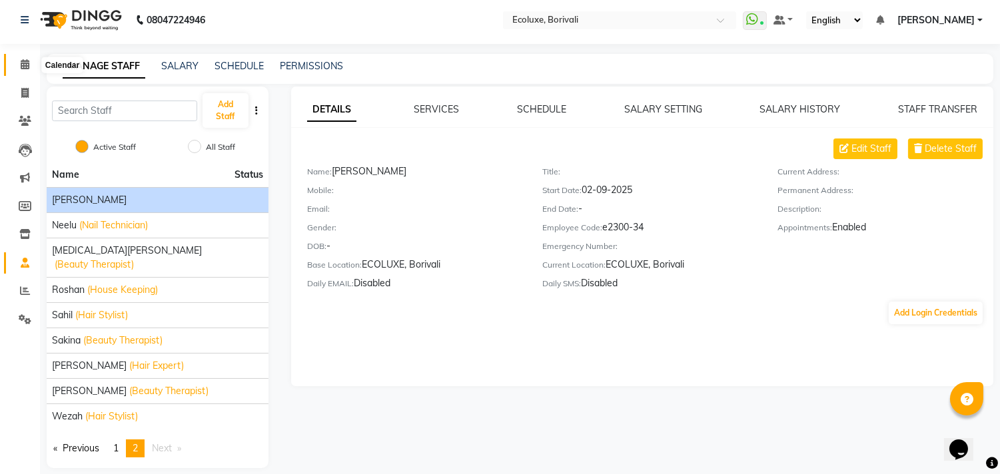
click at [22, 63] on icon at bounding box center [25, 64] width 9 height 10
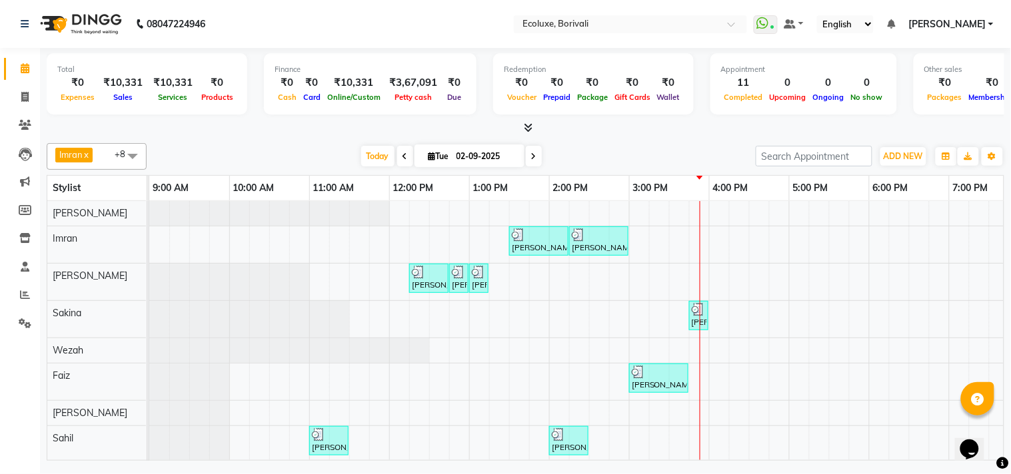
scroll to position [0, 264]
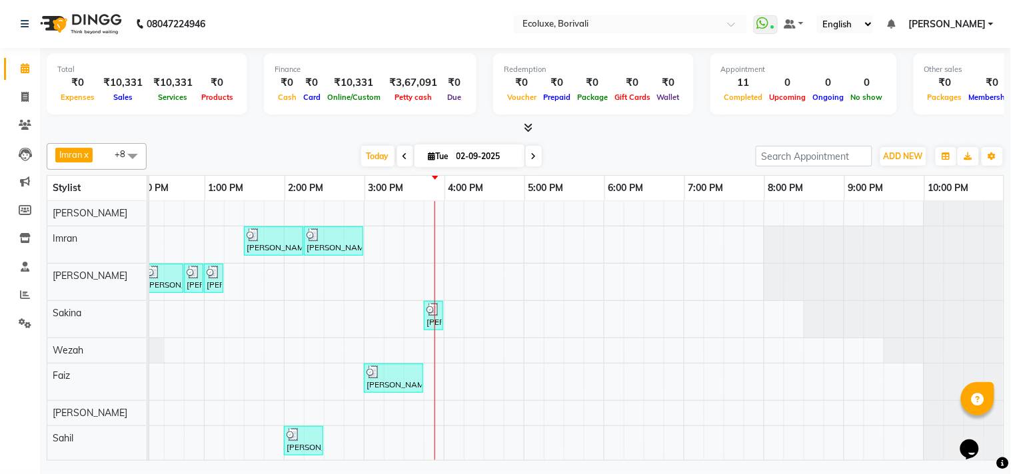
click at [135, 160] on span at bounding box center [132, 155] width 27 height 25
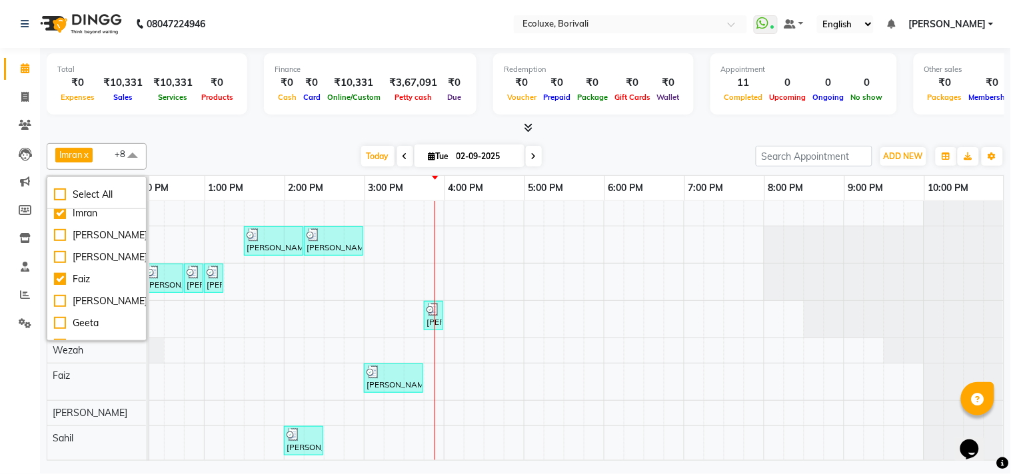
scroll to position [0, 0]
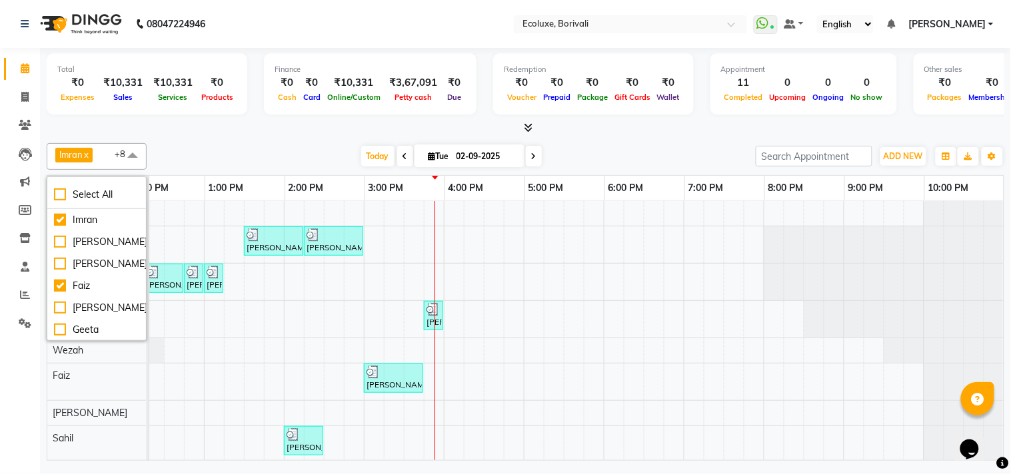
click at [232, 165] on div "[DATE] [DATE]" at bounding box center [451, 157] width 596 height 20
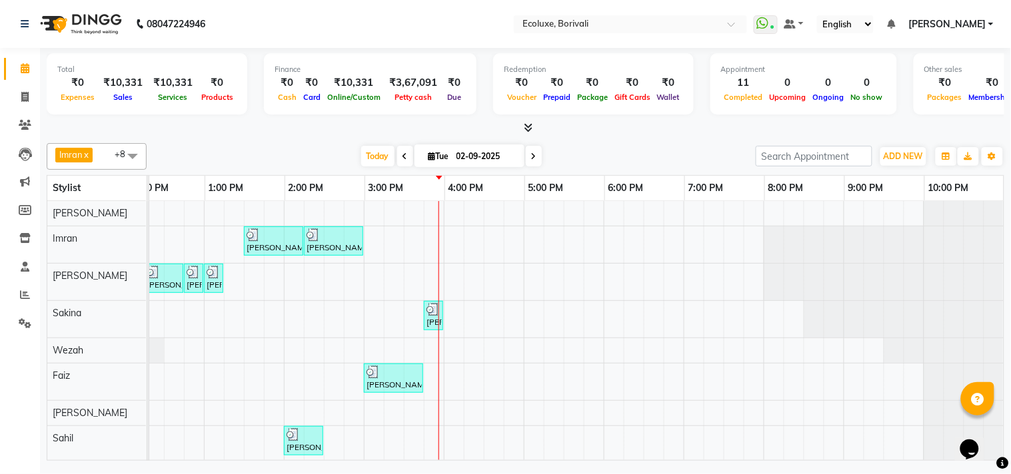
click at [304, 149] on div "[DATE] [DATE]" at bounding box center [451, 157] width 596 height 20
click at [383, 153] on span "Today" at bounding box center [377, 156] width 33 height 21
click at [134, 155] on span at bounding box center [132, 155] width 27 height 25
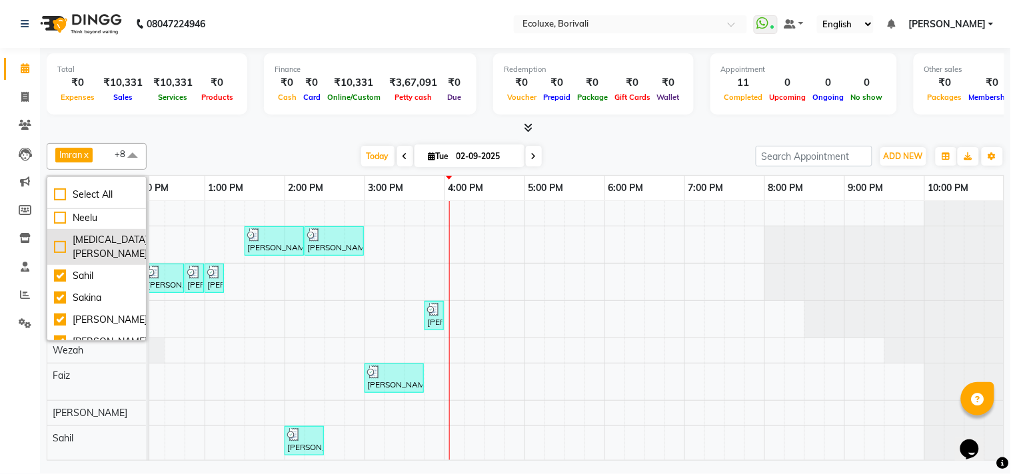
scroll to position [148, 0]
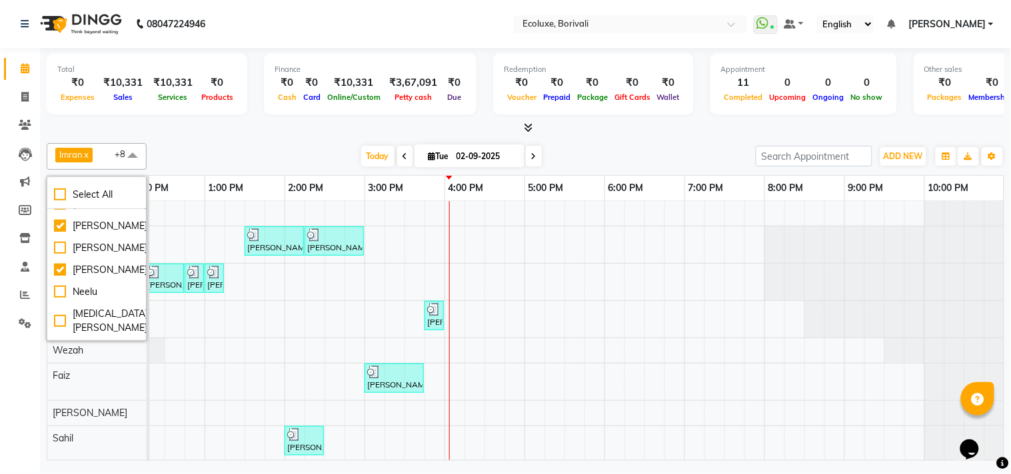
click at [296, 135] on div at bounding box center [525, 128] width 957 height 14
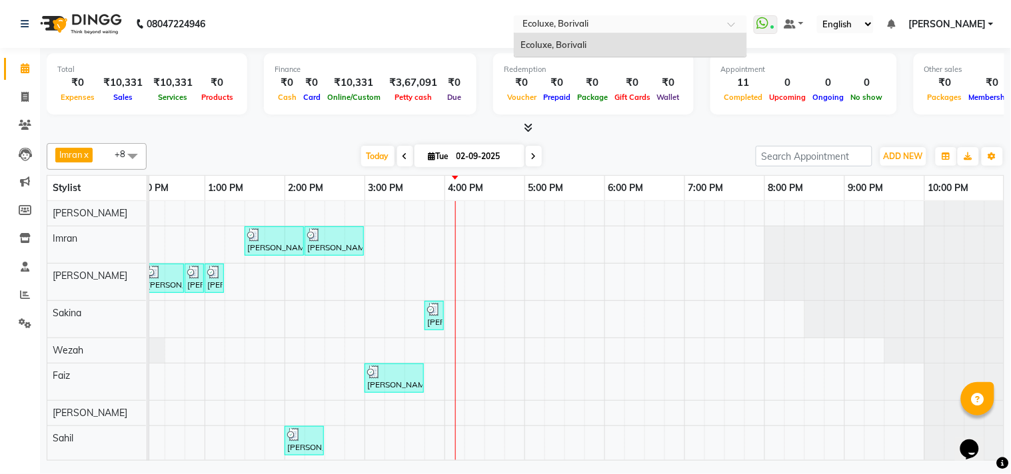
click at [683, 19] on input "text" at bounding box center [616, 25] width 193 height 13
click at [401, 17] on nav "08047224946 Select Location × Ecoluxe, Borivali Ecoluxe, Borivali WhatsApp Stat…" at bounding box center [505, 24] width 1011 height 48
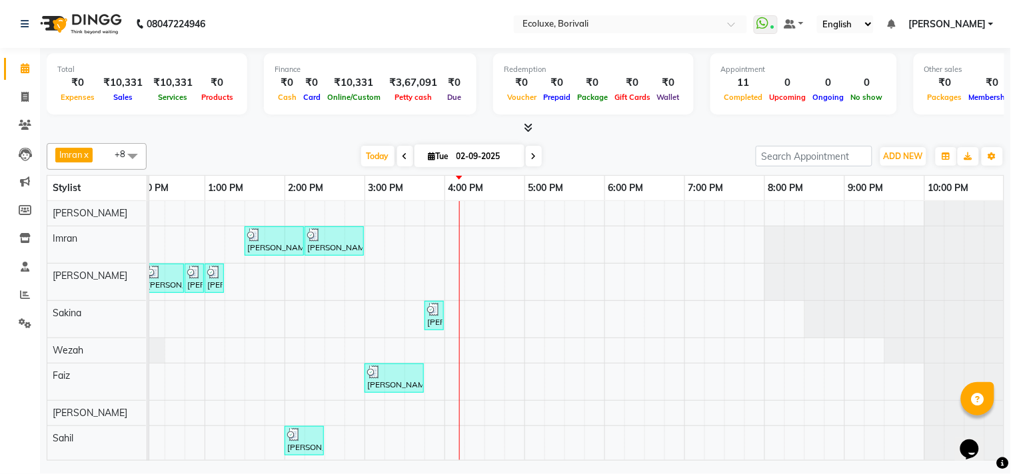
click at [132, 149] on span at bounding box center [132, 155] width 27 height 25
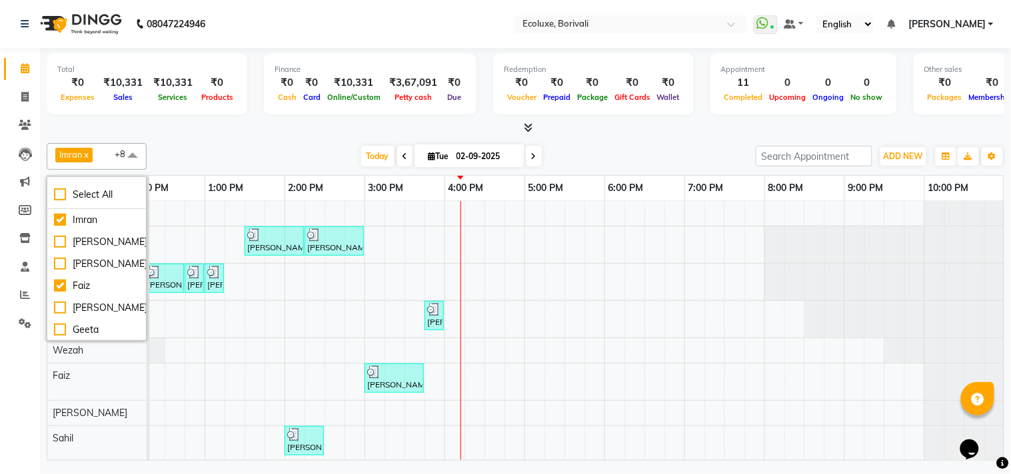
scroll to position [0, 276]
click at [296, 147] on div "[DATE] [DATE]" at bounding box center [451, 157] width 596 height 20
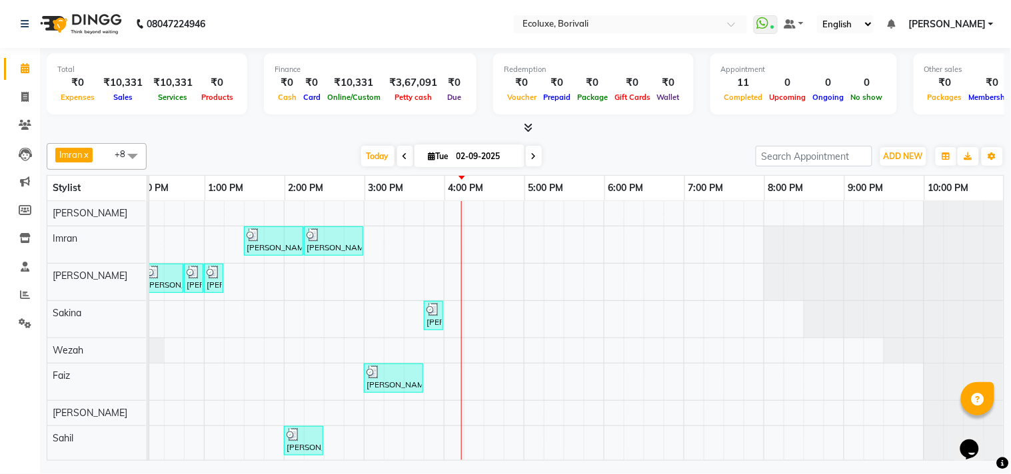
click at [130, 155] on span at bounding box center [132, 155] width 27 height 25
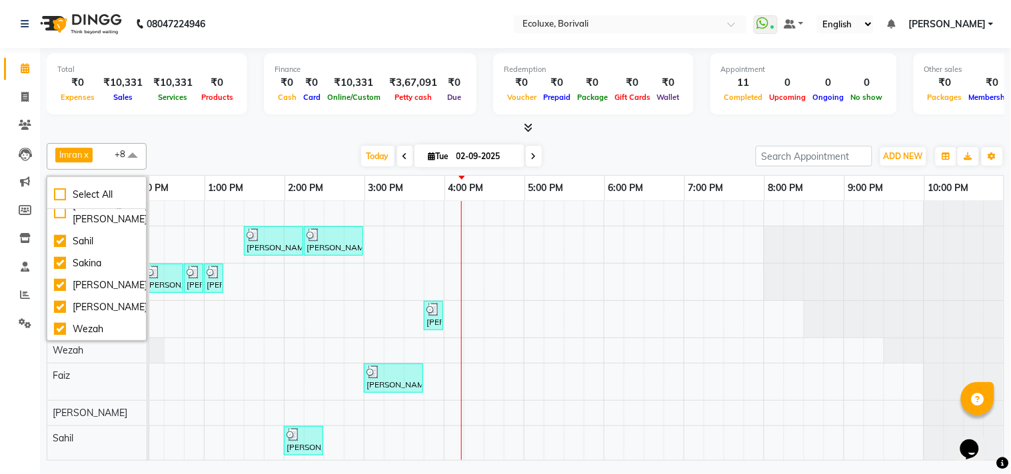
scroll to position [325, 0]
click at [57, 278] on div "[PERSON_NAME]" at bounding box center [96, 285] width 85 height 14
checkbox input "false"
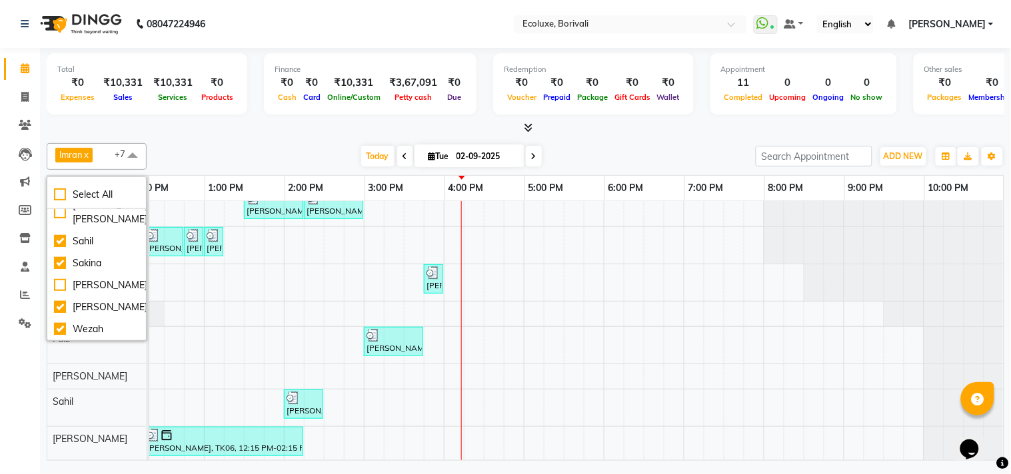
click at [311, 115] on div "Total ₹0 Expenses ₹10,331 Sales ₹10,331 Services ₹0 Products Finance ₹0 Cash ₹0…" at bounding box center [525, 85] width 957 height 65
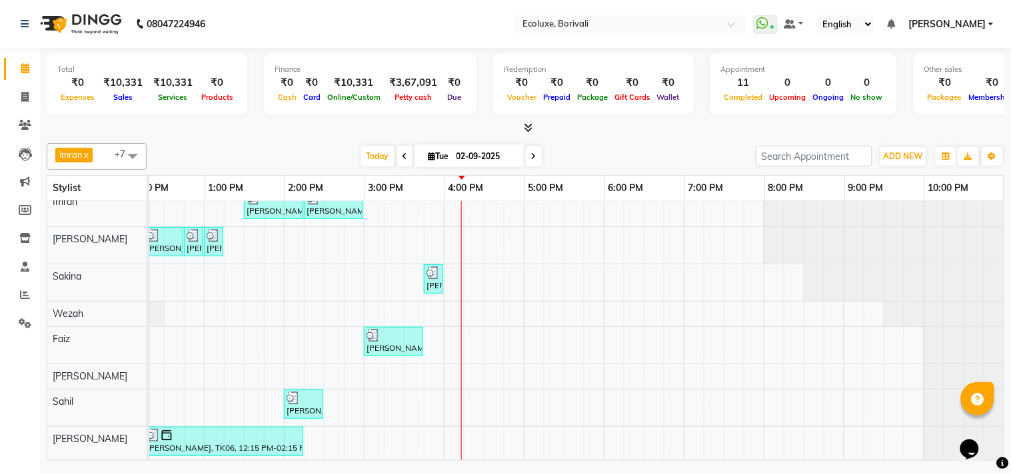
scroll to position [0, 0]
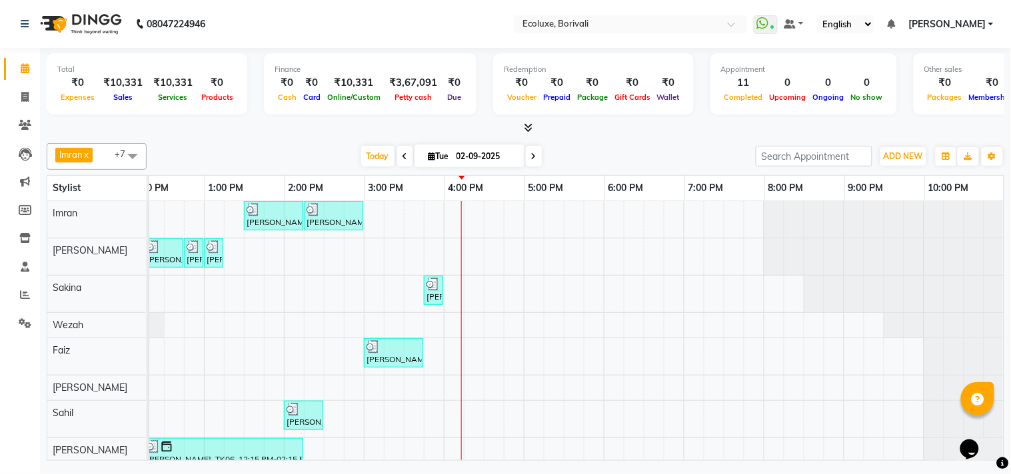
click at [137, 154] on span at bounding box center [132, 155] width 27 height 25
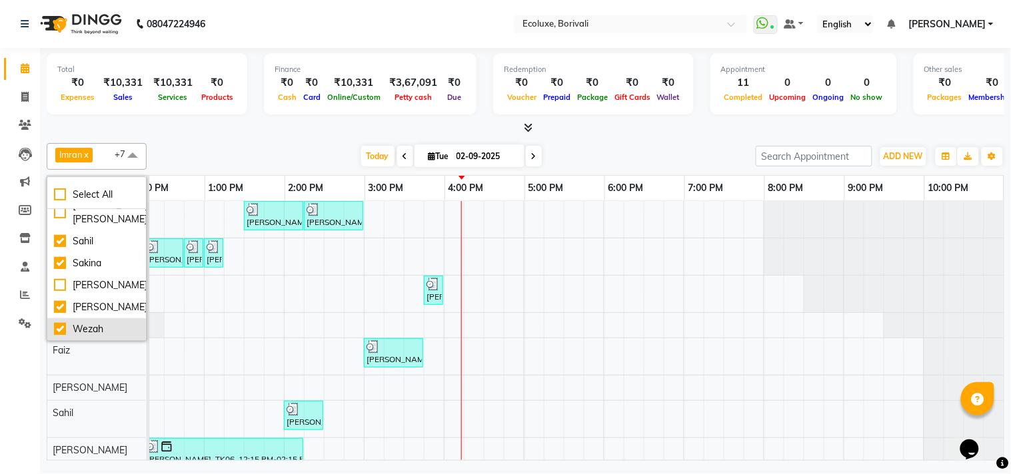
click at [60, 324] on div "Wezah" at bounding box center [96, 329] width 85 height 14
checkbox input "false"
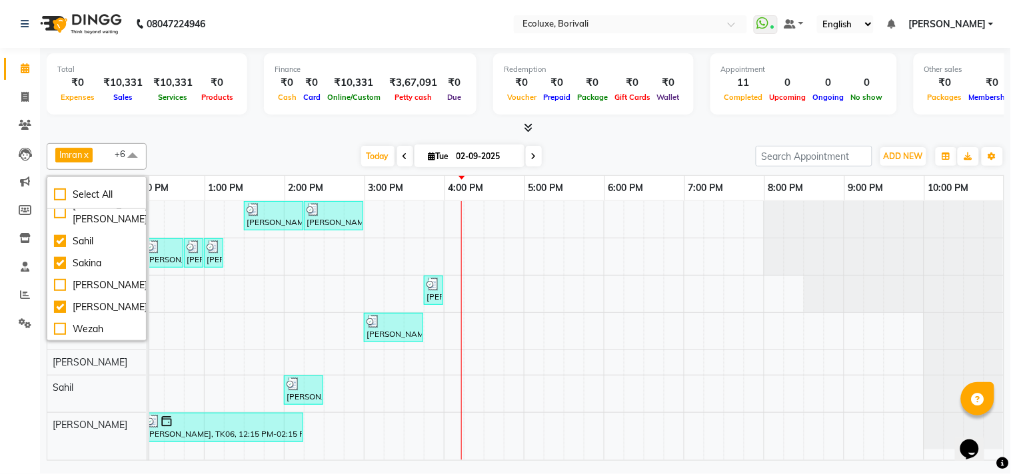
click at [203, 147] on div "[DATE] [DATE]" at bounding box center [451, 157] width 596 height 20
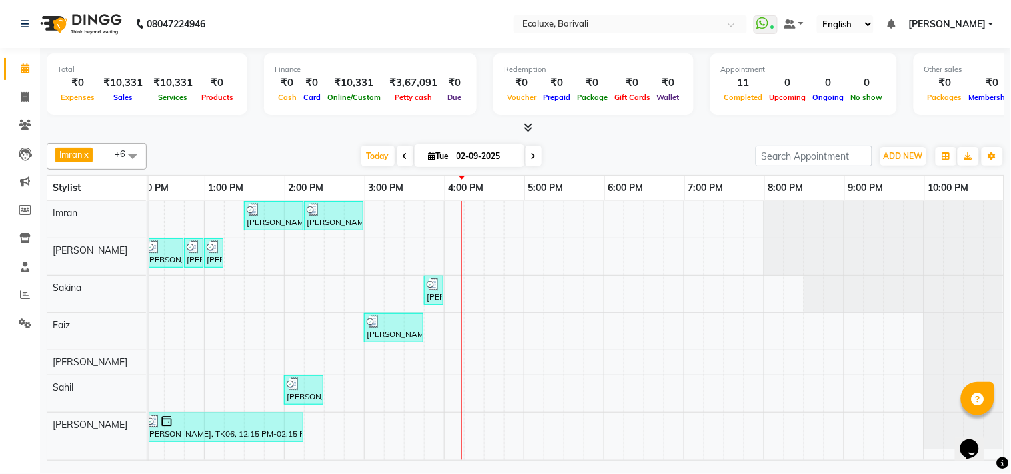
click at [134, 147] on span at bounding box center [132, 155] width 27 height 25
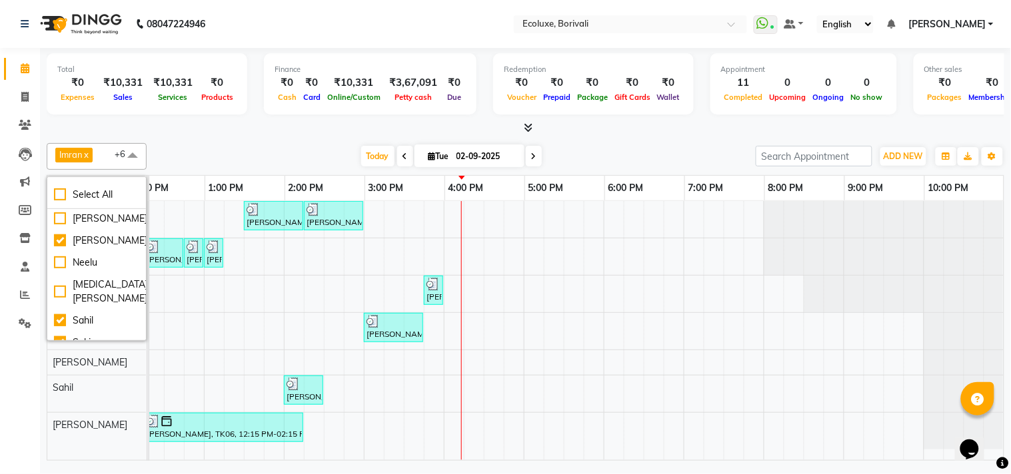
scroll to position [103, 0]
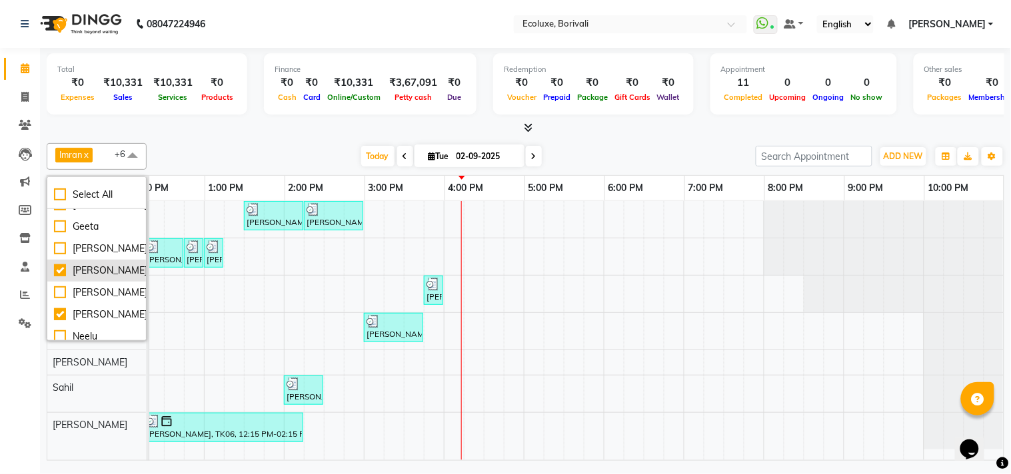
click at [50, 282] on li "[PERSON_NAME]" at bounding box center [96, 271] width 99 height 22
checkbox input "false"
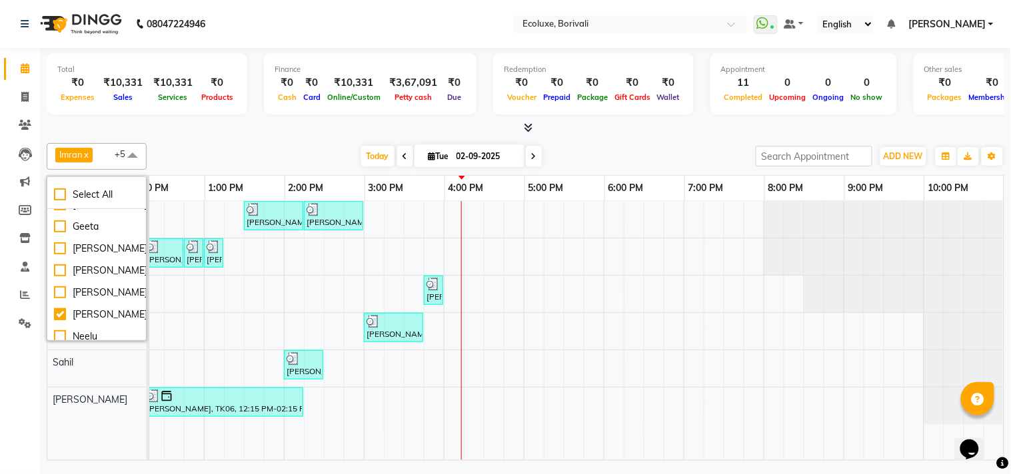
click at [260, 150] on div "[DATE] [DATE]" at bounding box center [451, 157] width 596 height 20
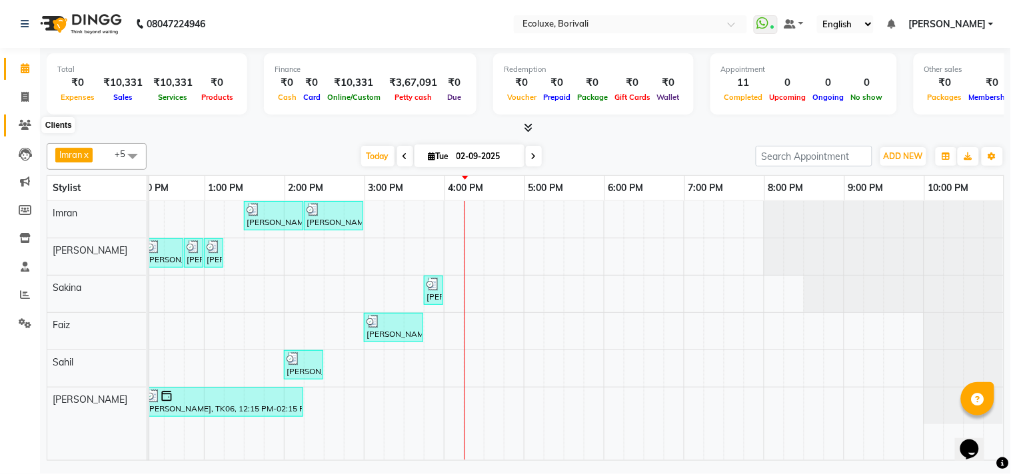
click at [20, 125] on icon at bounding box center [25, 125] width 13 height 10
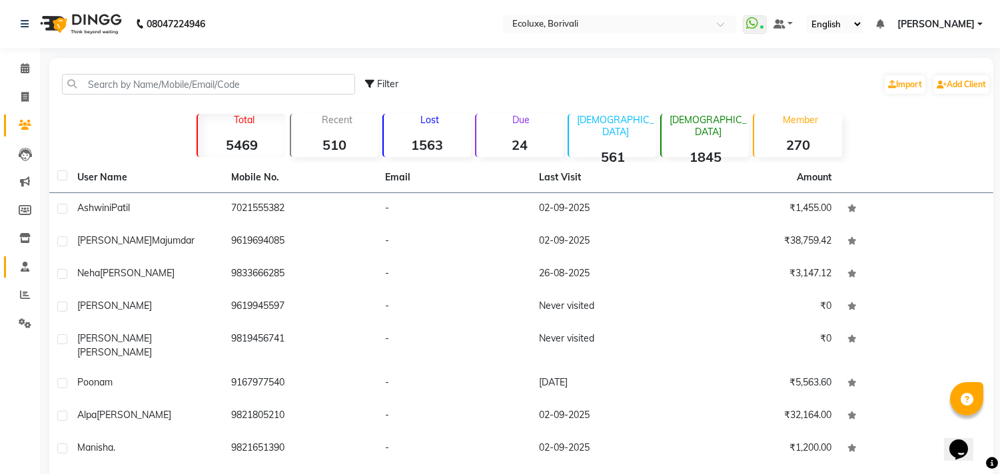
click at [28, 275] on link "Staff" at bounding box center [20, 267] width 32 height 22
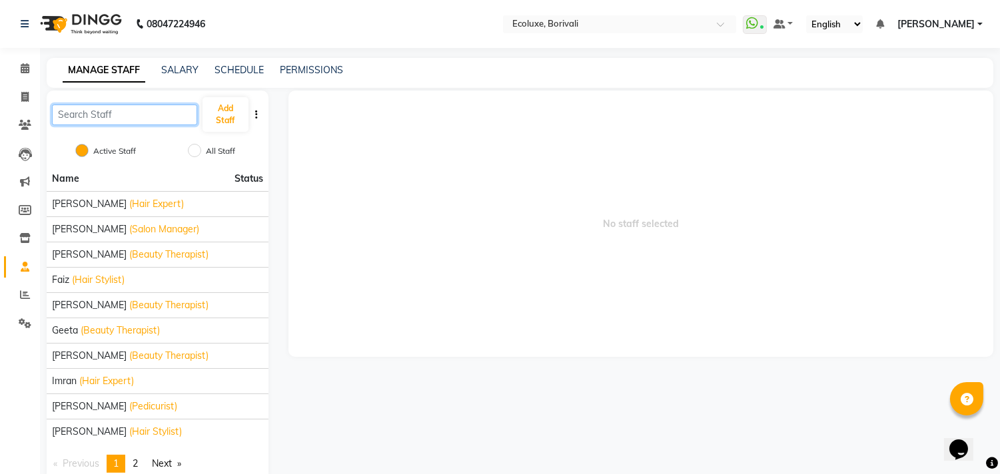
click at [171, 119] on input "text" at bounding box center [124, 115] width 145 height 21
click at [145, 426] on link "page 2" at bounding box center [135, 464] width 19 height 18
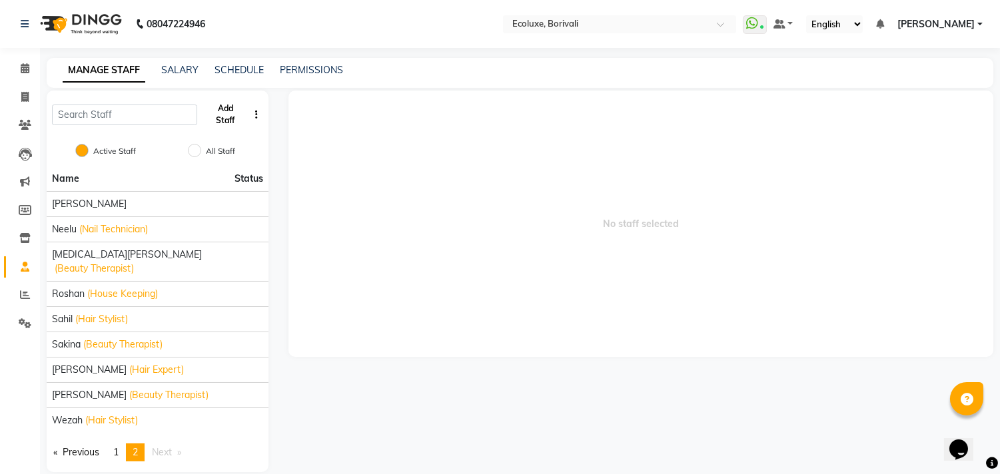
click at [213, 115] on button "Add Staff" at bounding box center [226, 114] width 46 height 35
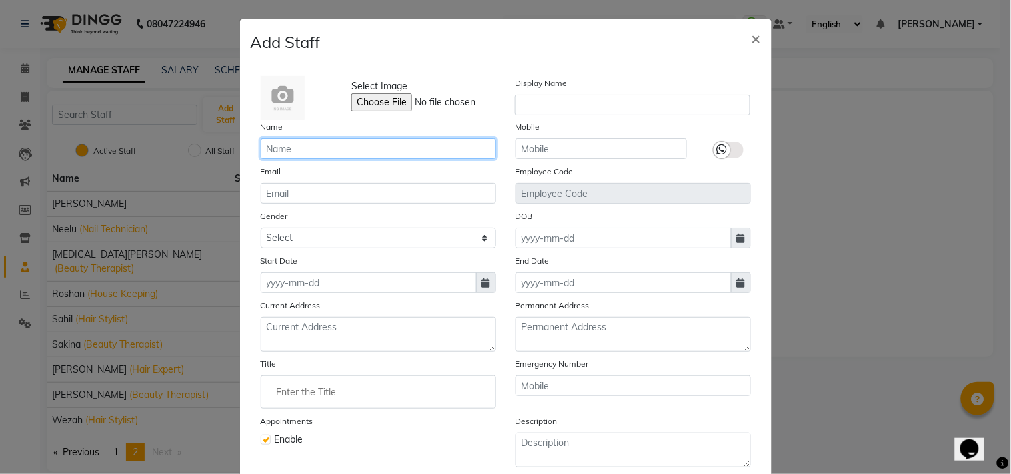
click at [316, 150] on input "text" at bounding box center [377, 149] width 235 height 21
type input "Shubadha"
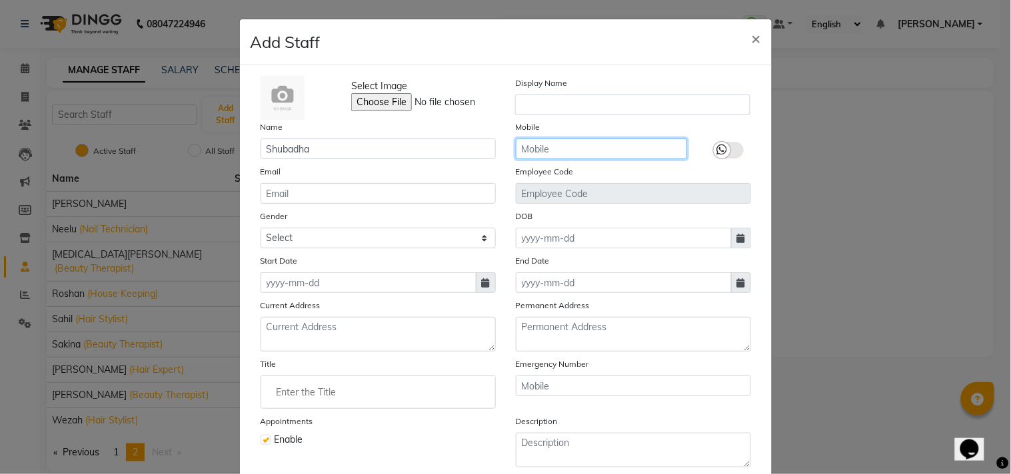
drag, startPoint x: 518, startPoint y: 147, endPoint x: 570, endPoint y: 171, distance: 56.9
click at [518, 147] on input "text" at bounding box center [601, 149] width 171 height 21
type input "7506279573"
click at [722, 155] on icon at bounding box center [722, 150] width 11 height 12
click at [0, 0] on input "checkbox" at bounding box center [0, 0] width 0 height 0
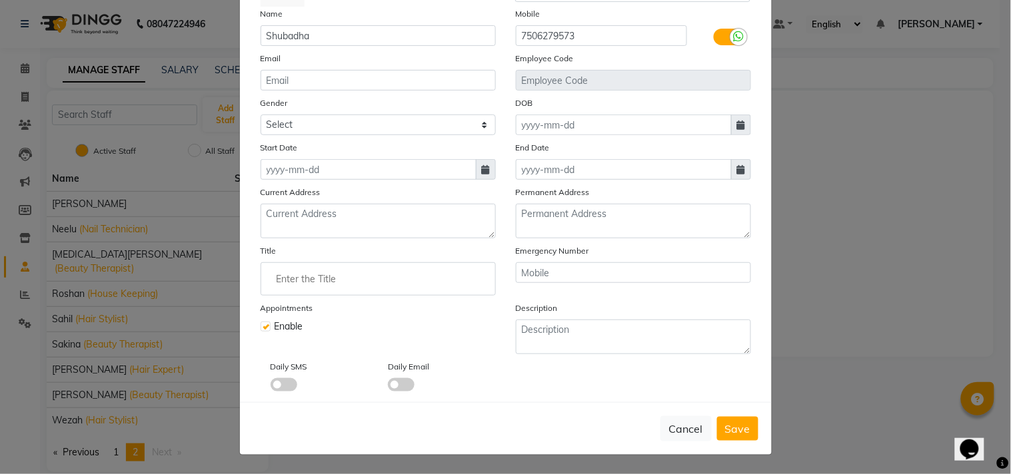
scroll to position [115, 0]
click at [270, 285] on input "Enter the Title" at bounding box center [377, 279] width 223 height 27
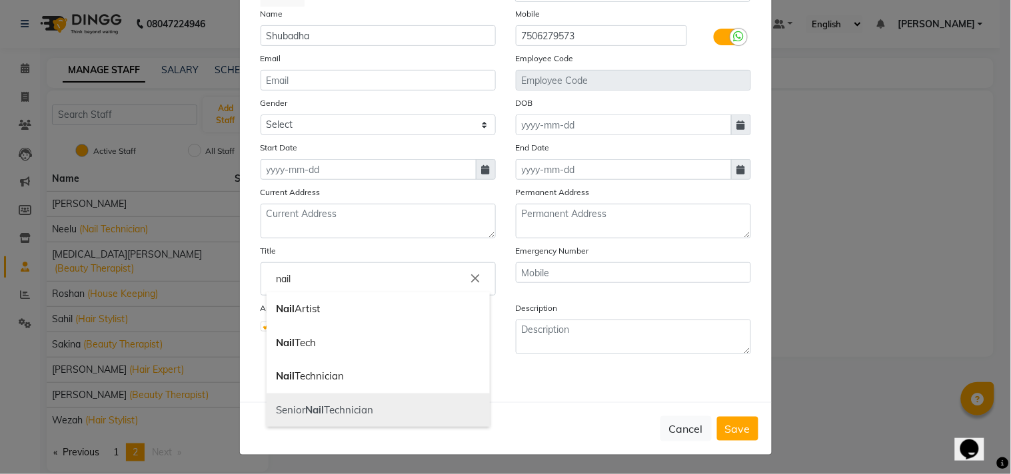
click at [326, 406] on link "Senior Nail Technician" at bounding box center [377, 411] width 223 height 34
type input "Senior Nail Technician"
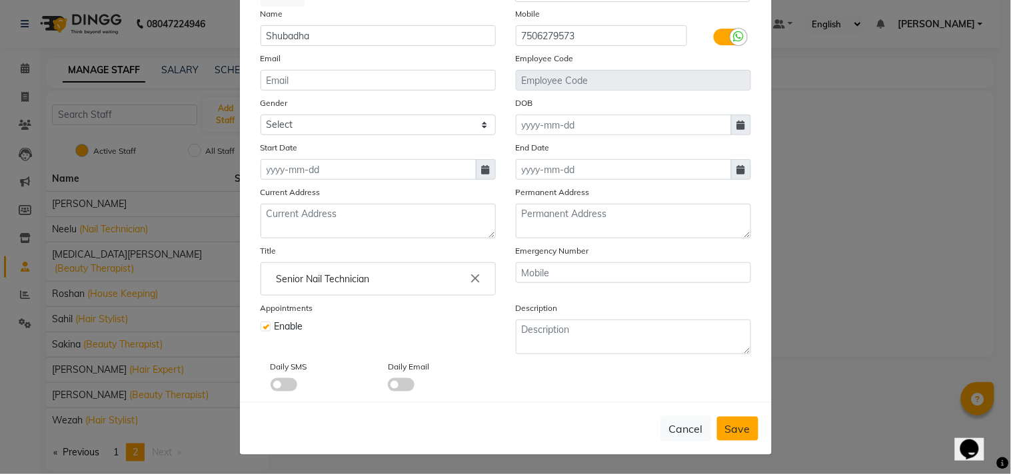
click at [731, 420] on button "Save" at bounding box center [737, 429] width 41 height 24
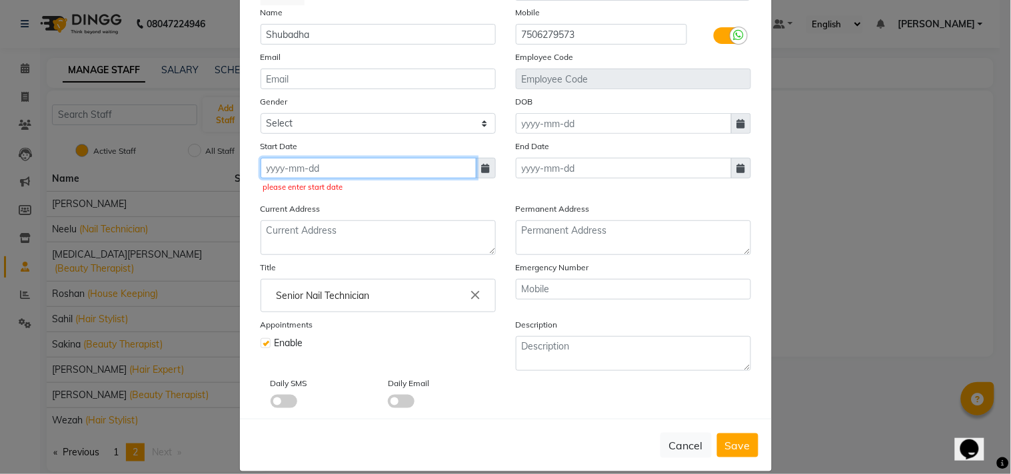
click at [465, 172] on input at bounding box center [368, 168] width 216 height 21
select select "9"
select select "2025"
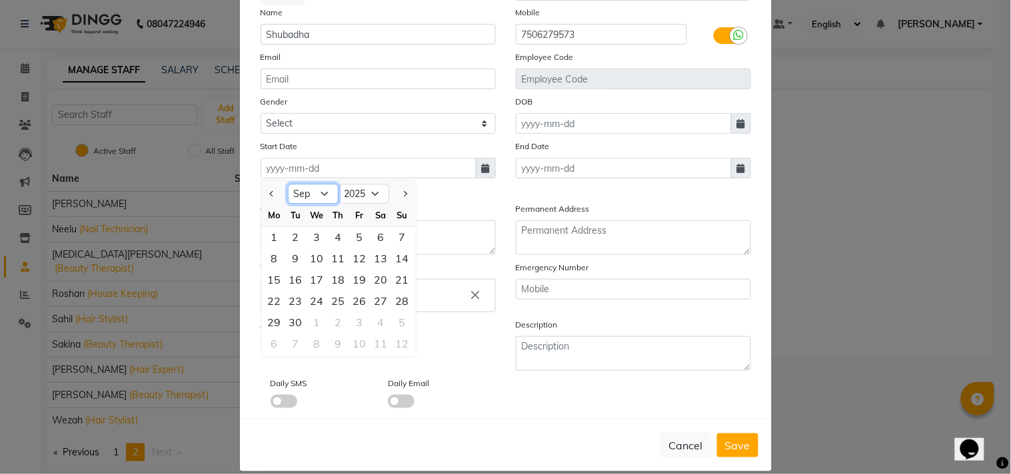
click at [317, 194] on select "Jan Feb Mar Apr May Jun [DATE] Aug Sep Oct Nov Dec" at bounding box center [313, 195] width 51 height 20
select select "8"
click at [288, 185] on select "Jan Feb Mar Apr May Jun [DATE] Aug Sep Oct Nov Dec" at bounding box center [313, 195] width 51 height 20
click at [352, 235] on div "1" at bounding box center [359, 237] width 21 height 21
type input "[DATE]"
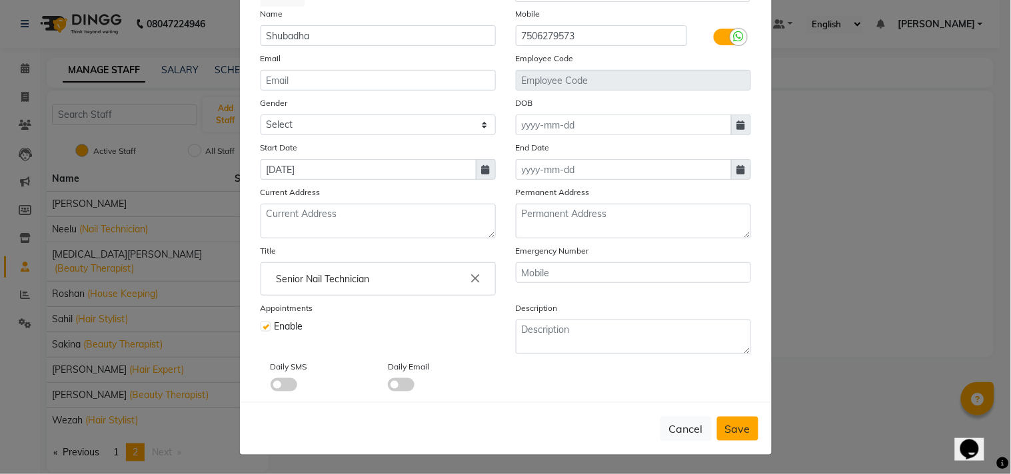
click at [728, 426] on span "Save" at bounding box center [737, 428] width 25 height 13
checkbox input "false"
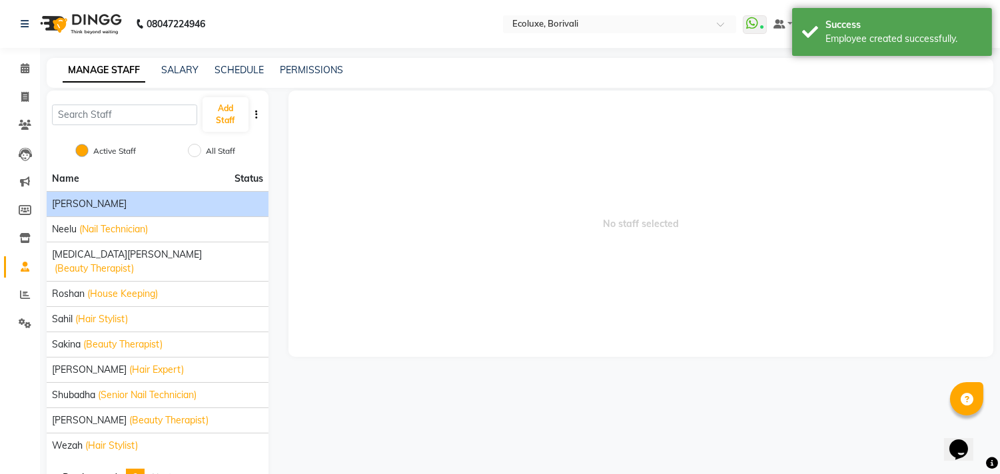
click at [104, 201] on div "[PERSON_NAME]" at bounding box center [157, 204] width 211 height 14
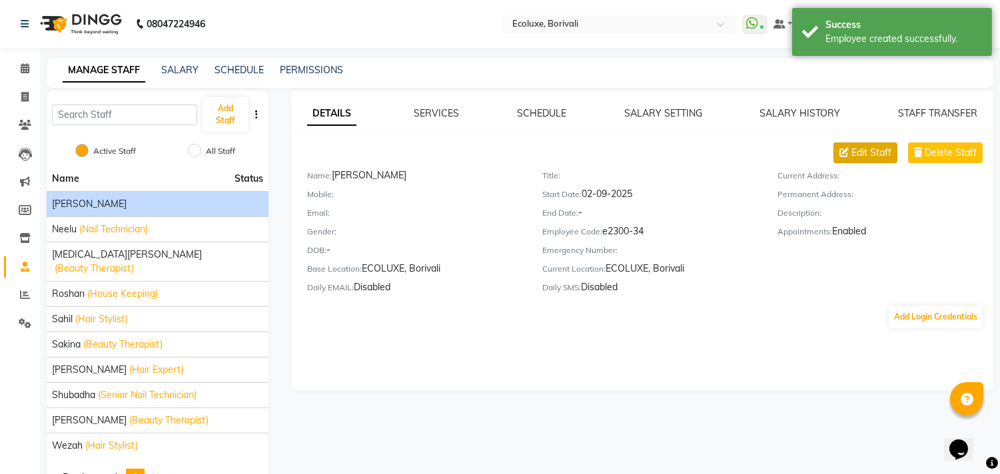
click at [866, 147] on span "Edit Staff" at bounding box center [871, 153] width 40 height 14
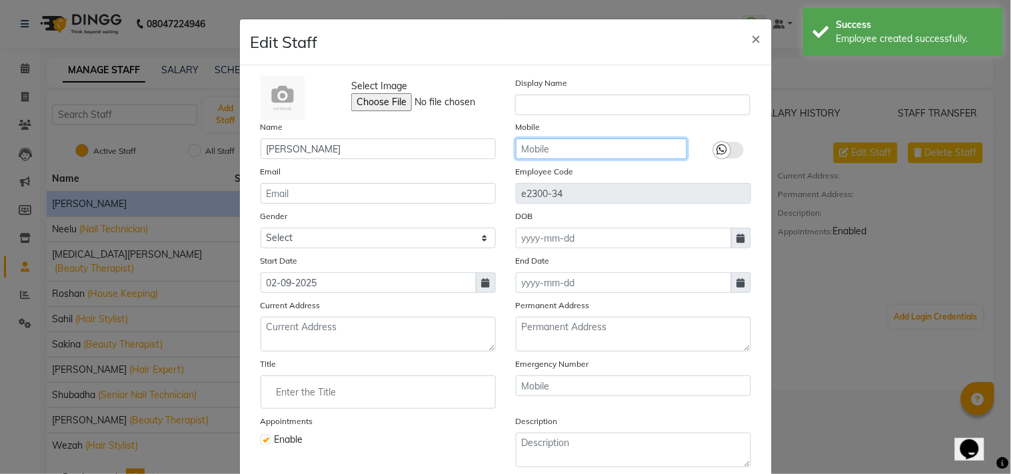
click at [569, 144] on input "text" at bounding box center [601, 149] width 171 height 21
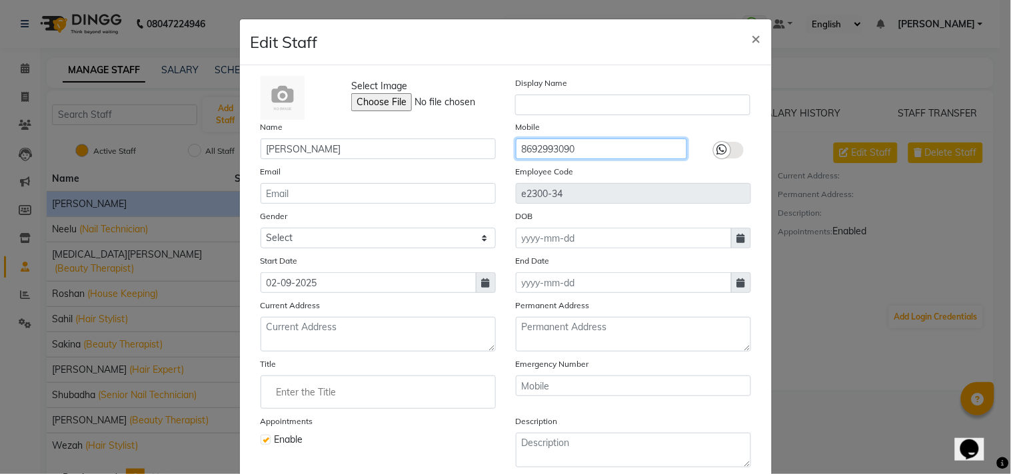
type input "8692993090"
click at [722, 147] on div at bounding box center [722, 150] width 17 height 17
click at [0, 0] on input "checkbox" at bounding box center [0, 0] width 0 height 0
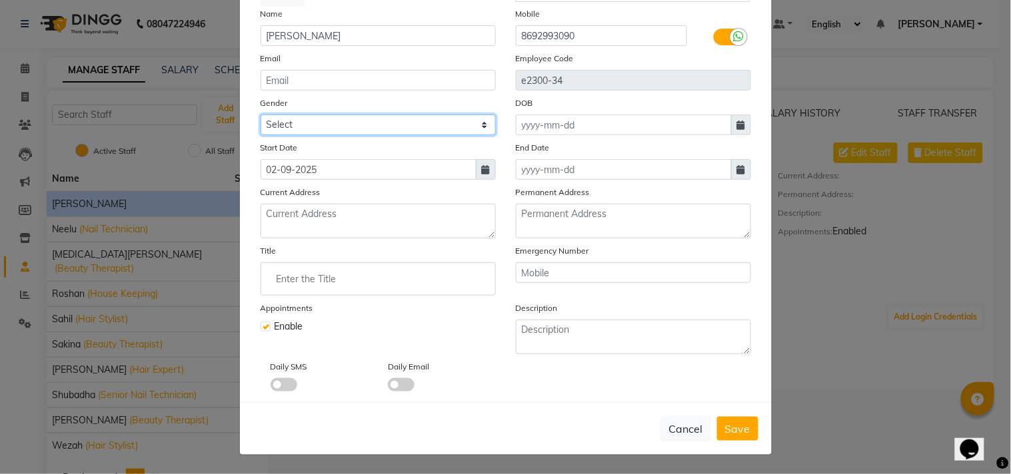
click at [451, 117] on select "Select [DEMOGRAPHIC_DATA] [DEMOGRAPHIC_DATA] Other Prefer Not To Say" at bounding box center [377, 125] width 235 height 21
select select "[DEMOGRAPHIC_DATA]"
click at [260, 115] on select "Select [DEMOGRAPHIC_DATA] [DEMOGRAPHIC_DATA] Other Prefer Not To Say" at bounding box center [377, 125] width 235 height 21
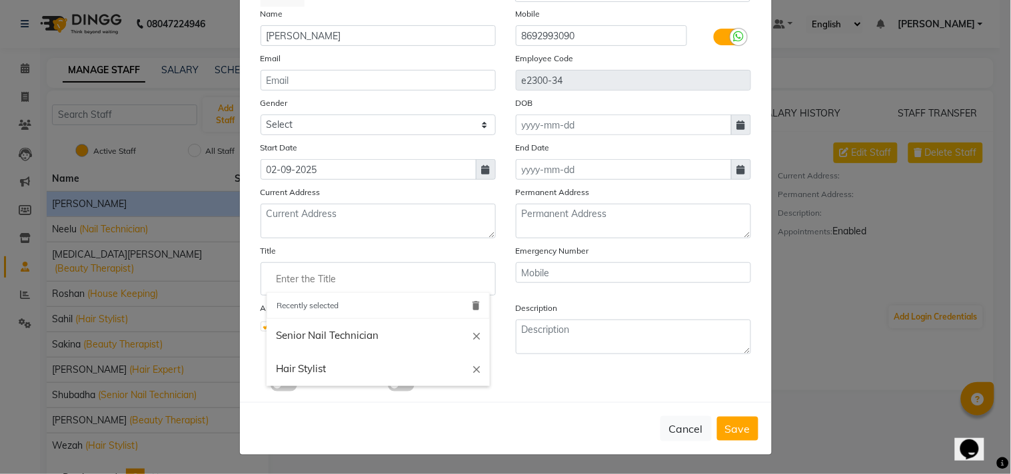
click at [303, 268] on input "Enter the Title" at bounding box center [377, 279] width 223 height 27
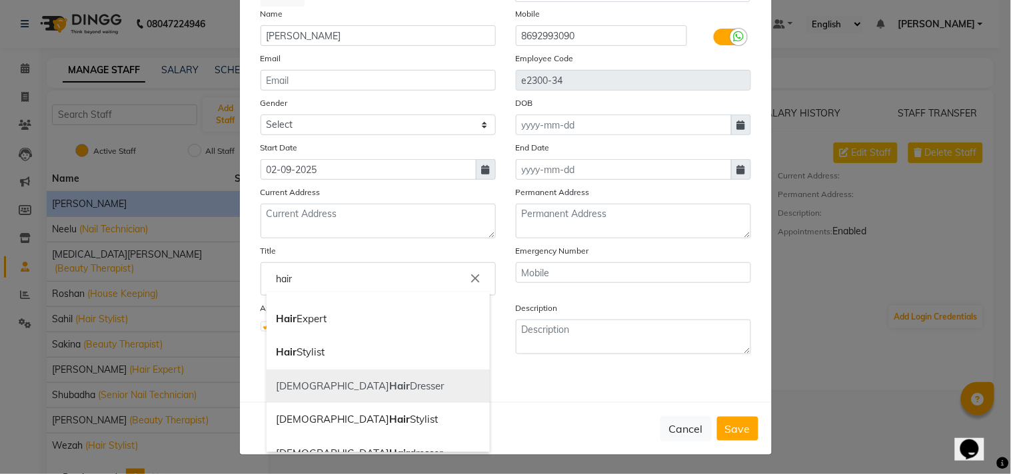
scroll to position [55, 0]
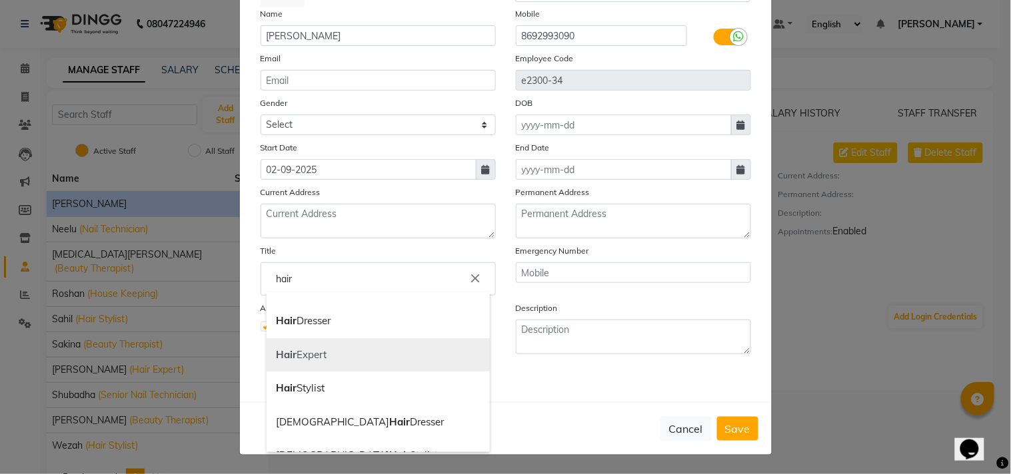
click at [296, 353] on link "Hair Expert" at bounding box center [377, 355] width 223 height 34
type input "Hair Expert"
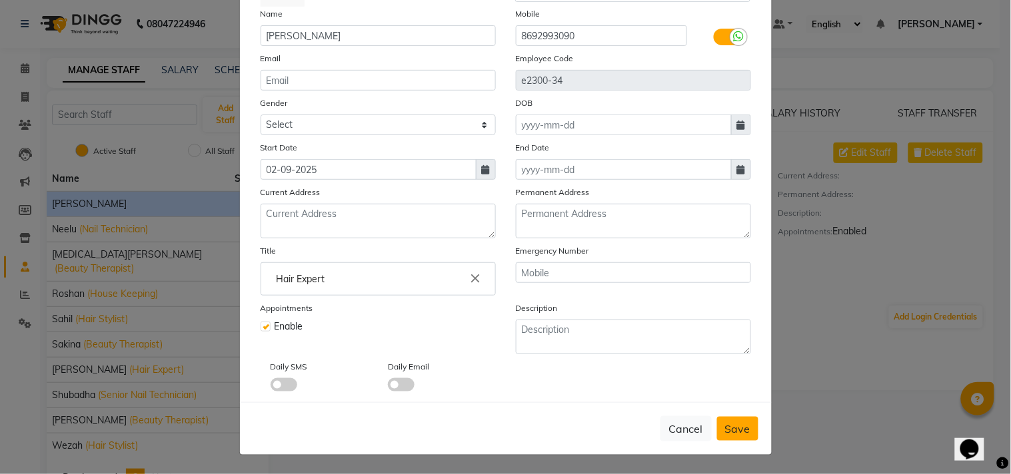
click at [730, 425] on span "Save" at bounding box center [737, 428] width 25 height 13
select select
checkbox input "false"
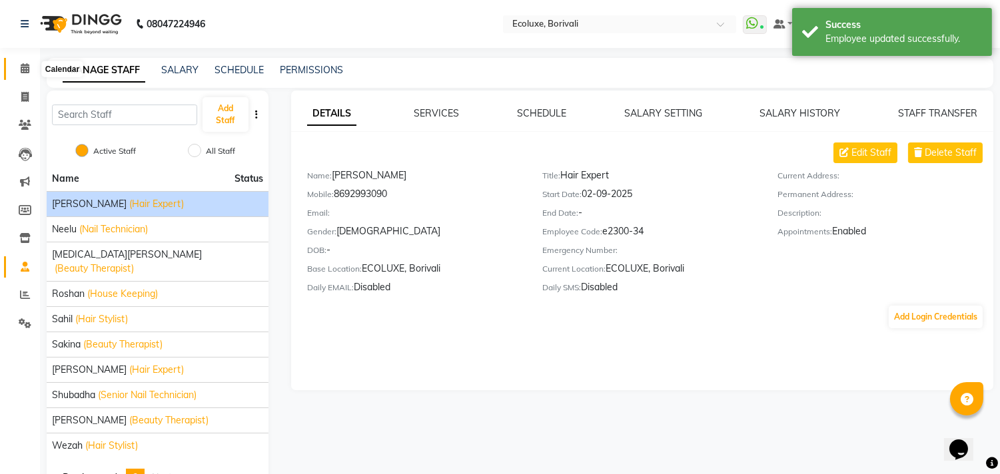
click at [22, 69] on icon at bounding box center [25, 68] width 9 height 10
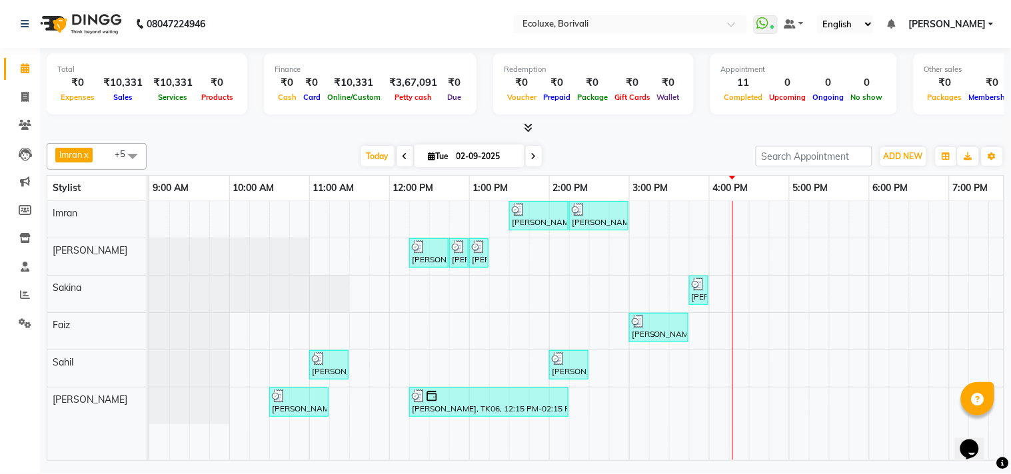
click at [142, 165] on span at bounding box center [132, 155] width 27 height 25
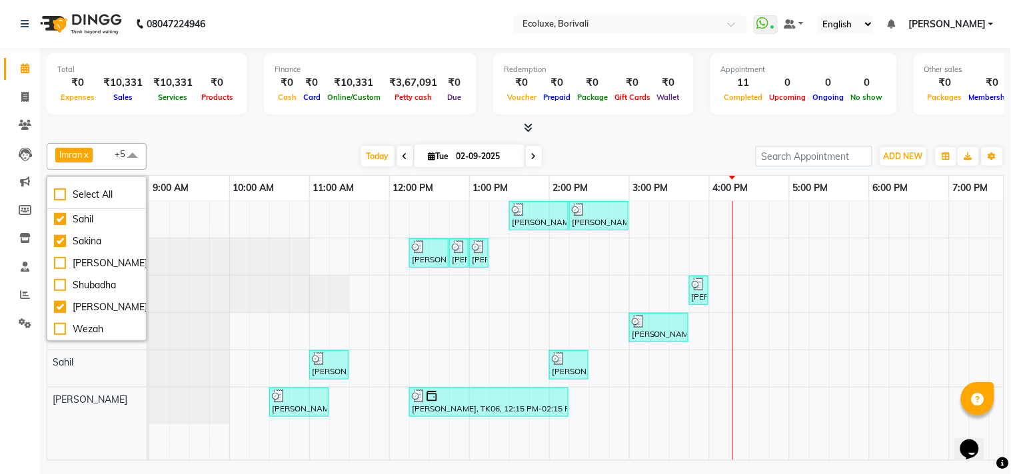
scroll to position [348, 0]
click at [63, 278] on div "Shubadha" at bounding box center [96, 285] width 85 height 14
checkbox input "true"
click at [290, 149] on div "[DATE] [DATE]" at bounding box center [451, 157] width 596 height 20
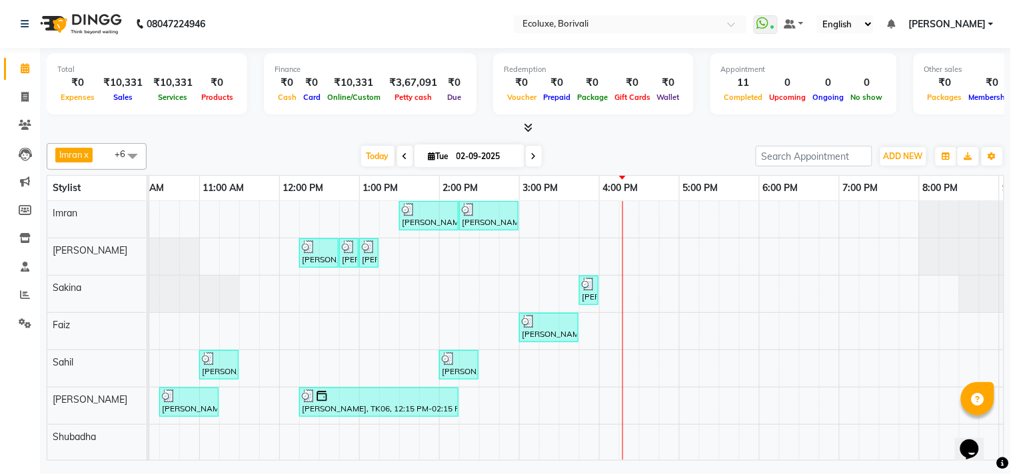
scroll to position [0, 264]
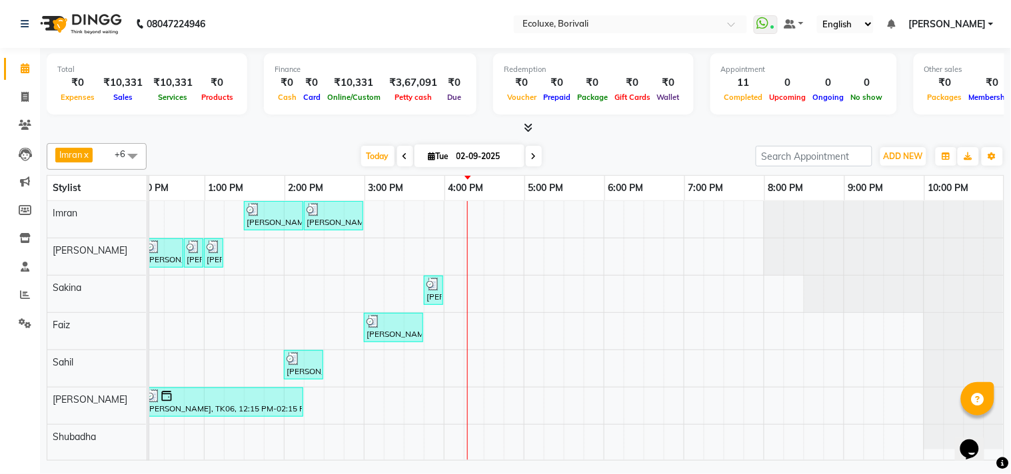
click at [560, 426] on div "[PERSON_NAME], TK07, 01:30 PM-02:15 PM, [DEMOGRAPHIC_DATA] - Haircut Senior Sty…" at bounding box center [443, 330] width 1119 height 259
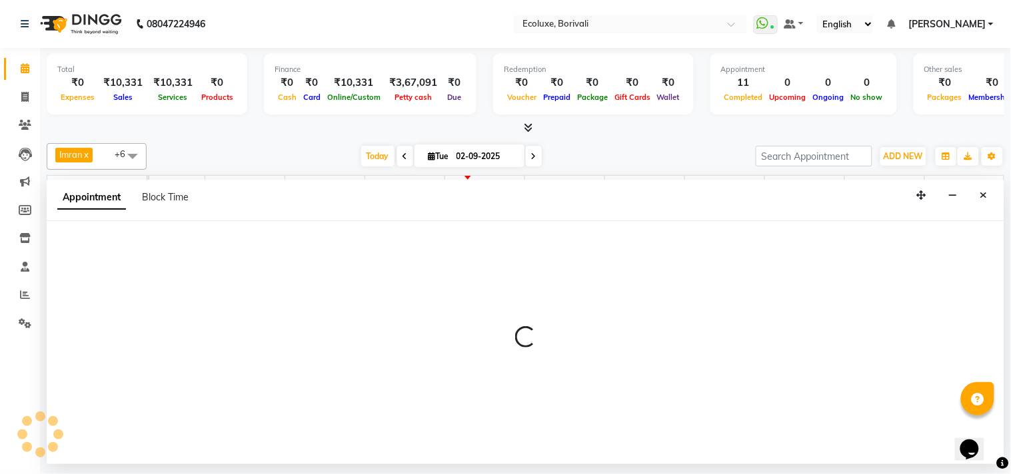
select select "90619"
select select "1050"
select select "tentative"
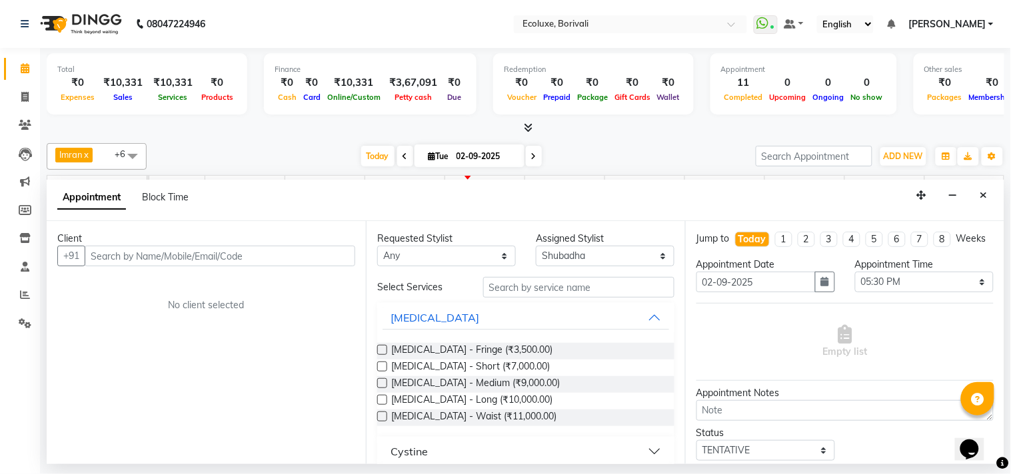
click at [179, 248] on input "text" at bounding box center [220, 256] width 270 height 21
type input "s"
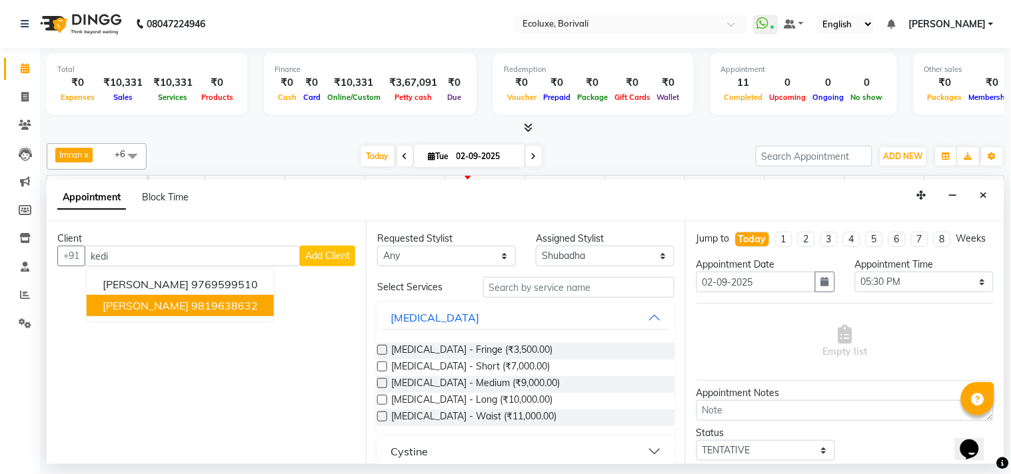
click at [196, 311] on ngb-highlight "9819638632" at bounding box center [224, 305] width 67 height 13
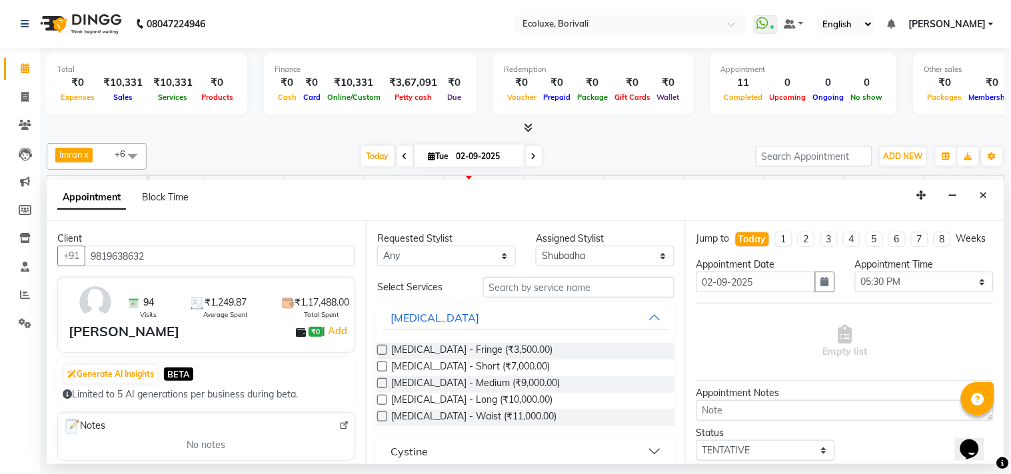
type input "9819638632"
click at [589, 291] on input "text" at bounding box center [578, 287] width 191 height 21
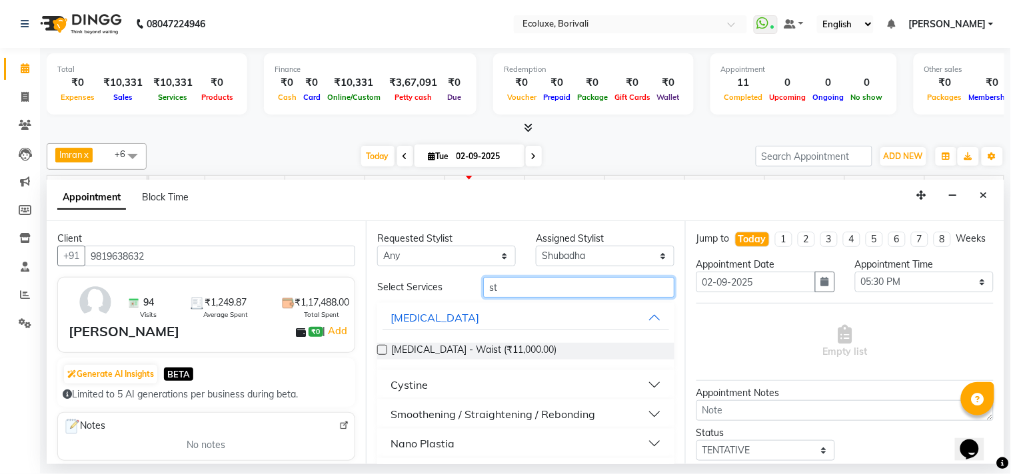
type input "s"
type input "stick"
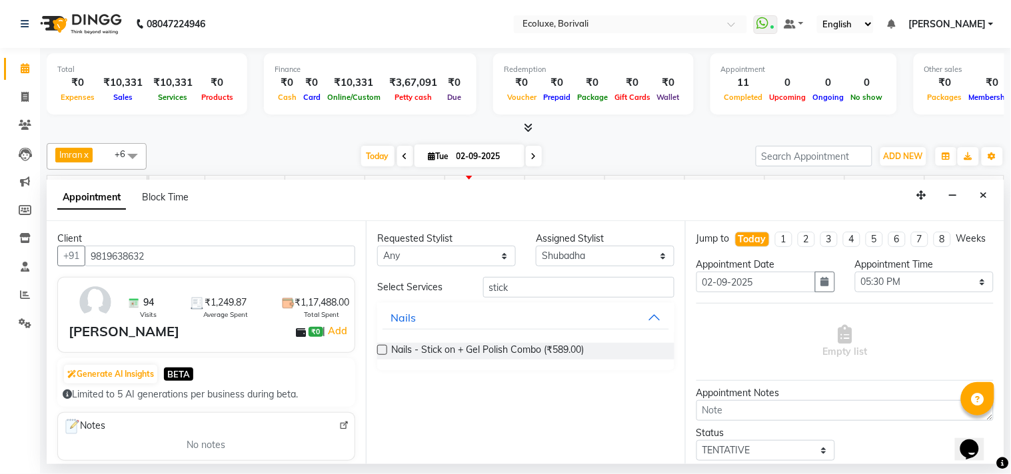
click at [378, 348] on label at bounding box center [382, 350] width 10 height 10
click at [378, 348] on input "checkbox" at bounding box center [381, 351] width 9 height 9
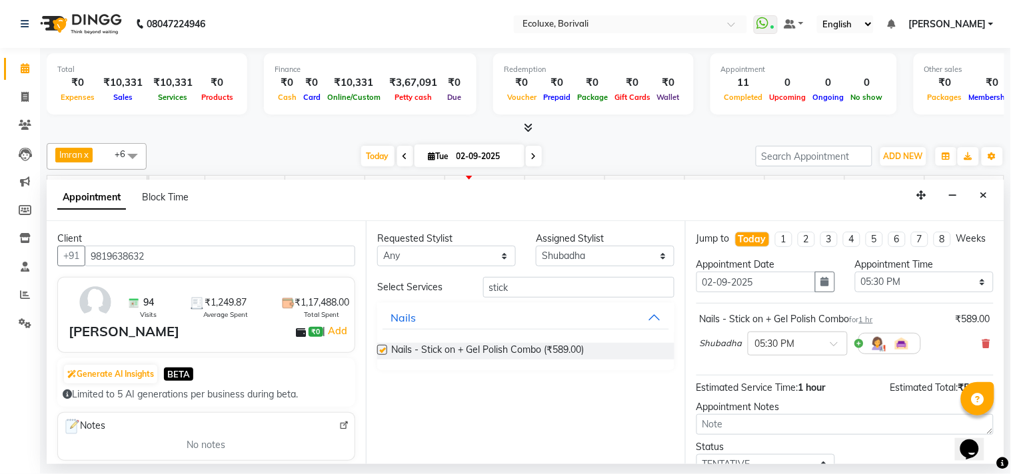
checkbox input "false"
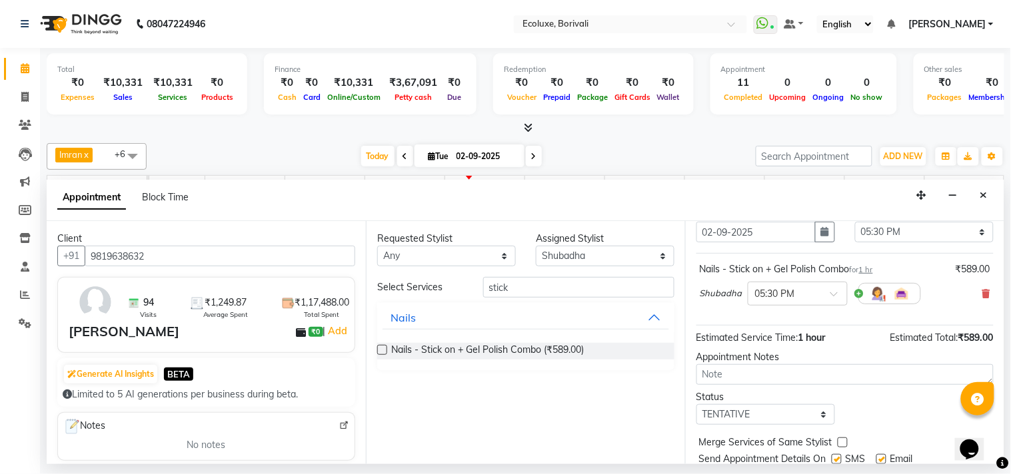
scroll to position [107, 0]
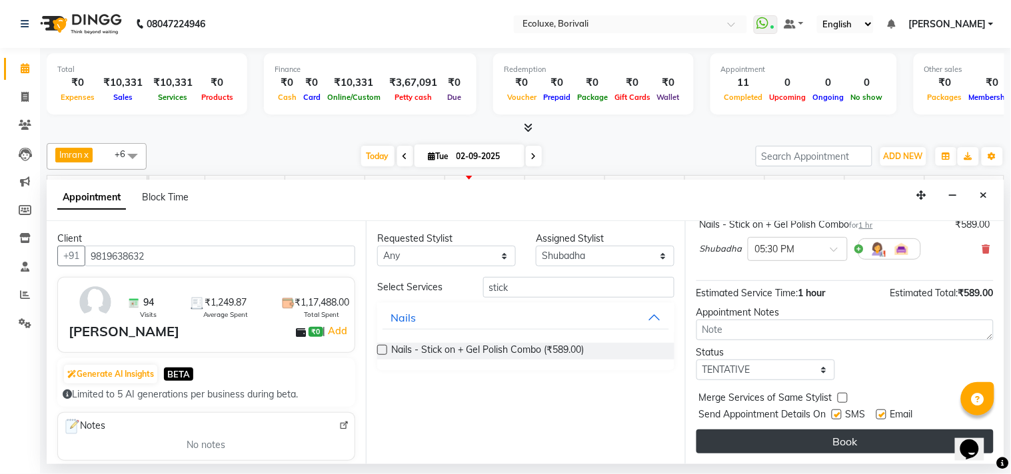
click at [861, 426] on button "Book" at bounding box center [844, 442] width 297 height 24
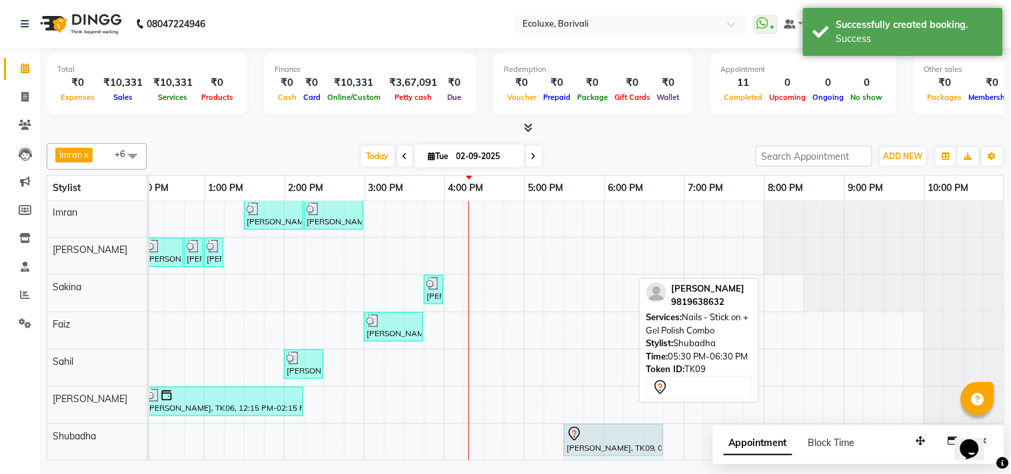
drag, startPoint x: 630, startPoint y: 438, endPoint x: 649, endPoint y: 438, distance: 19.3
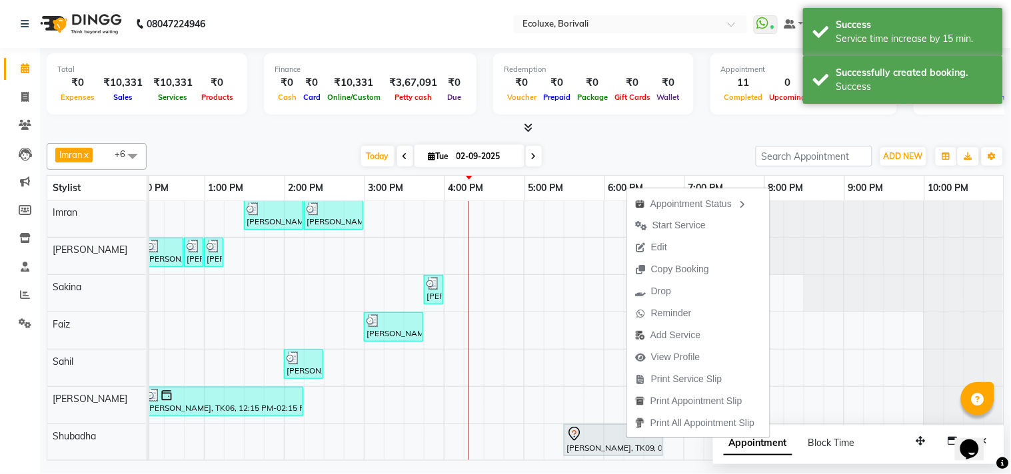
click at [594, 133] on div at bounding box center [525, 128] width 957 height 14
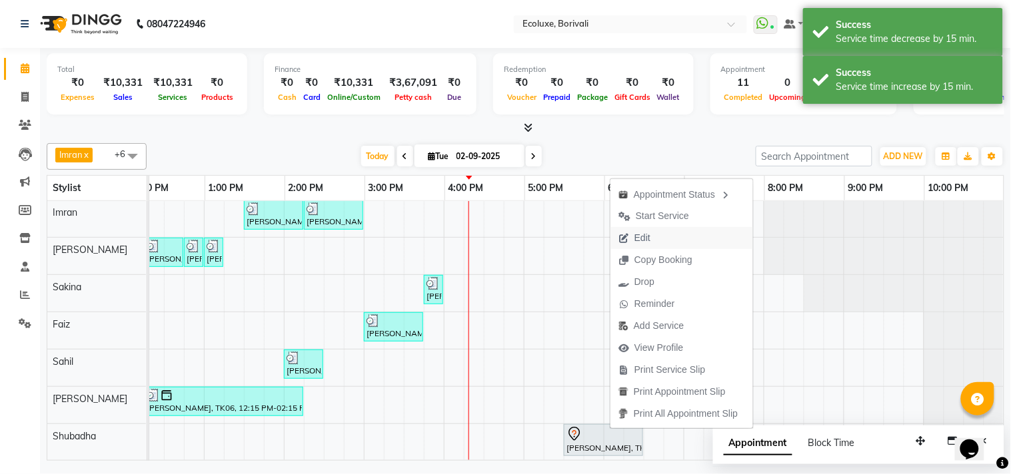
click at [647, 237] on span "Edit" at bounding box center [642, 238] width 16 height 14
select select "tentative"
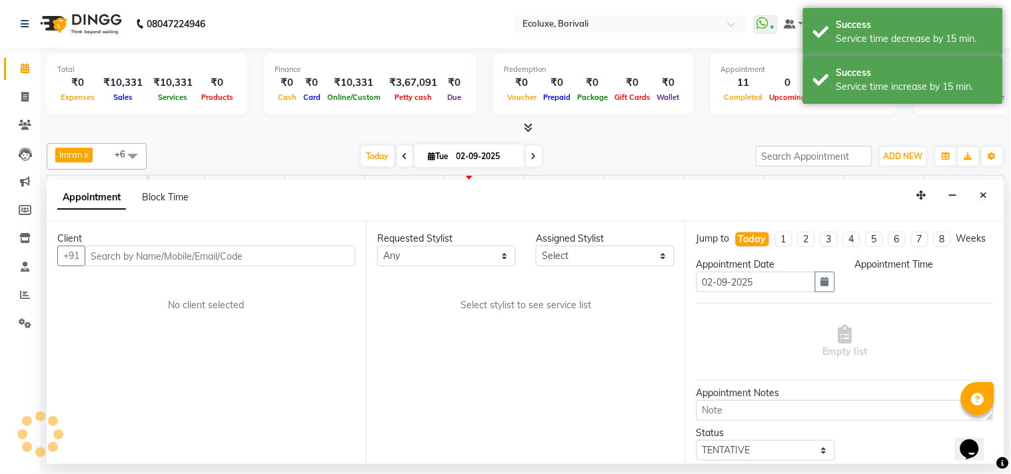
select select "90619"
select select "1050"
select select "2487"
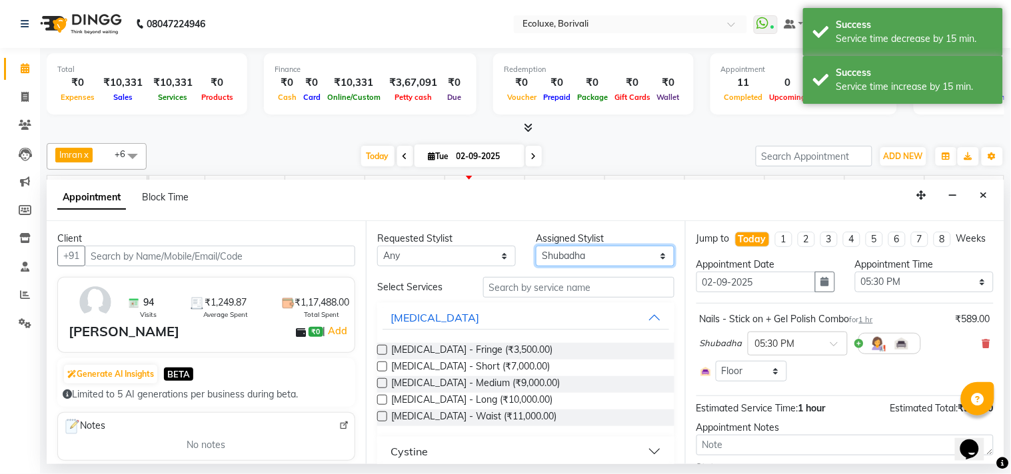
click at [576, 256] on select "Select [PERSON_NAME] [PERSON_NAME] Faiz [PERSON_NAME] Geeta [PERSON_NAME] [PERS…" at bounding box center [605, 256] width 139 height 21
select select "90572"
click at [536, 246] on select "Select [PERSON_NAME] [PERSON_NAME] Faiz [PERSON_NAME] Geeta [PERSON_NAME] [PERS…" at bounding box center [605, 256] width 139 height 21
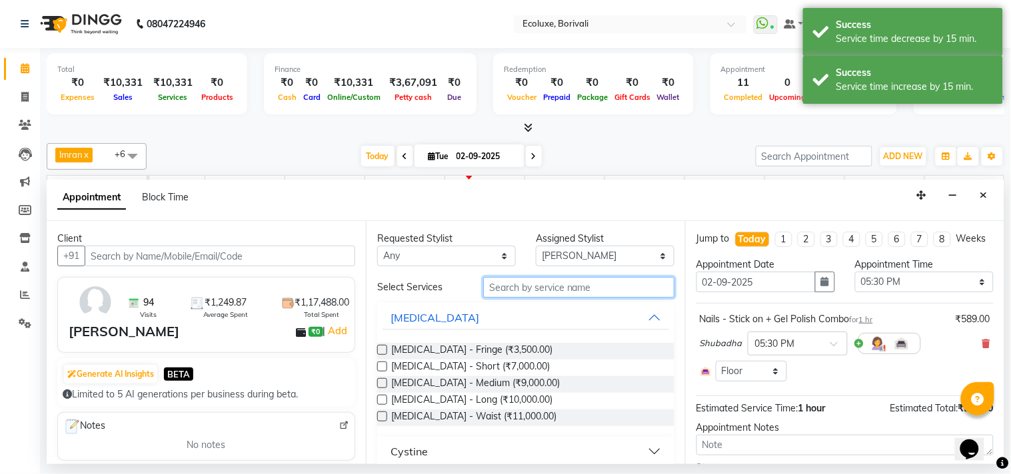
click at [551, 284] on input "text" at bounding box center [578, 287] width 191 height 21
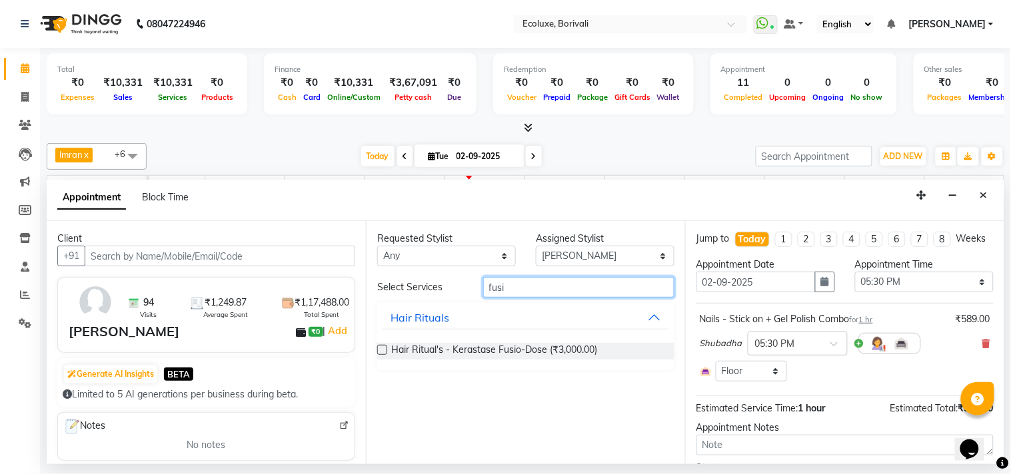
type input "fusi"
click at [377, 346] on label at bounding box center [382, 350] width 10 height 10
click at [377, 347] on input "checkbox" at bounding box center [381, 351] width 9 height 9
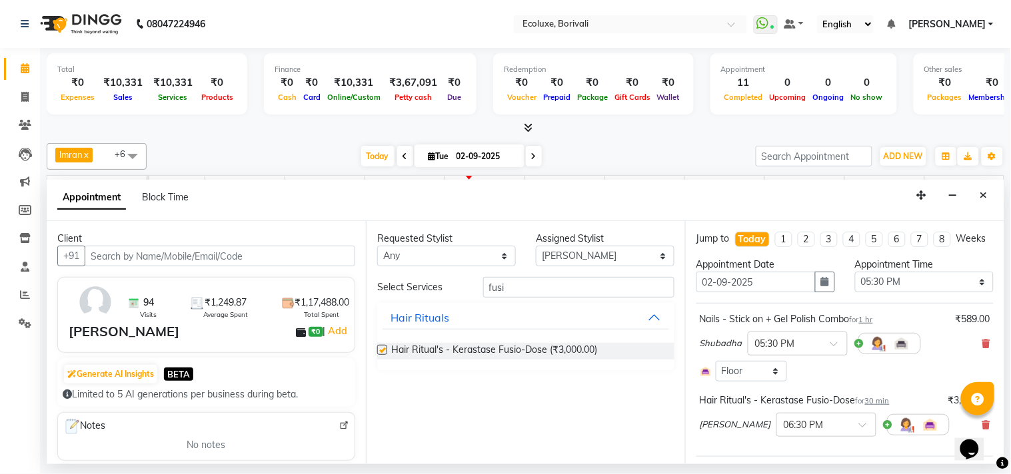
checkbox input "false"
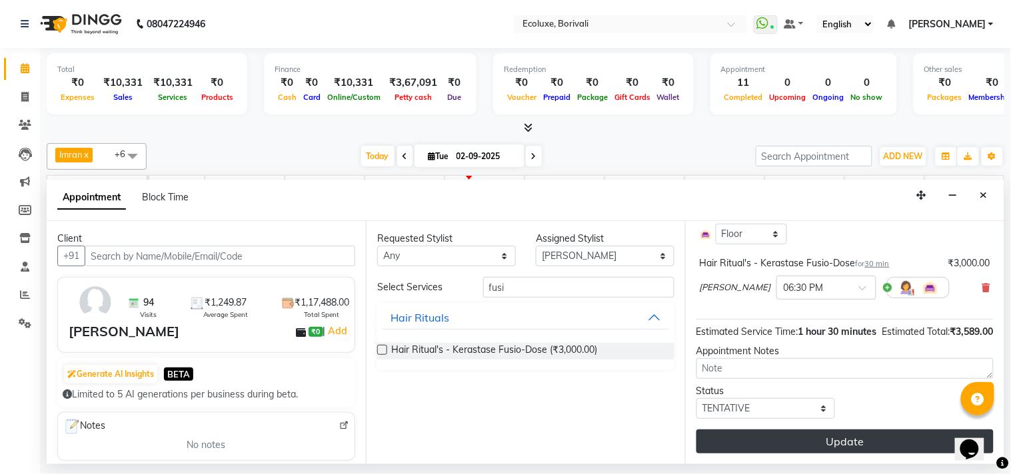
click at [801, 426] on button "Update" at bounding box center [844, 442] width 297 height 24
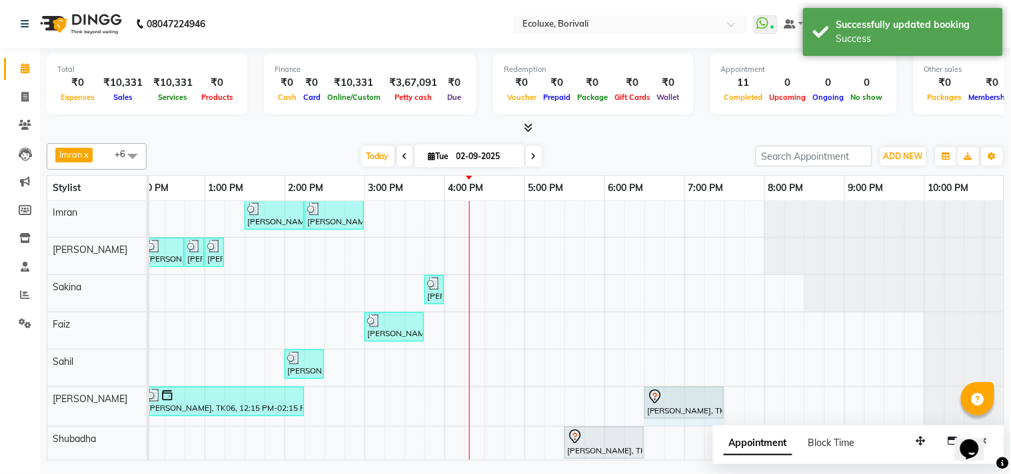
drag, startPoint x: 682, startPoint y: 397, endPoint x: 716, endPoint y: 400, distance: 33.4
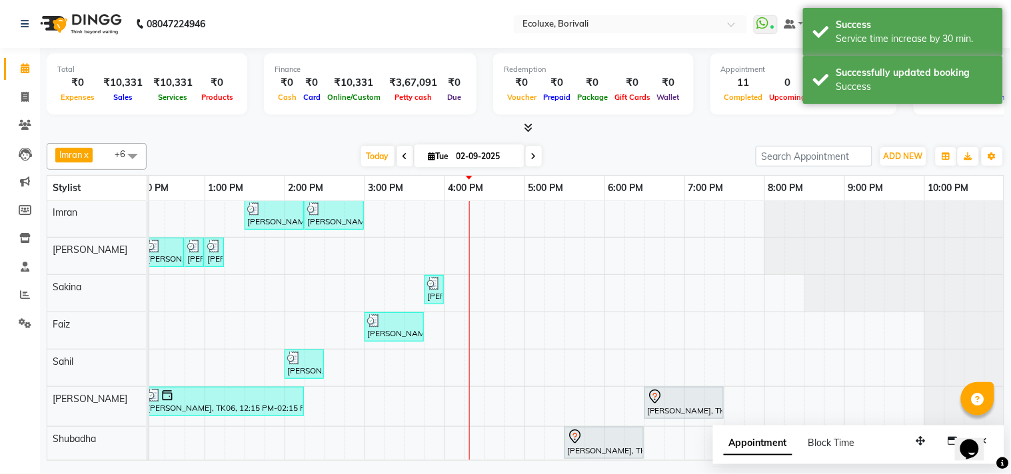
drag, startPoint x: 604, startPoint y: 142, endPoint x: 558, endPoint y: 156, distance: 47.4
click at [603, 143] on div "Imran x [PERSON_NAME] x Faiz x Sakina x [PERSON_NAME] x Shubadha x +6 Select Al…" at bounding box center [525, 156] width 957 height 27
click at [381, 149] on span "Today" at bounding box center [377, 156] width 33 height 21
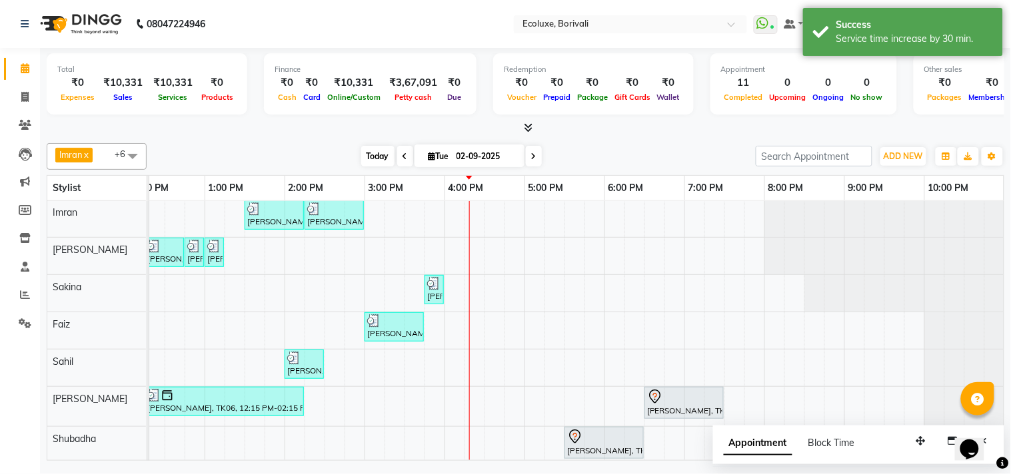
click at [361, 149] on span "Today" at bounding box center [377, 156] width 33 height 21
click at [268, 139] on div "Imran x [PERSON_NAME] x Faiz x Sakina x [PERSON_NAME] x Shubadha x +6 Select Al…" at bounding box center [525, 299] width 957 height 323
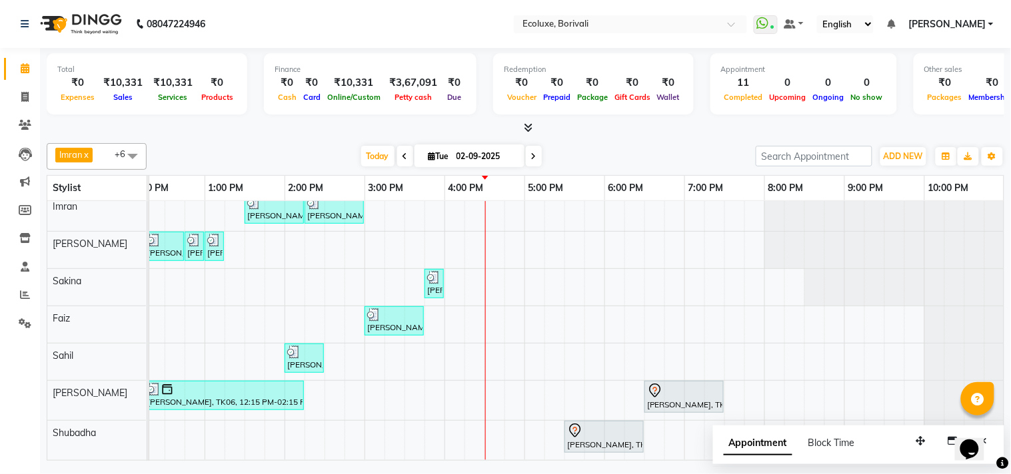
scroll to position [0, 0]
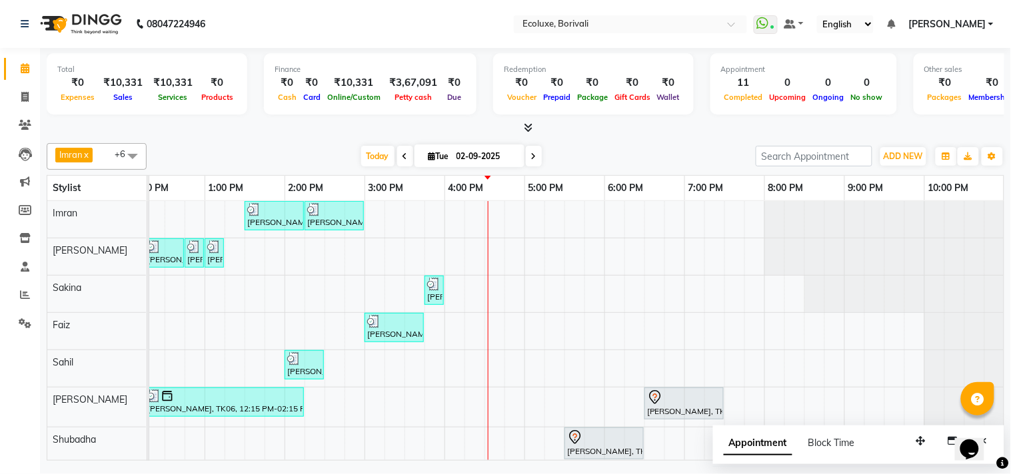
click at [578, 138] on div "Imran x [PERSON_NAME] x Faiz x Sakina x [PERSON_NAME] x Shubadha x +6 Select Al…" at bounding box center [525, 299] width 957 height 323
click at [191, 111] on div "Total ₹0 Expenses ₹10,331 Sales ₹10,331 Services ₹0 Products" at bounding box center [147, 83] width 201 height 61
click at [368, 149] on span "Today" at bounding box center [377, 156] width 33 height 21
click at [531, 153] on icon at bounding box center [533, 157] width 5 height 8
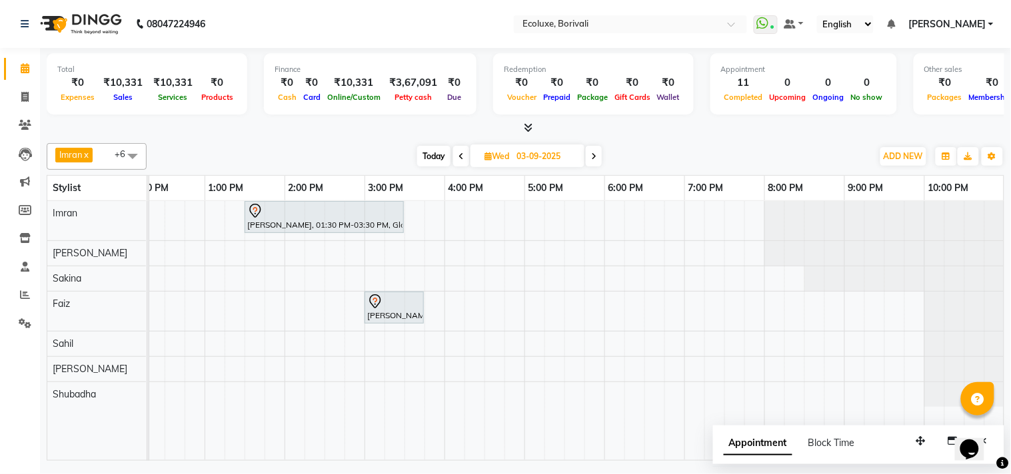
click at [587, 157] on span at bounding box center [594, 156] width 16 height 21
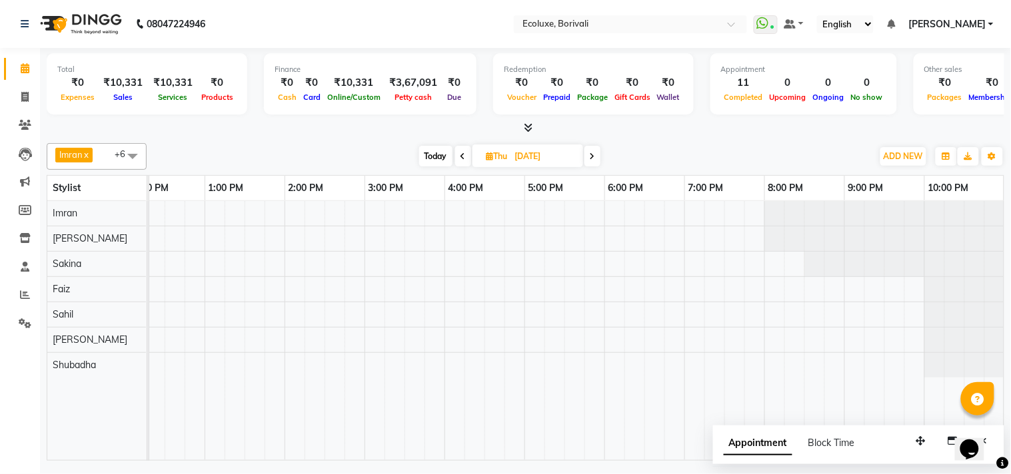
click at [432, 153] on span "Today" at bounding box center [435, 156] width 33 height 21
type input "02-09-2025"
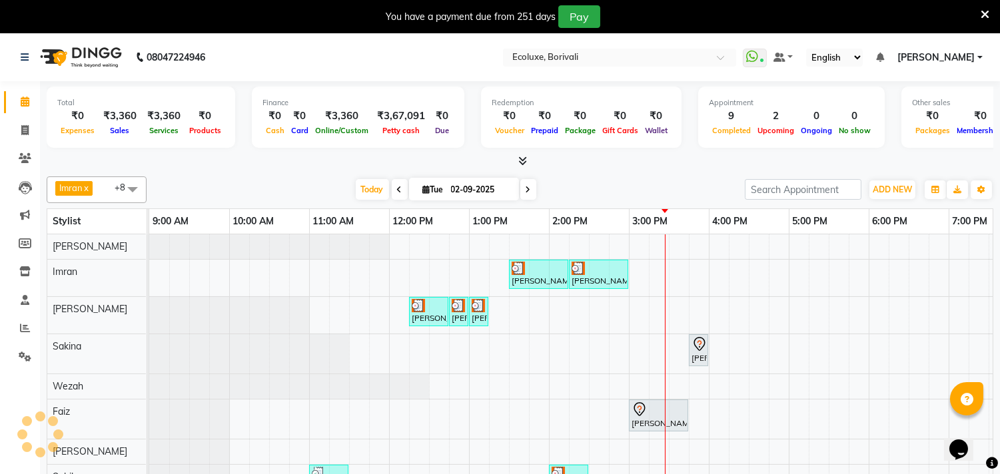
click at [987, 9] on icon at bounding box center [985, 15] width 9 height 12
